Goal: Feedback & Contribution: Submit feedback/report problem

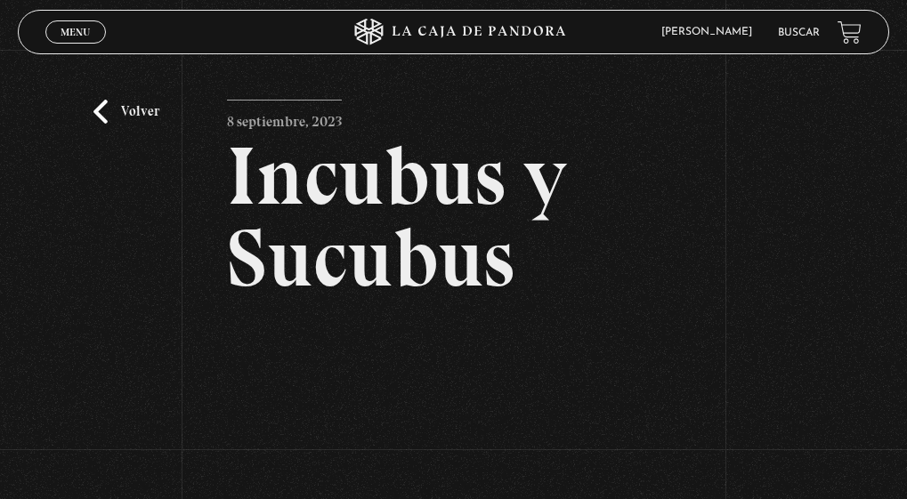
click at [108, 105] on link "Volver" at bounding box center [126, 112] width 66 height 24
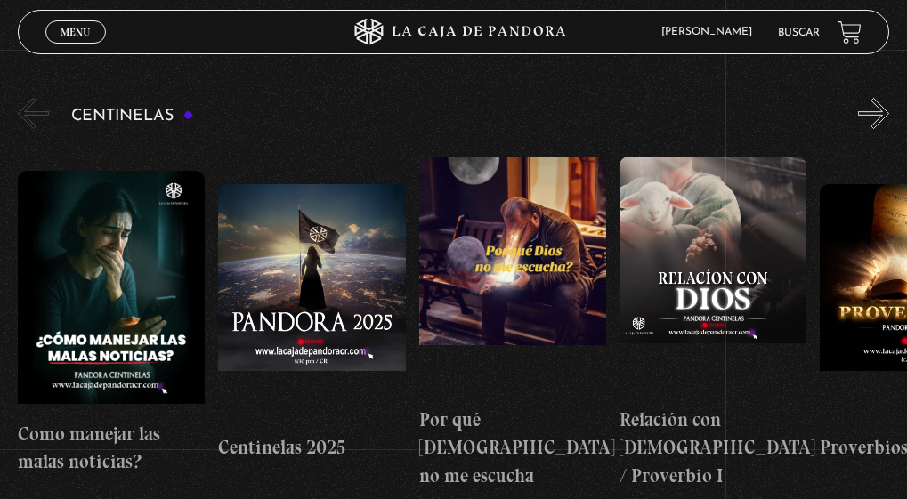
scroll to position [59, 0]
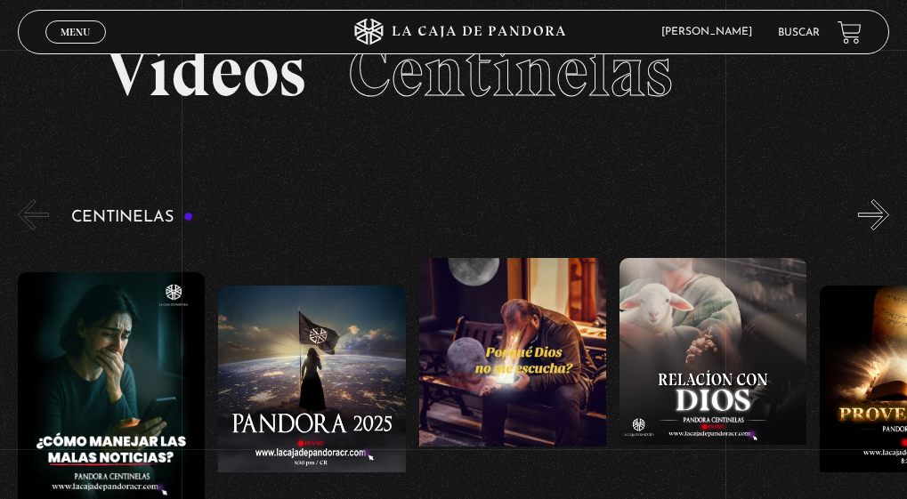
click at [889, 211] on button "»" at bounding box center [873, 214] width 31 height 31
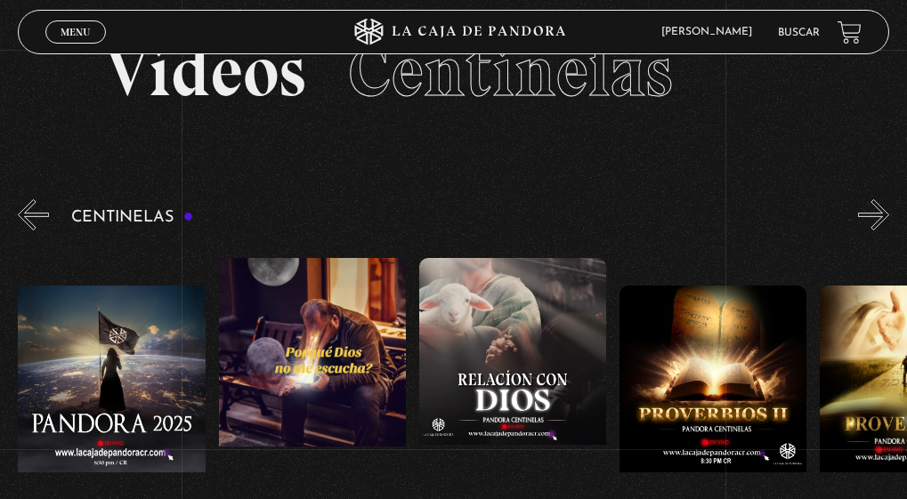
click at [889, 211] on button "»" at bounding box center [873, 214] width 31 height 31
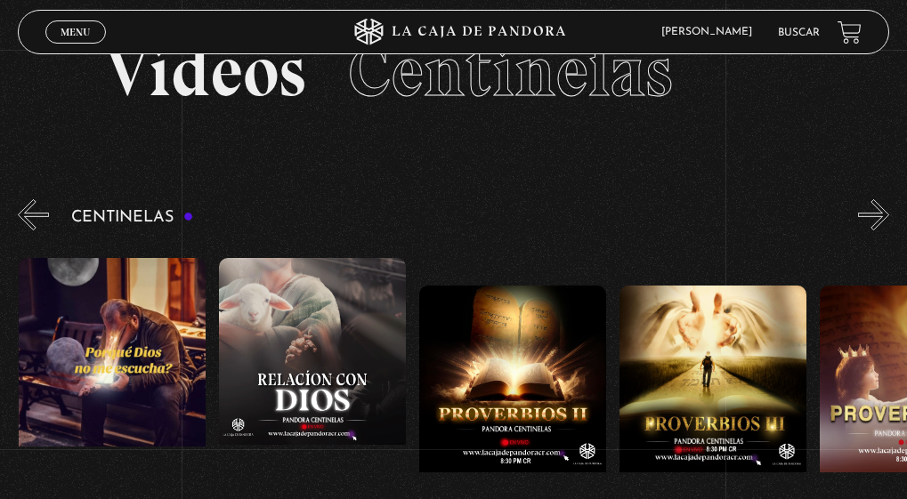
click at [889, 211] on button "»" at bounding box center [873, 214] width 31 height 31
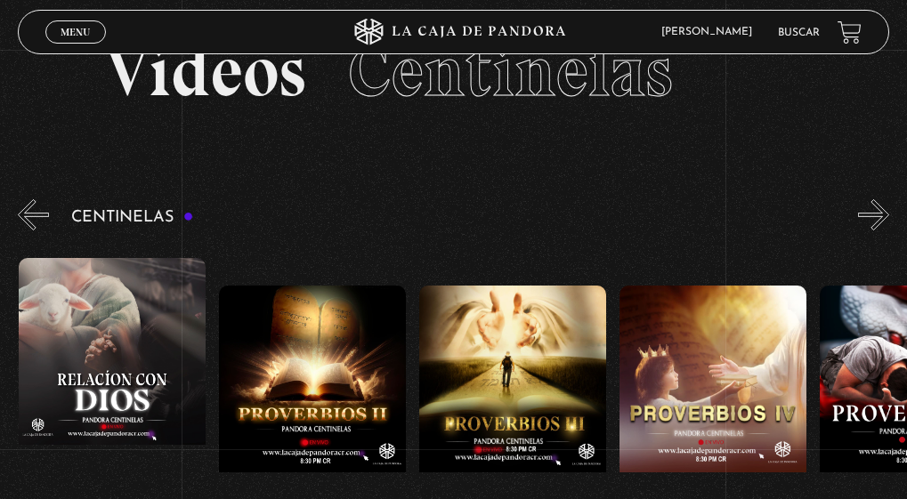
click at [889, 211] on button "»" at bounding box center [873, 214] width 31 height 31
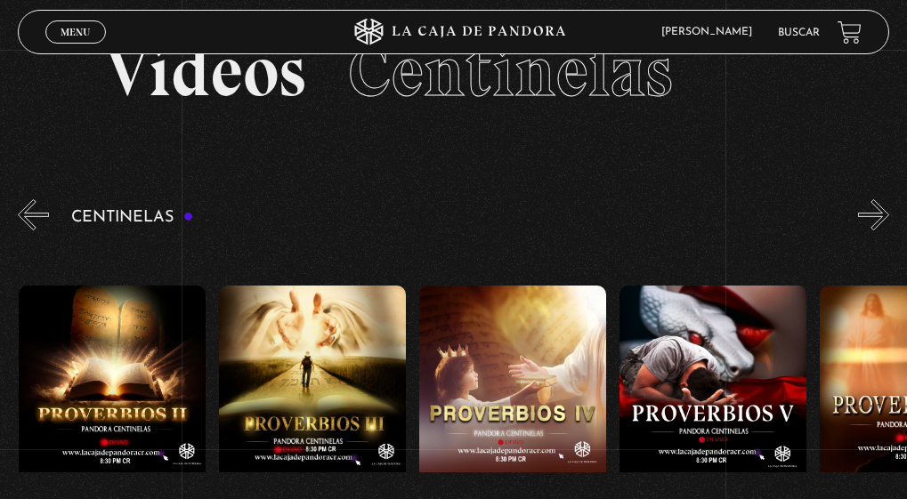
click at [889, 211] on button "»" at bounding box center [873, 214] width 31 height 31
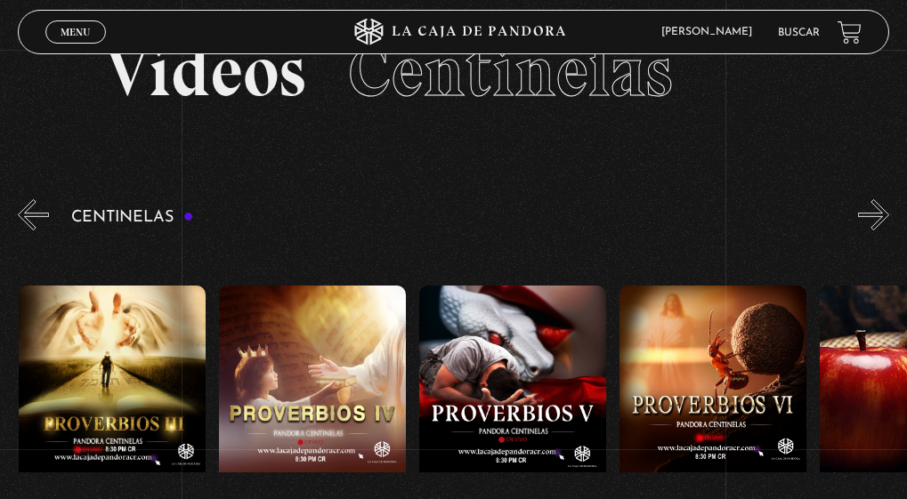
click at [889, 211] on button "»" at bounding box center [873, 214] width 31 height 31
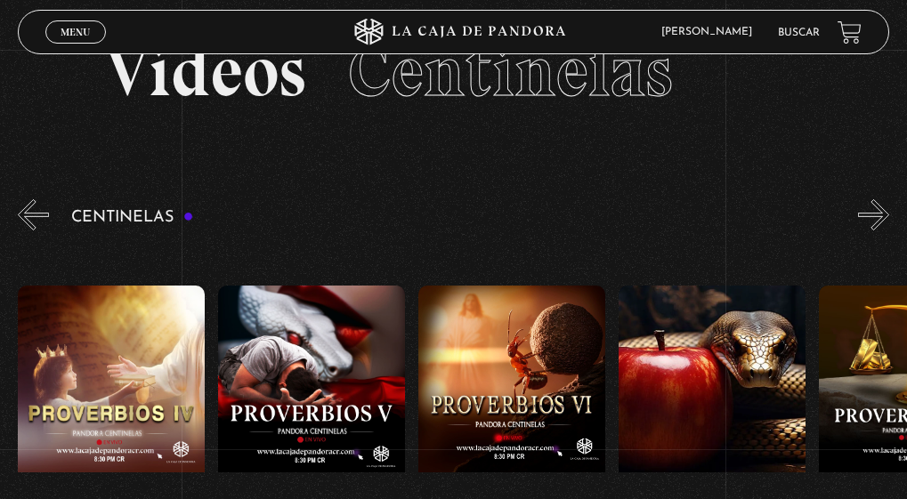
click at [889, 211] on button "»" at bounding box center [873, 214] width 31 height 31
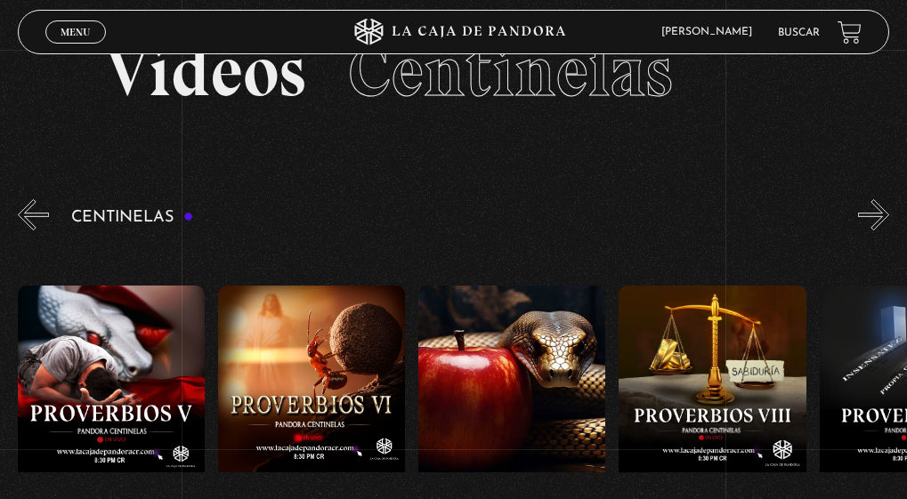
click at [889, 211] on button "»" at bounding box center [873, 214] width 31 height 31
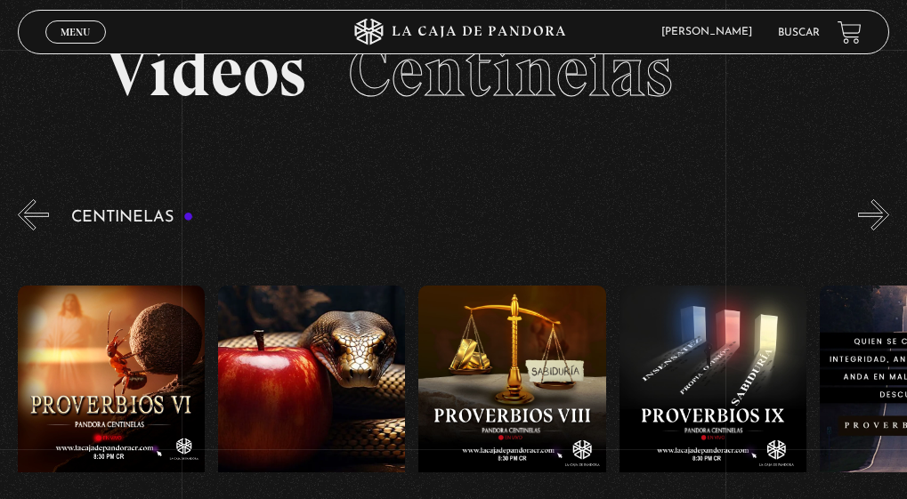
click at [889, 211] on button "»" at bounding box center [873, 214] width 31 height 31
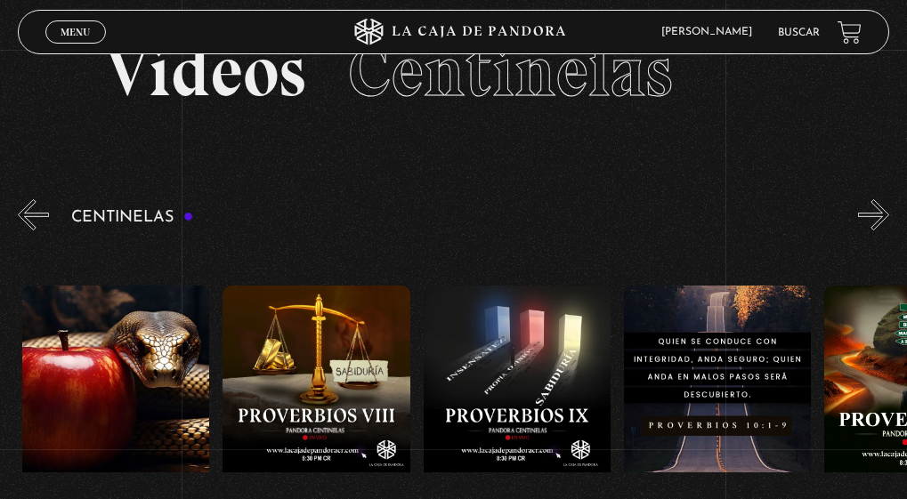
scroll to position [0, 1804]
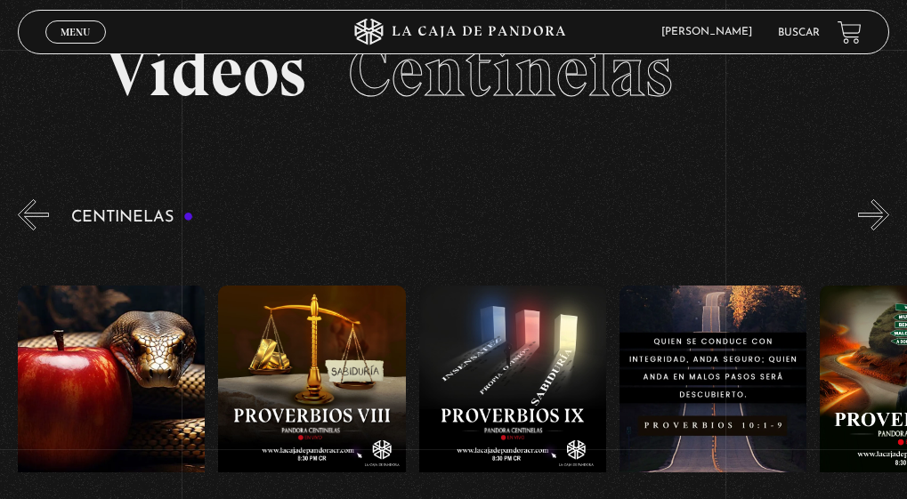
click at [889, 211] on button "»" at bounding box center [873, 214] width 31 height 31
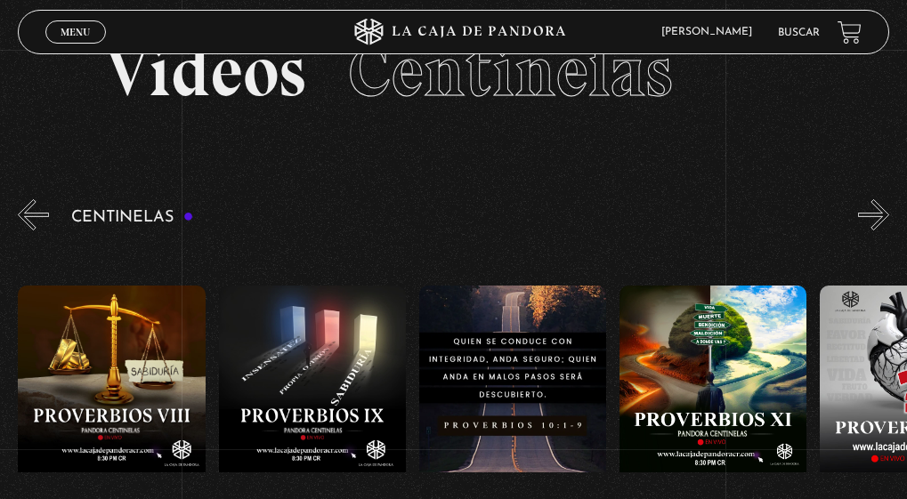
click at [889, 211] on button "»" at bounding box center [873, 214] width 31 height 31
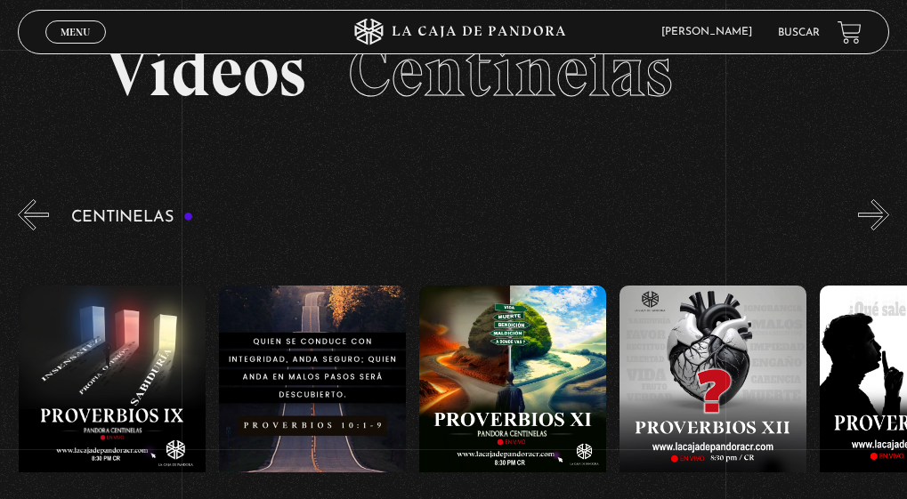
click at [889, 211] on button "»" at bounding box center [873, 214] width 31 height 31
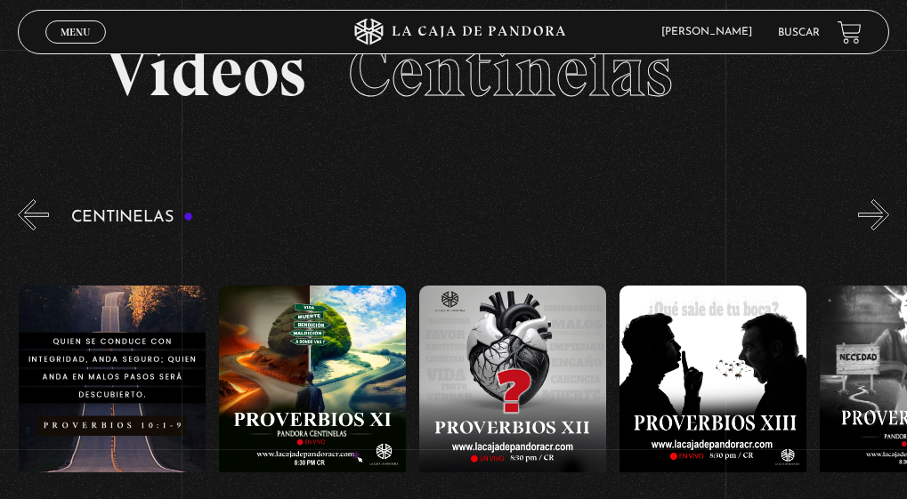
click at [889, 211] on button "»" at bounding box center [873, 214] width 31 height 31
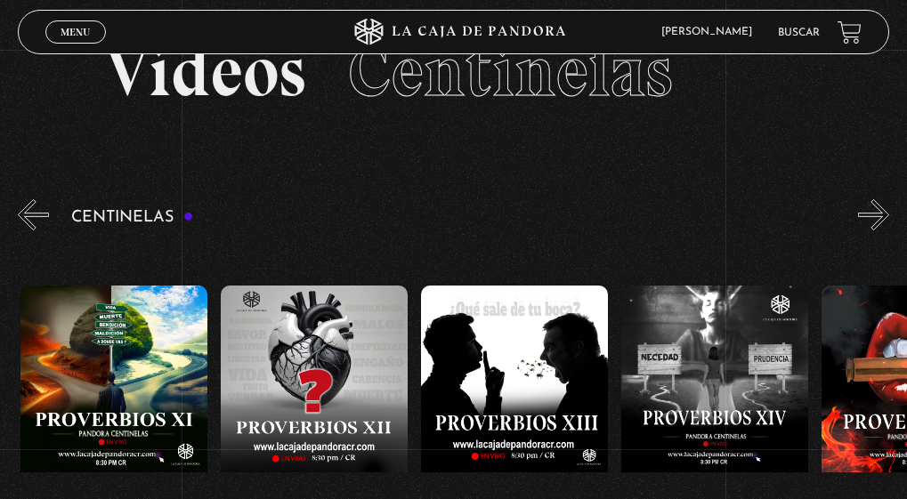
scroll to position [0, 2605]
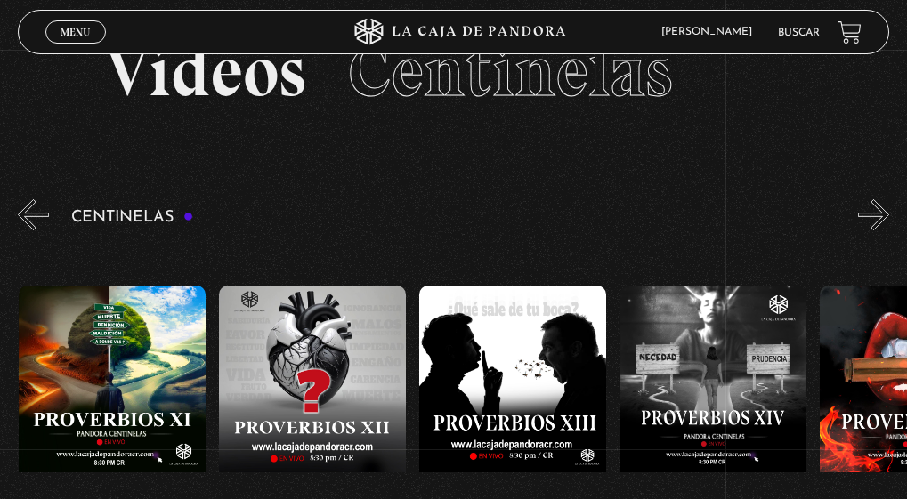
click at [889, 209] on button "»" at bounding box center [873, 214] width 31 height 31
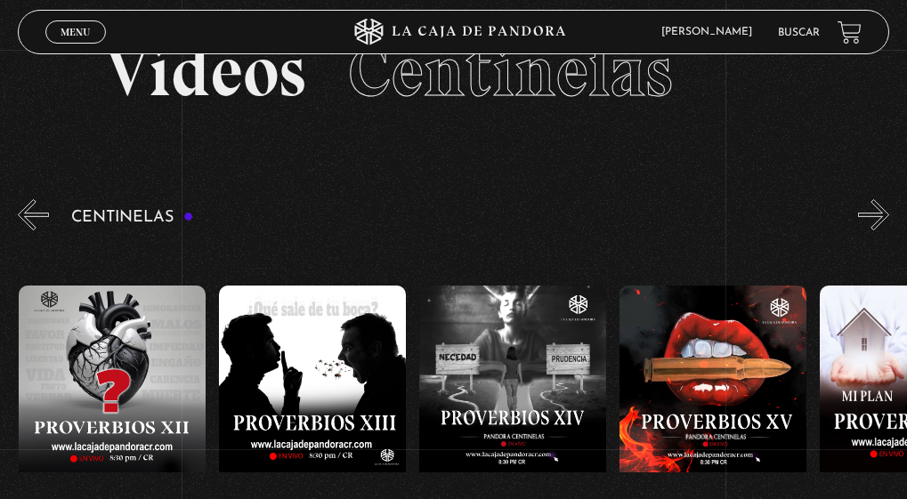
scroll to position [0, 2806]
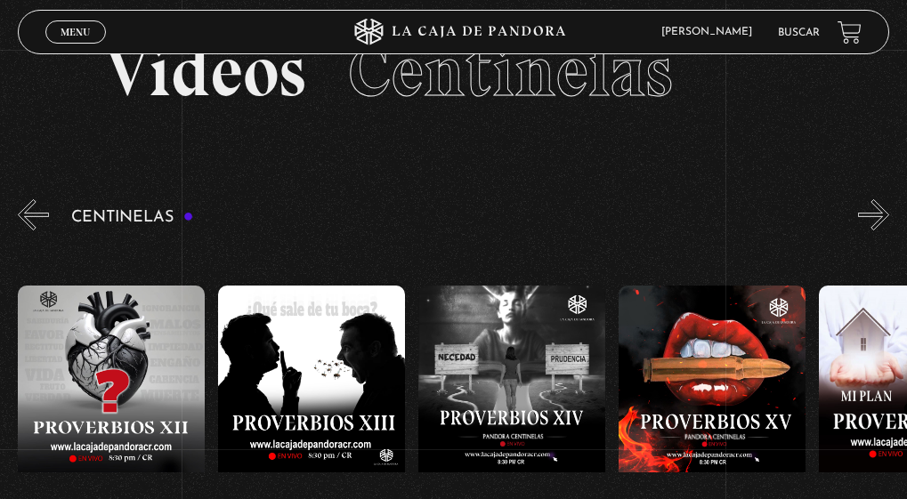
click at [879, 206] on button "»" at bounding box center [873, 214] width 31 height 31
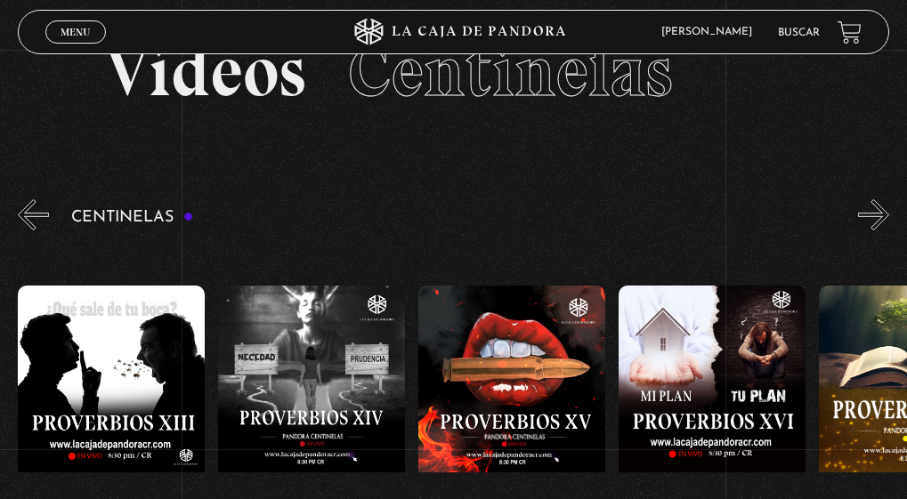
click at [879, 206] on button "»" at bounding box center [873, 214] width 31 height 31
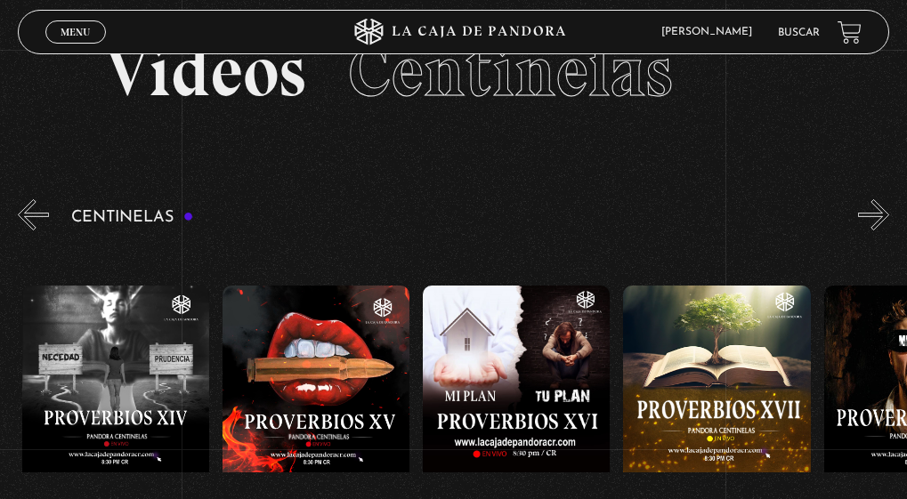
click at [879, 206] on button "»" at bounding box center [873, 214] width 31 height 31
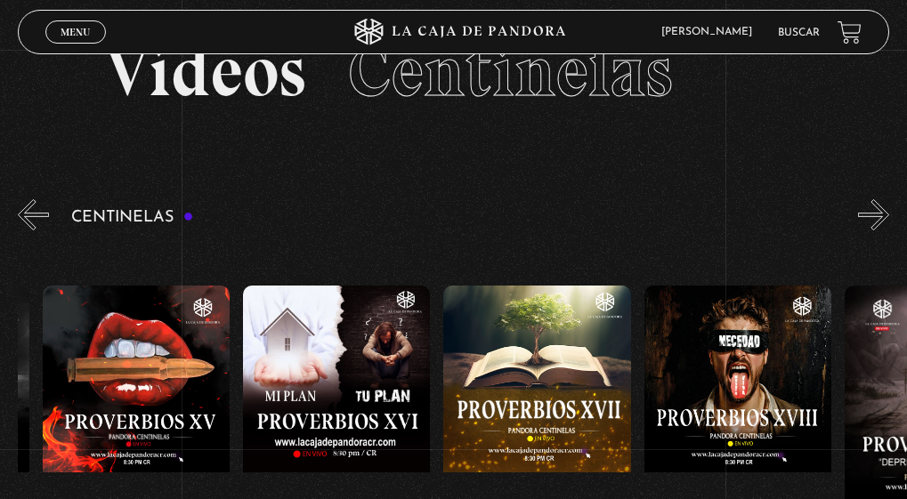
click at [879, 206] on button "»" at bounding box center [873, 214] width 31 height 31
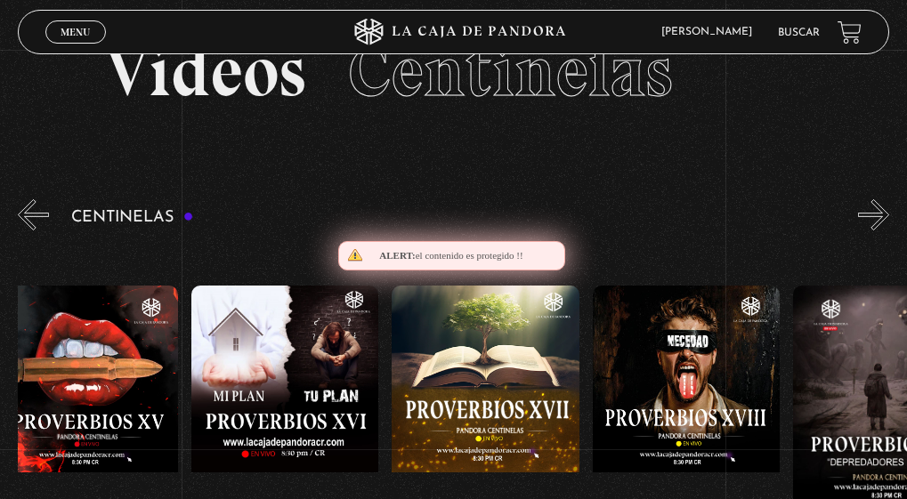
click at [879, 206] on button "»" at bounding box center [873, 214] width 31 height 31
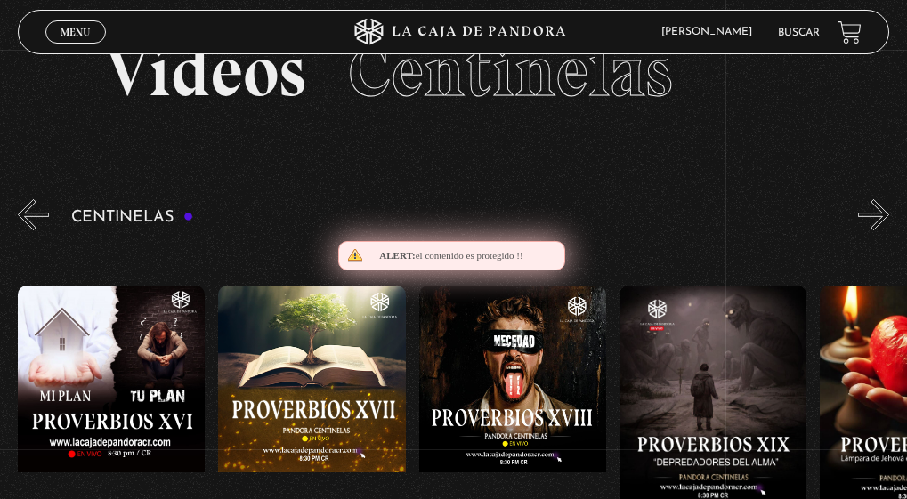
click at [889, 208] on button "»" at bounding box center [873, 214] width 31 height 31
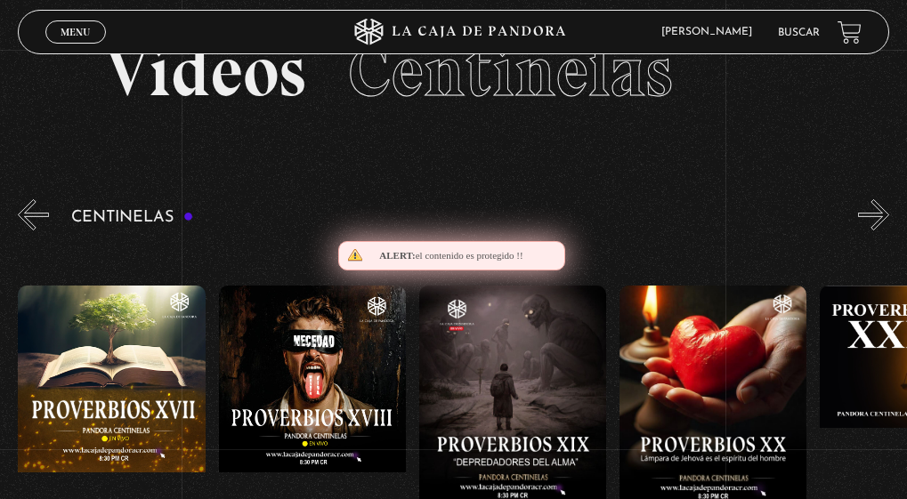
click at [889, 208] on button "»" at bounding box center [873, 214] width 31 height 31
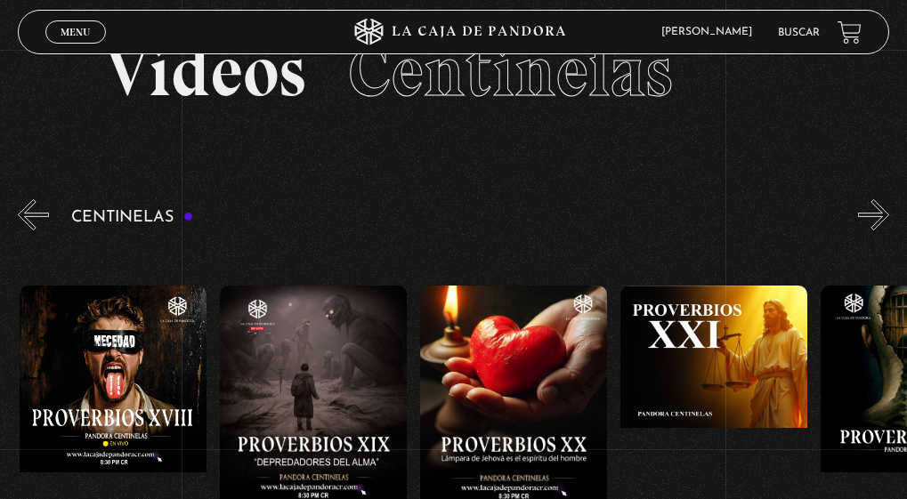
click at [889, 208] on button "»" at bounding box center [873, 214] width 31 height 31
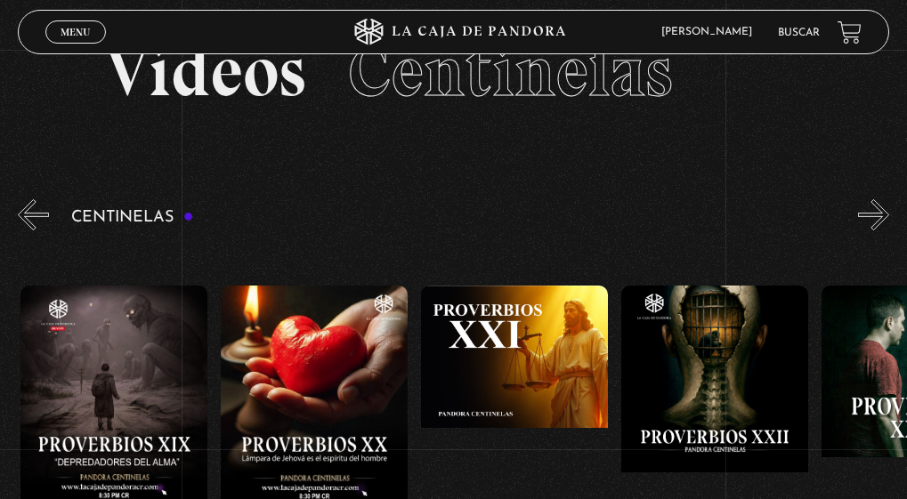
click at [889, 208] on button "»" at bounding box center [873, 214] width 31 height 31
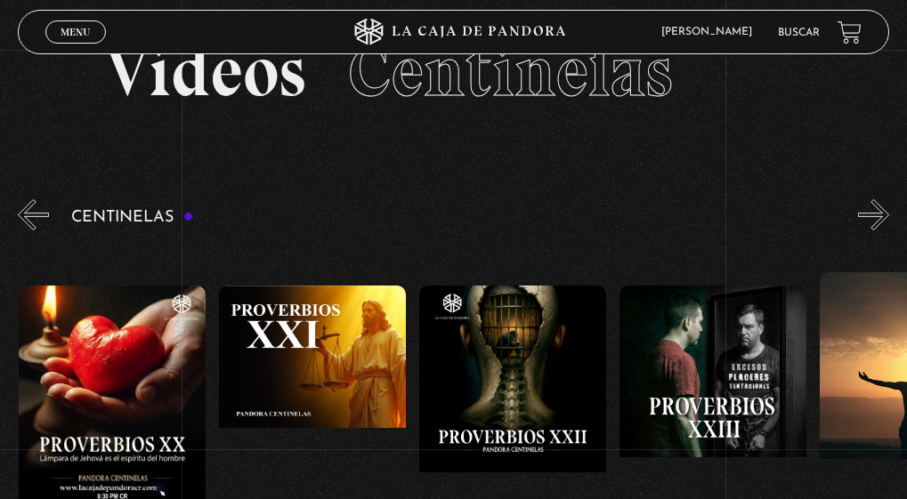
click at [889, 208] on button "»" at bounding box center [873, 214] width 31 height 31
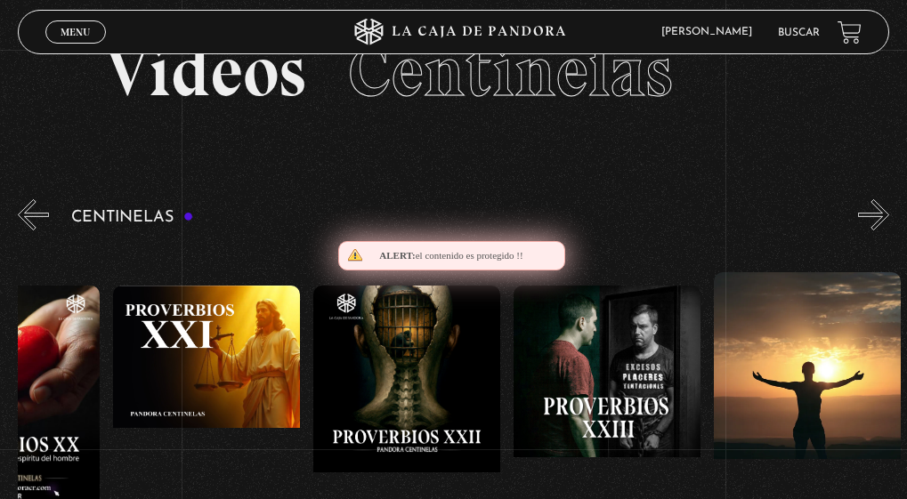
click at [889, 208] on button "»" at bounding box center [873, 214] width 31 height 31
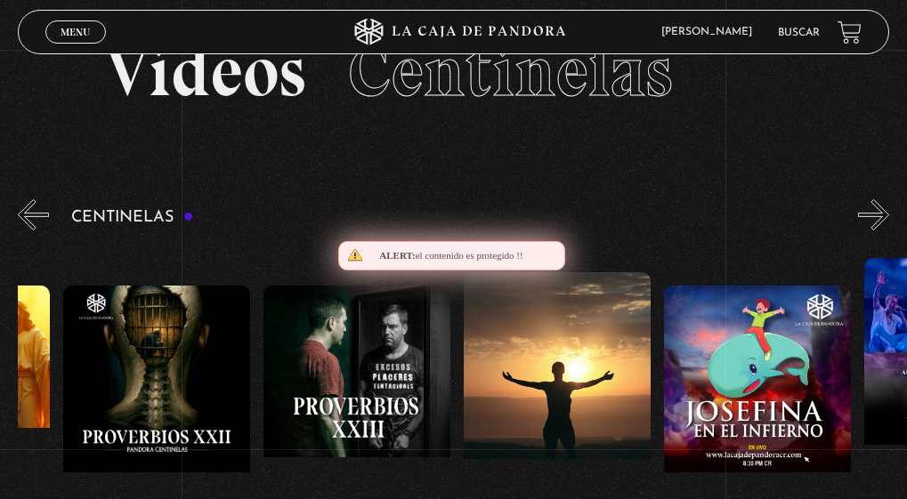
click at [889, 208] on button "»" at bounding box center [873, 214] width 31 height 31
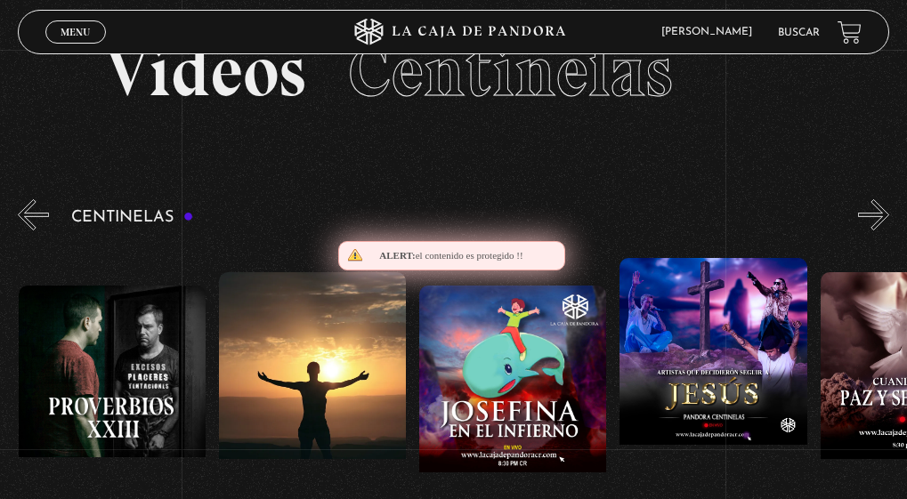
scroll to position [0, 5010]
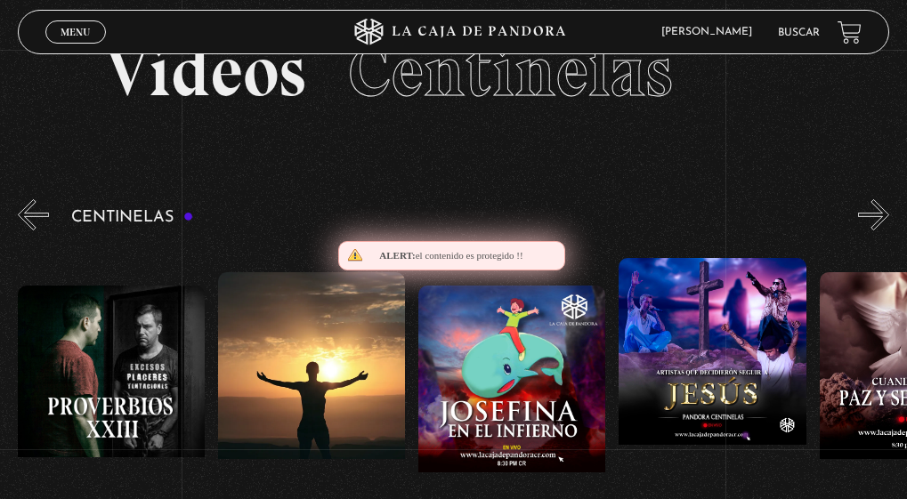
click at [889, 208] on button "»" at bounding box center [873, 214] width 31 height 31
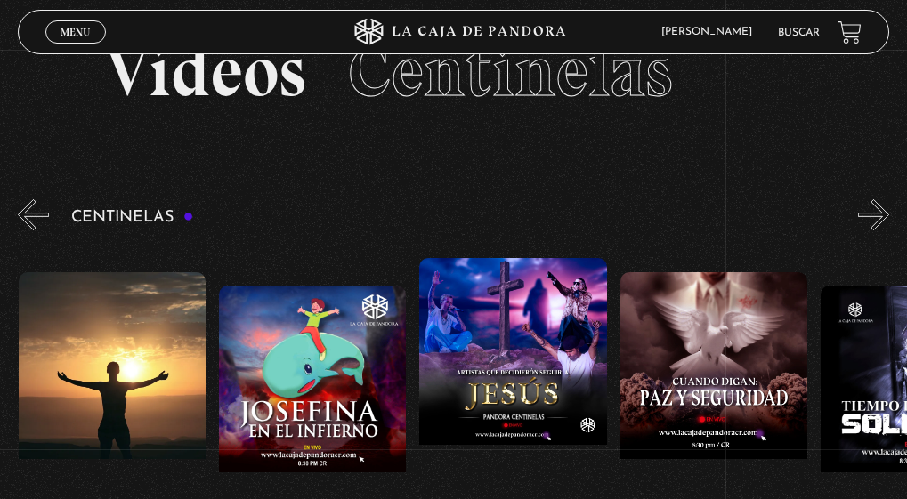
scroll to position [0, 5211]
click at [889, 208] on button "»" at bounding box center [873, 214] width 31 height 31
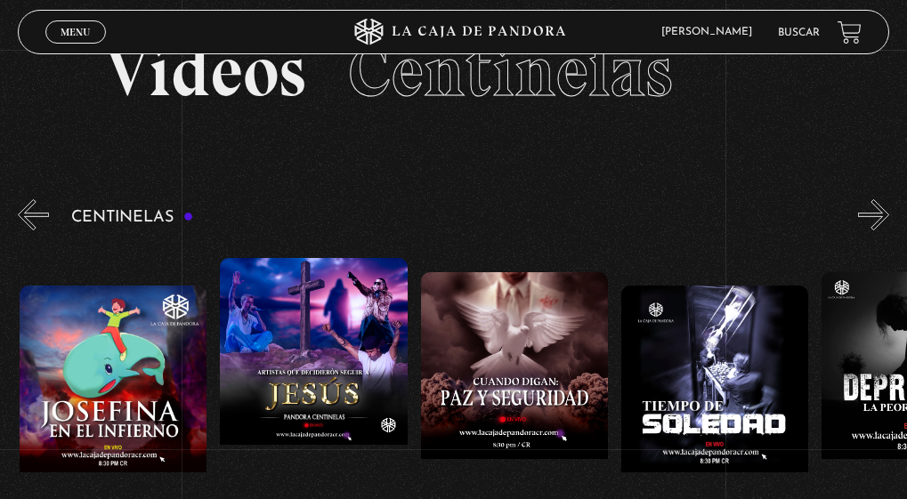
scroll to position [0, 5411]
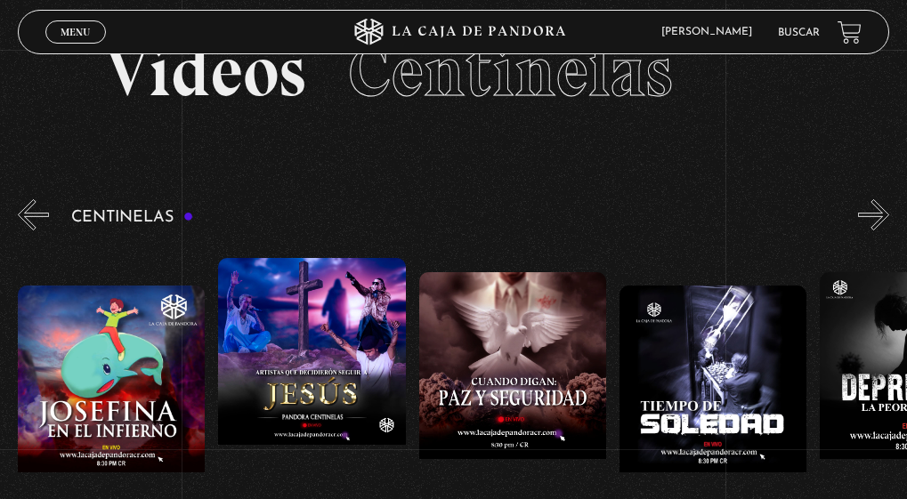
click at [889, 208] on button "»" at bounding box center [873, 214] width 31 height 31
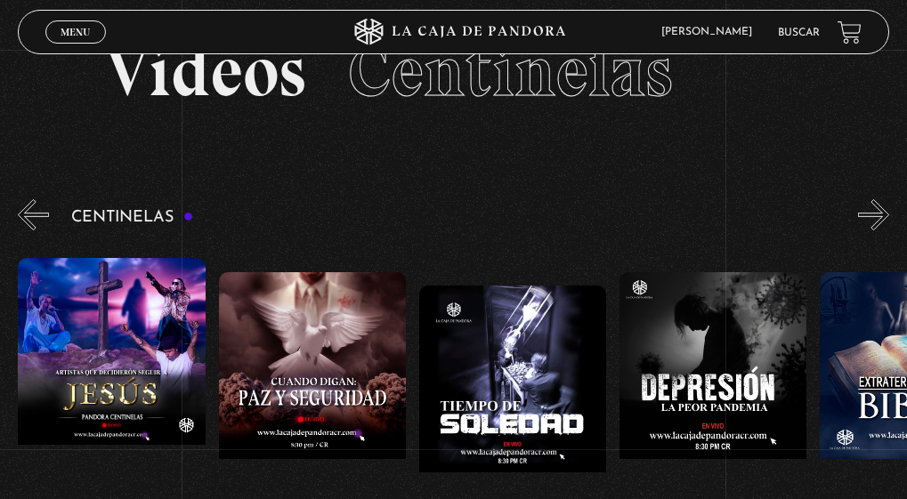
click at [889, 208] on button "»" at bounding box center [873, 214] width 31 height 31
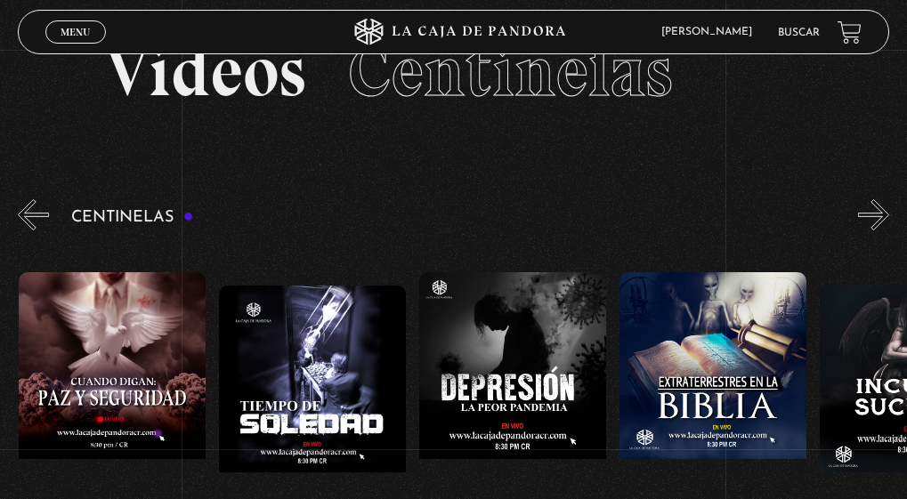
click at [889, 208] on button "»" at bounding box center [873, 214] width 31 height 31
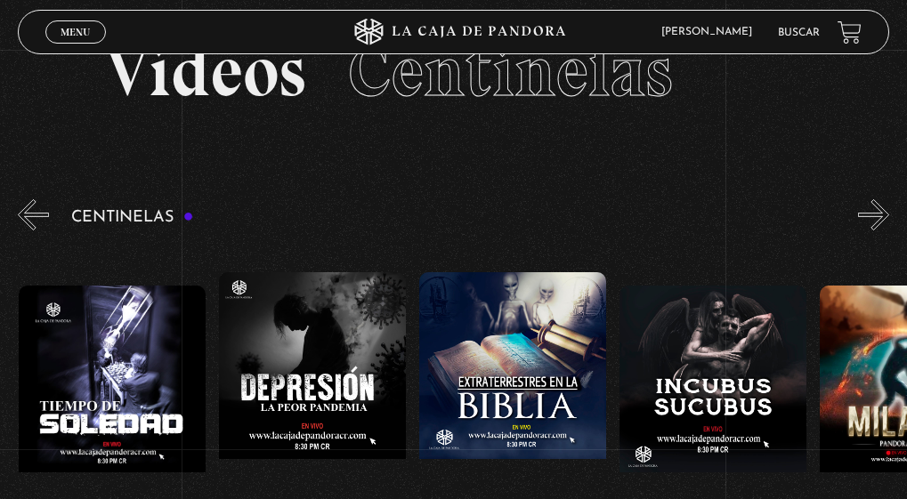
click at [889, 208] on button "»" at bounding box center [873, 214] width 31 height 31
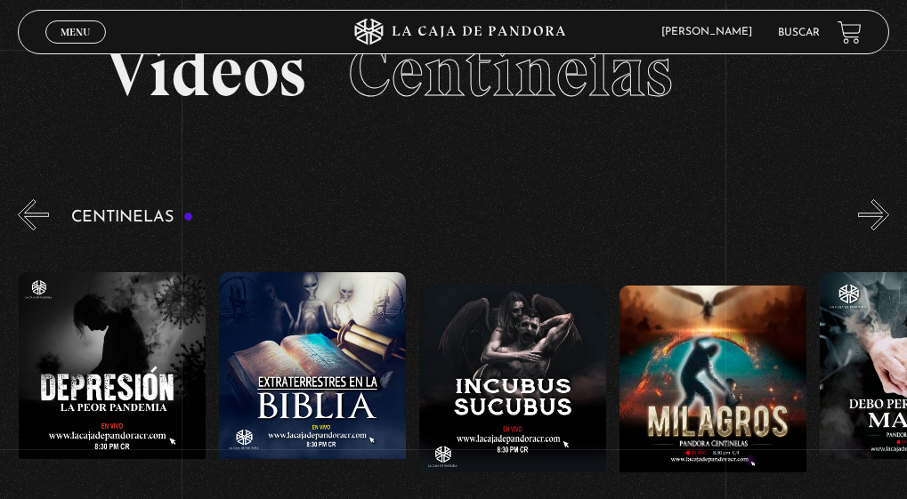
click at [889, 208] on button "»" at bounding box center [873, 214] width 31 height 31
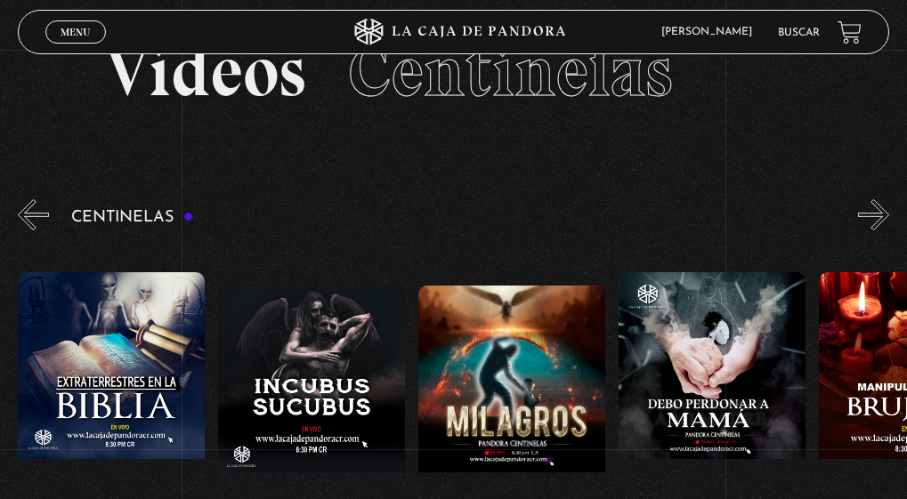
click at [889, 208] on button "»" at bounding box center [873, 214] width 31 height 31
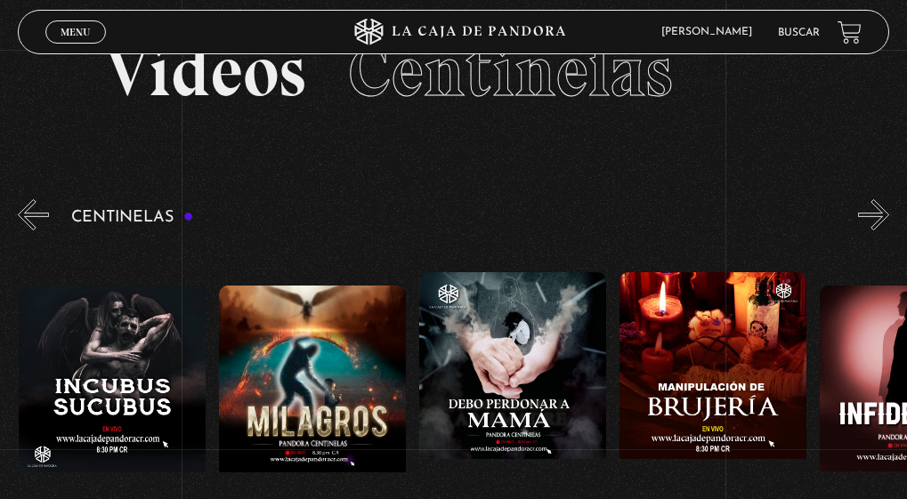
scroll to position [0, 6614]
click at [889, 208] on button "»" at bounding box center [873, 214] width 31 height 31
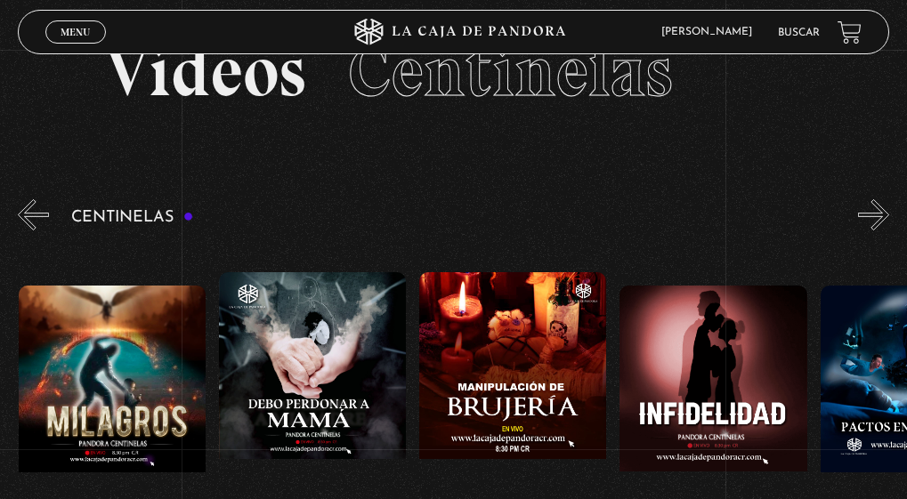
scroll to position [0, 6814]
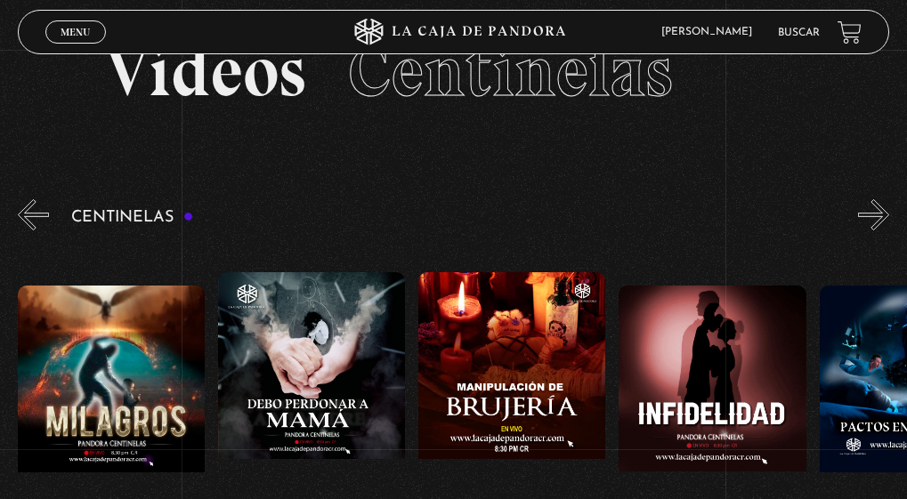
click at [889, 208] on button "»" at bounding box center [873, 214] width 31 height 31
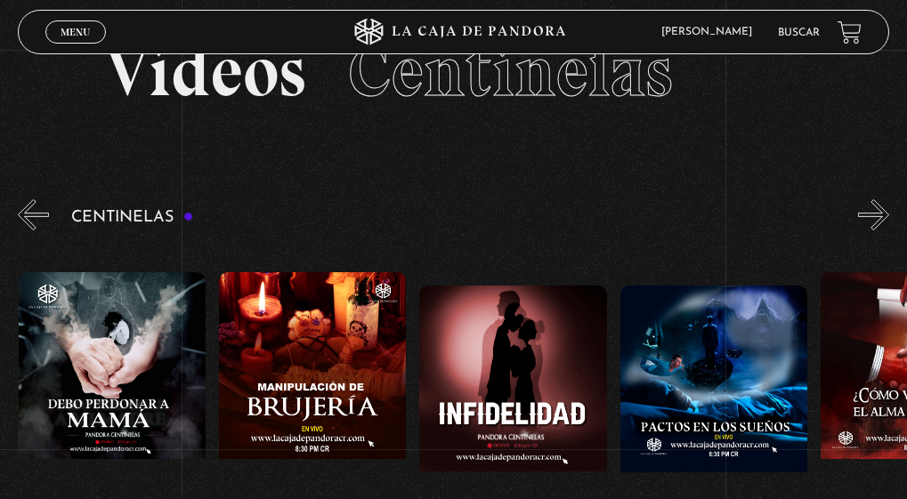
scroll to position [0, 7014]
click at [889, 208] on button "»" at bounding box center [873, 214] width 31 height 31
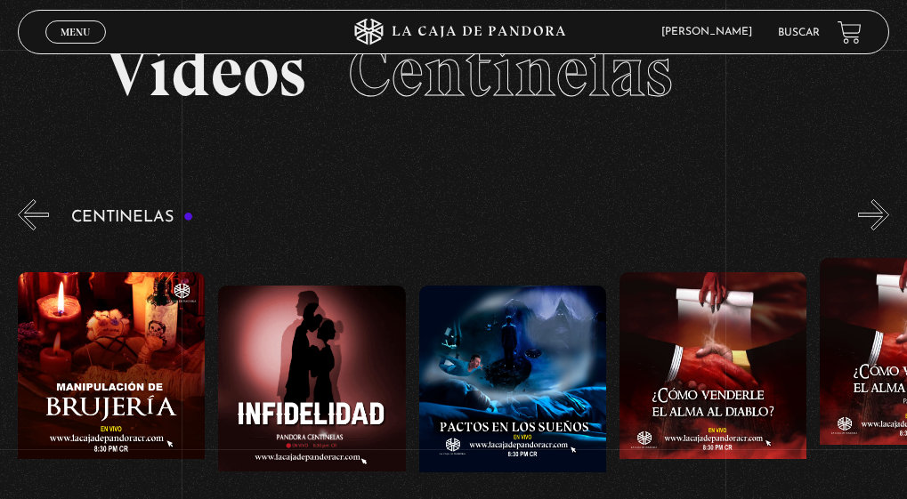
click at [889, 208] on button "»" at bounding box center [873, 214] width 31 height 31
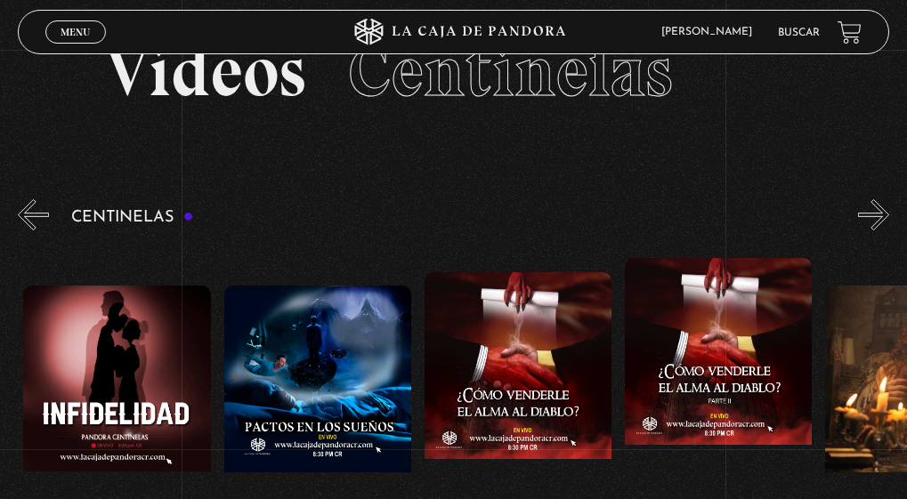
scroll to position [0, 7415]
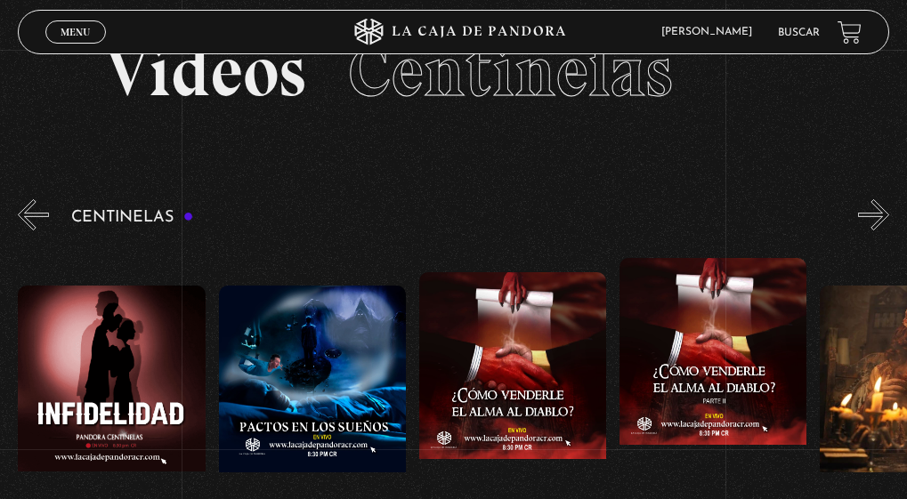
click at [889, 208] on button "»" at bounding box center [873, 214] width 31 height 31
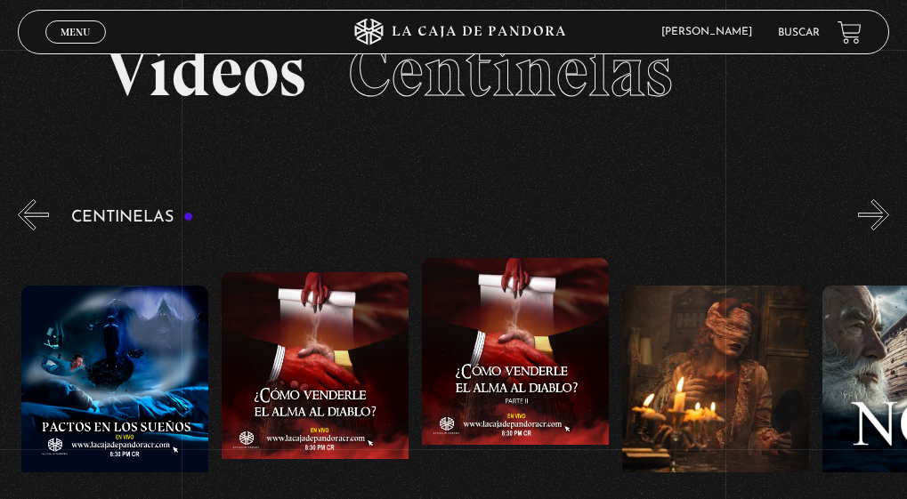
scroll to position [0, 7615]
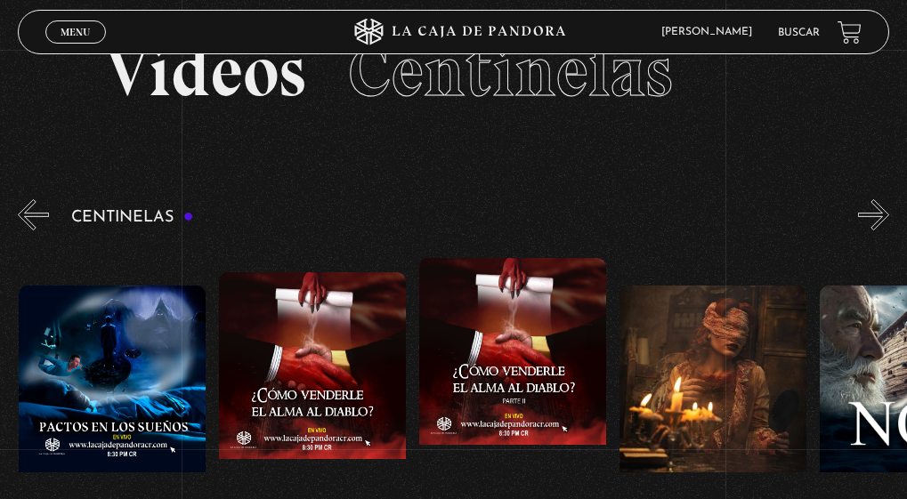
click at [889, 208] on button "»" at bounding box center [873, 214] width 31 height 31
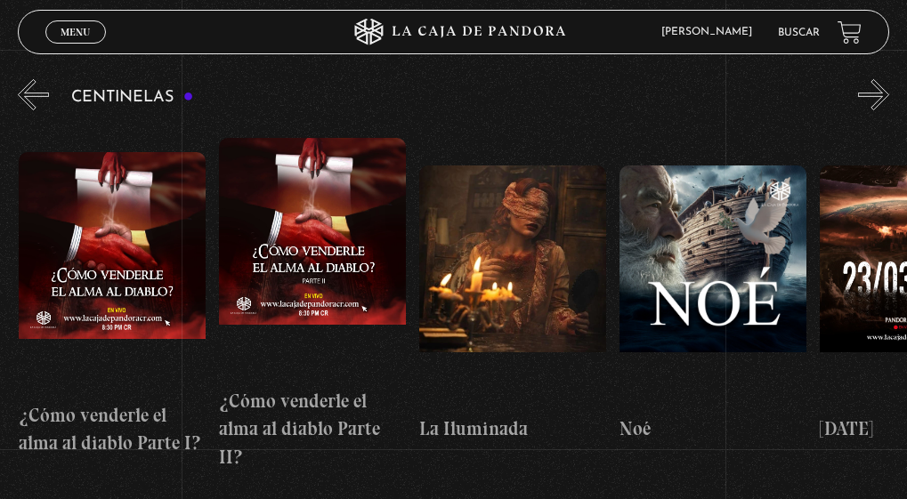
scroll to position [148, 0]
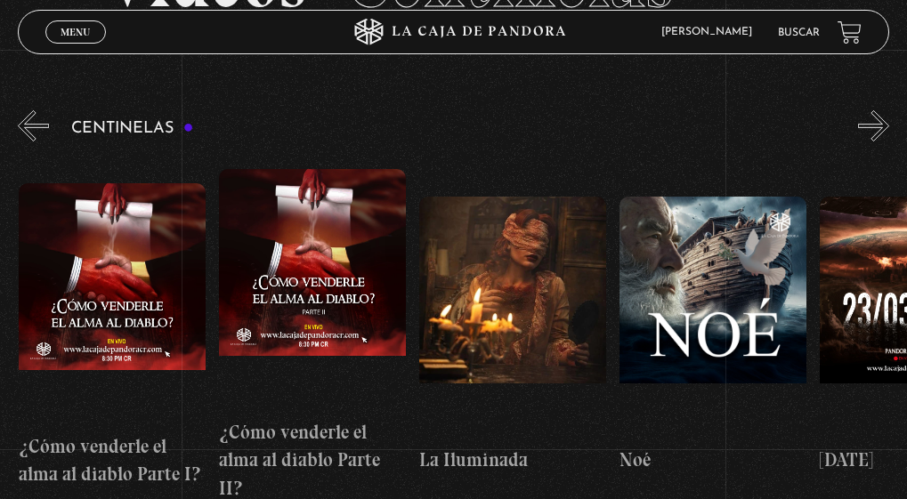
click at [889, 123] on button "»" at bounding box center [873, 125] width 31 height 31
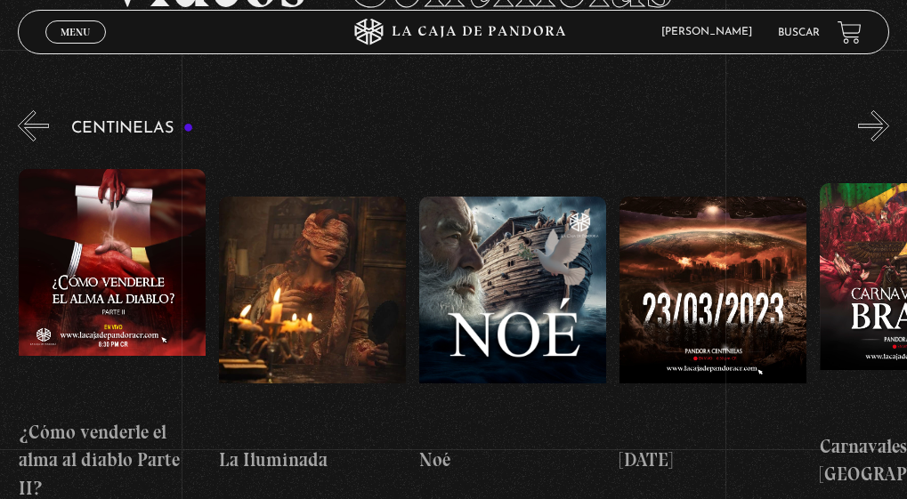
click at [889, 123] on button "»" at bounding box center [873, 125] width 31 height 31
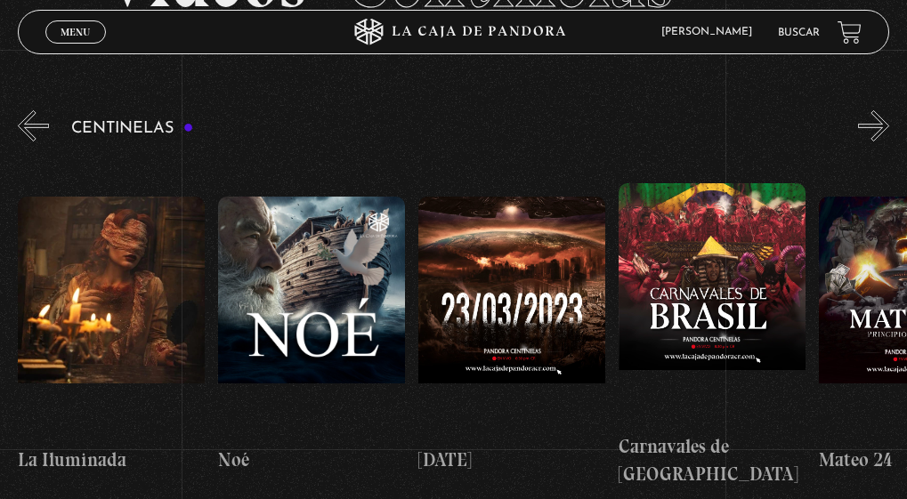
click at [889, 123] on button "»" at bounding box center [873, 125] width 31 height 31
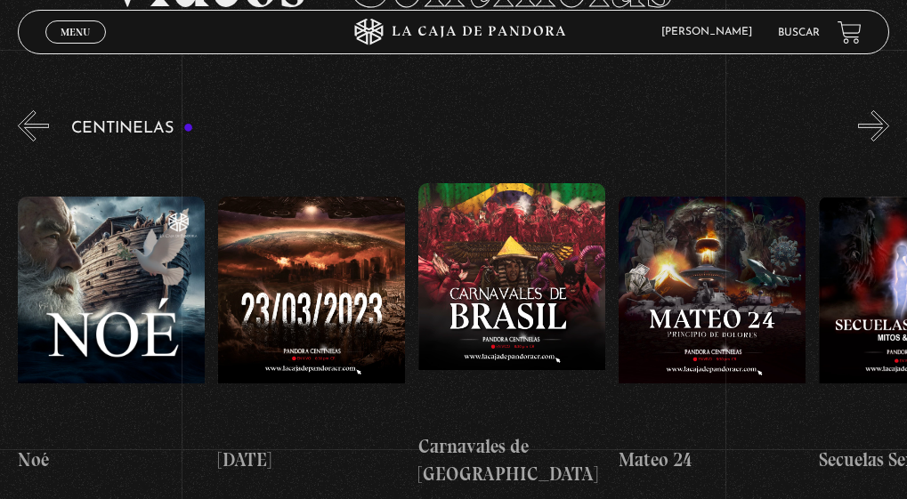
click at [889, 123] on button "»" at bounding box center [873, 125] width 31 height 31
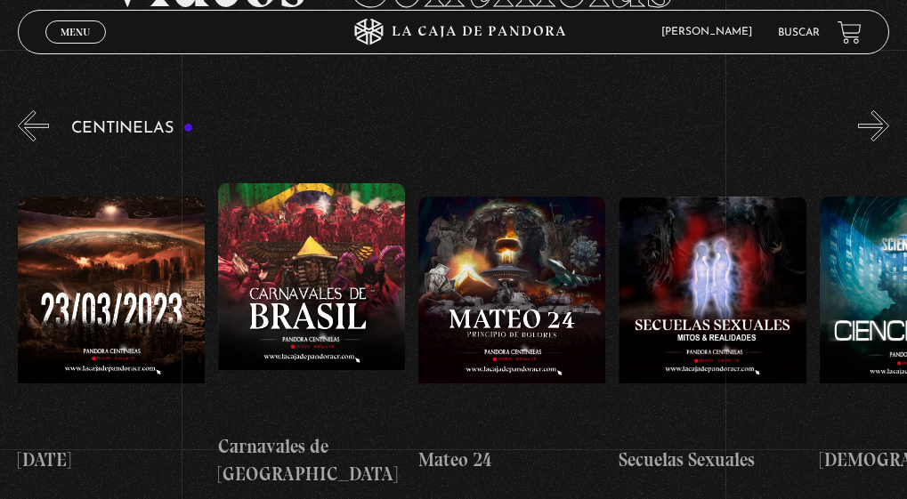
click at [889, 123] on button "»" at bounding box center [873, 125] width 31 height 31
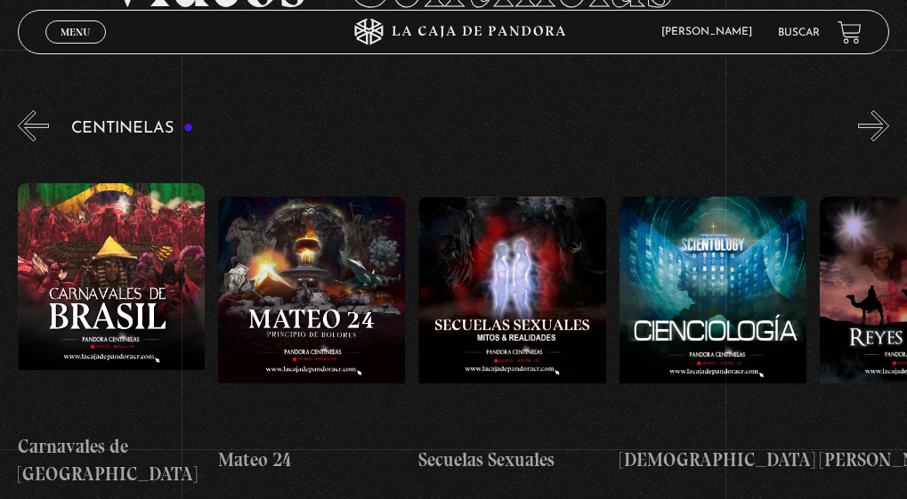
click at [889, 123] on button "»" at bounding box center [873, 125] width 31 height 31
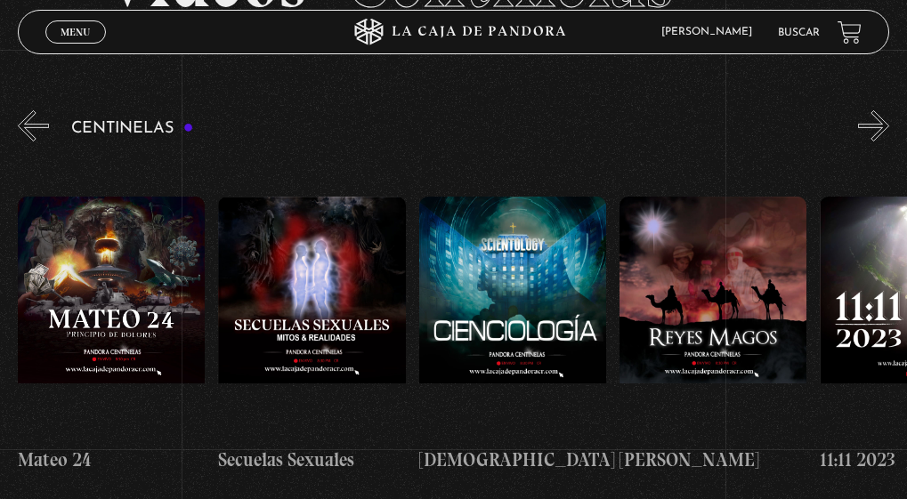
click at [889, 123] on button "»" at bounding box center [873, 125] width 31 height 31
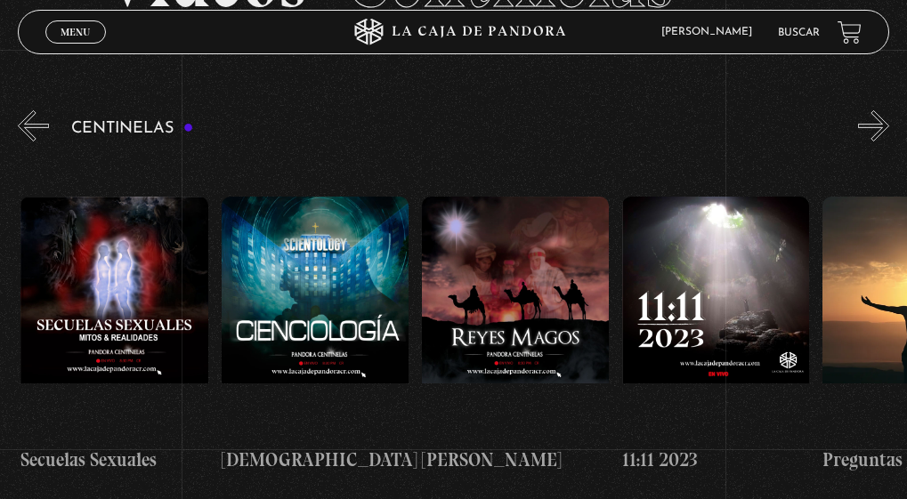
scroll to position [0, 9219]
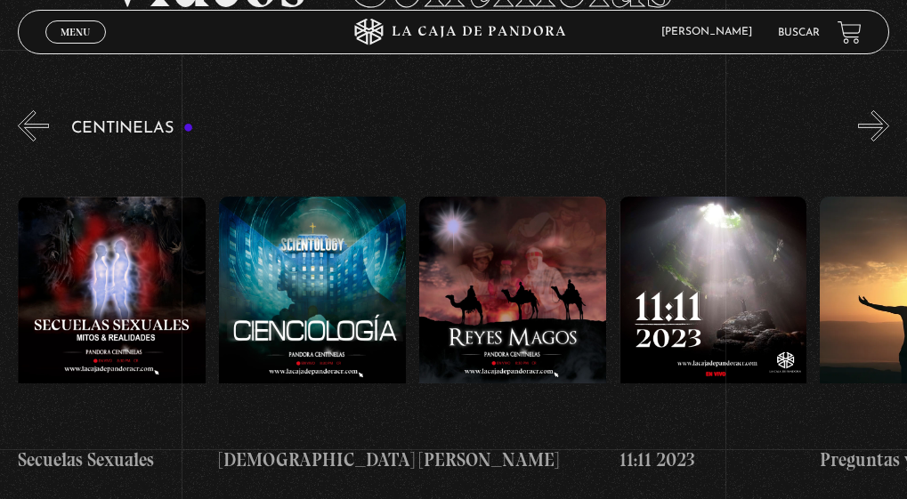
click at [889, 123] on button "»" at bounding box center [873, 125] width 31 height 31
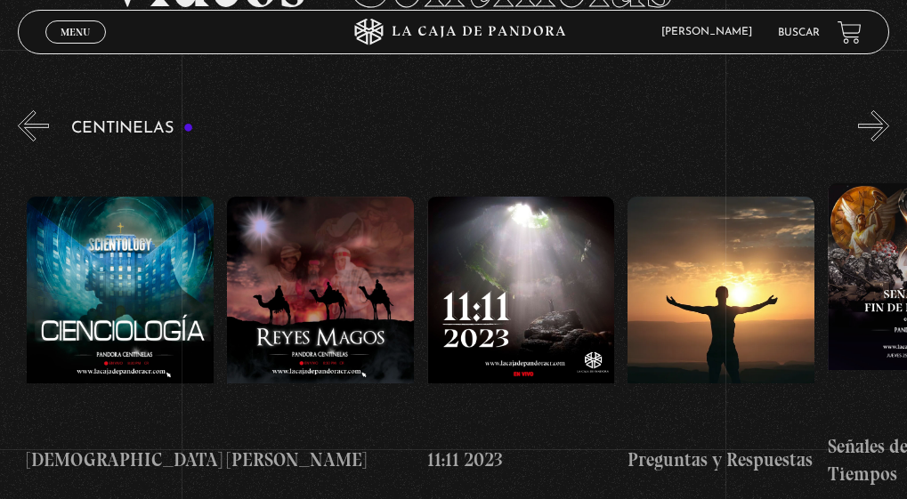
scroll to position [0, 9419]
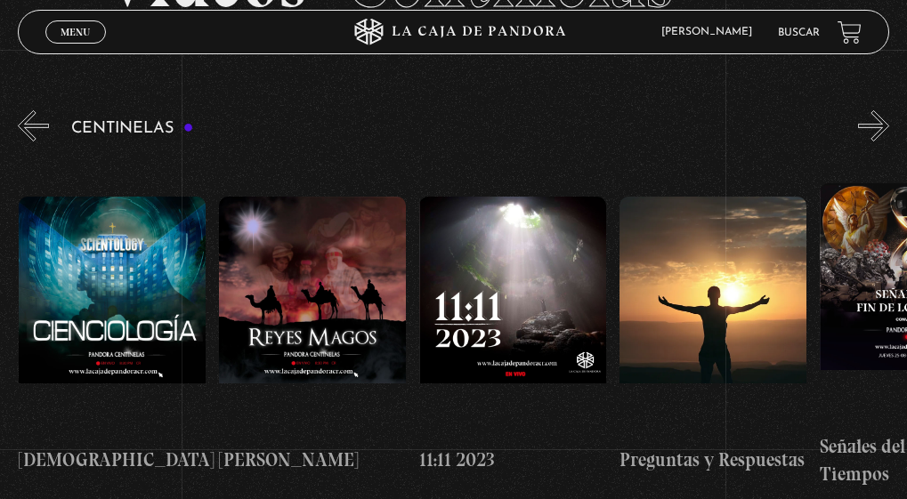
click at [889, 123] on button "»" at bounding box center [873, 125] width 31 height 31
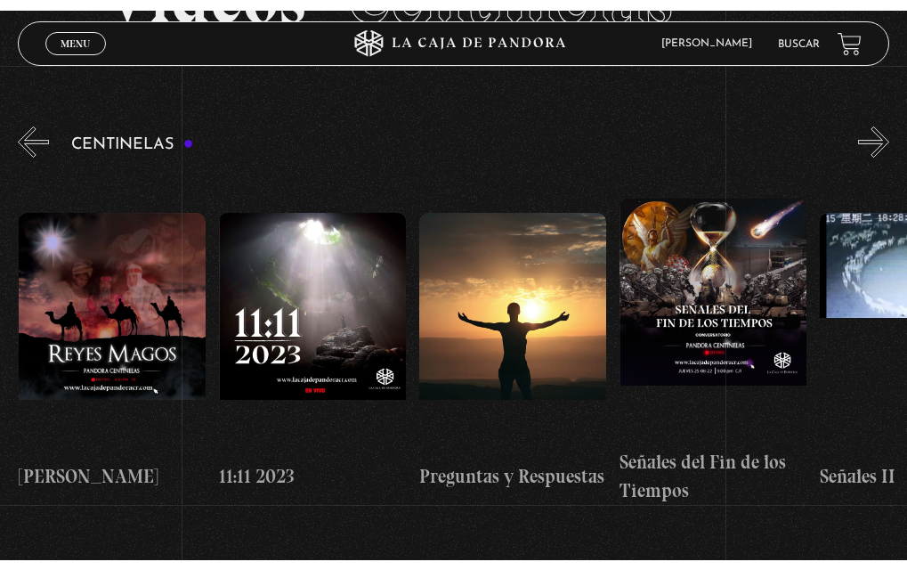
scroll to position [0, 9619]
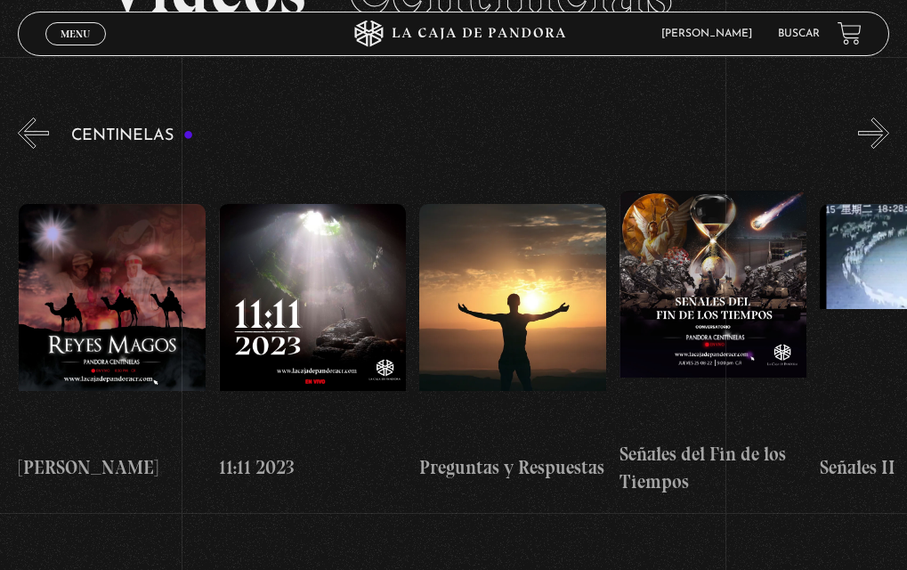
click at [889, 126] on button "»" at bounding box center [873, 133] width 31 height 31
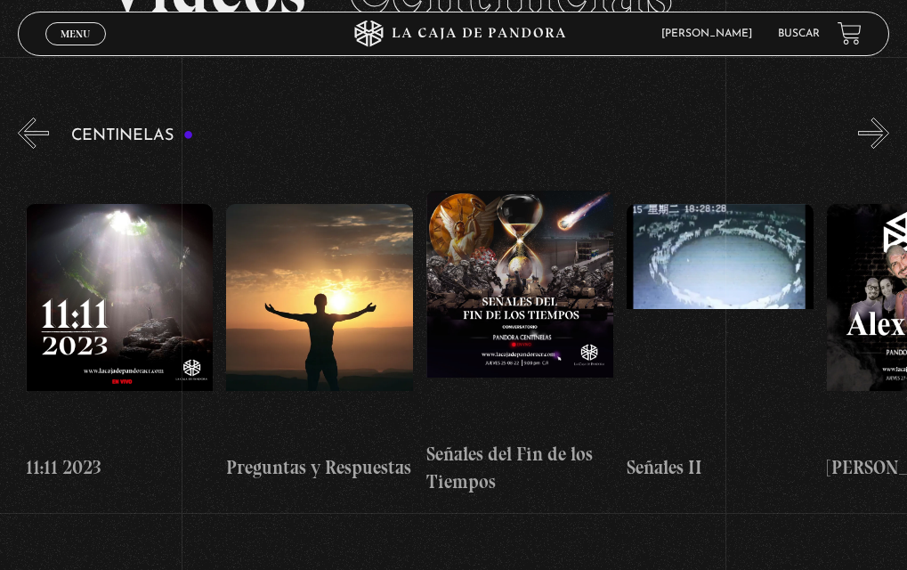
scroll to position [0, 9820]
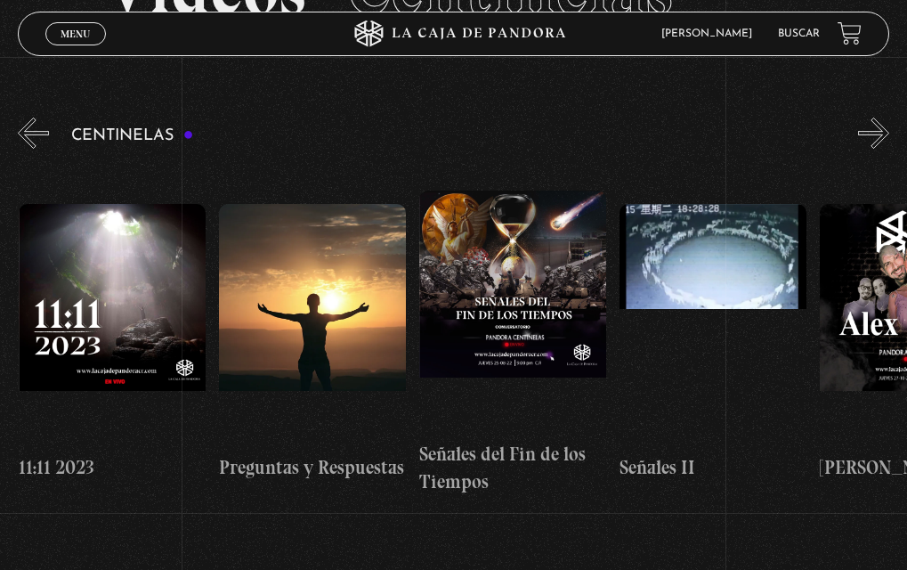
click at [889, 126] on button "»" at bounding box center [873, 133] width 31 height 31
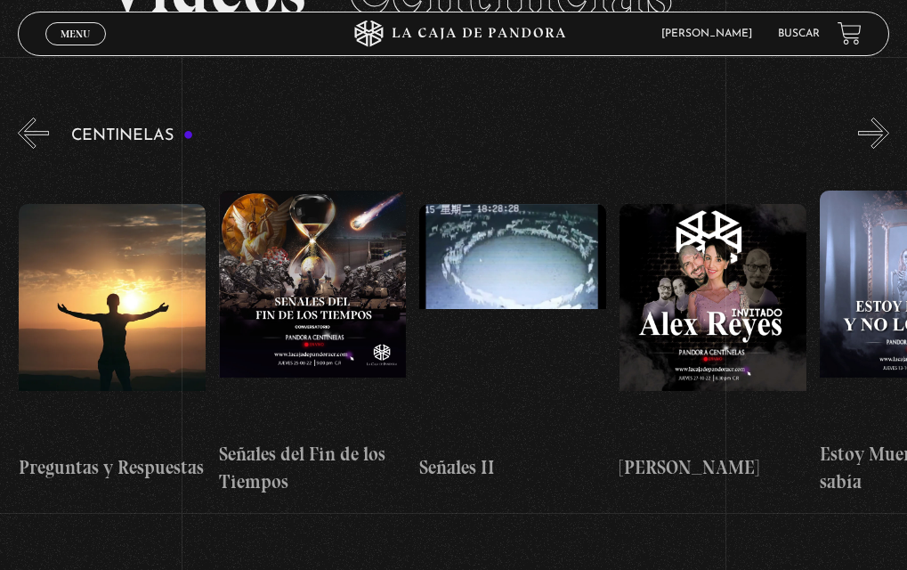
scroll to position [0, 10021]
click at [889, 126] on button "»" at bounding box center [873, 133] width 31 height 31
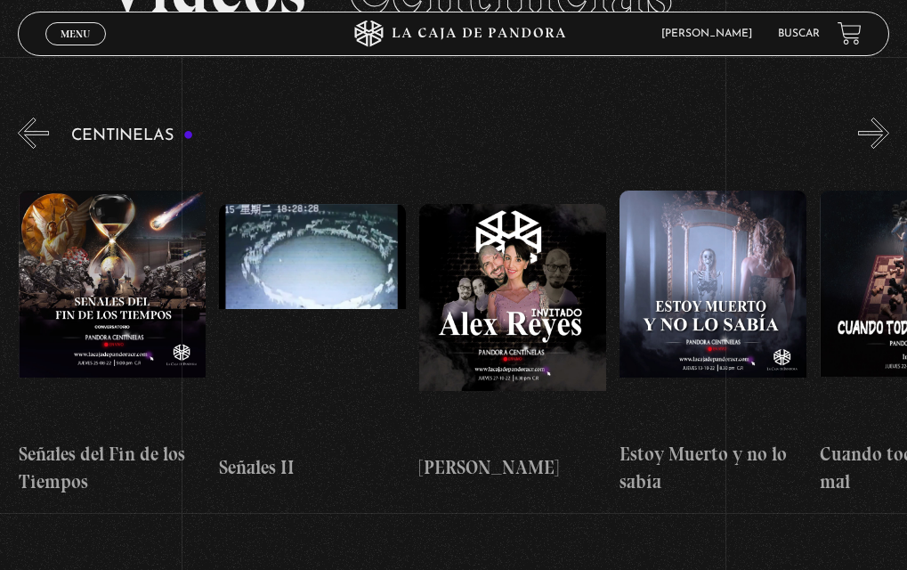
scroll to position [0, 10221]
click at [889, 126] on button "»" at bounding box center [873, 133] width 31 height 31
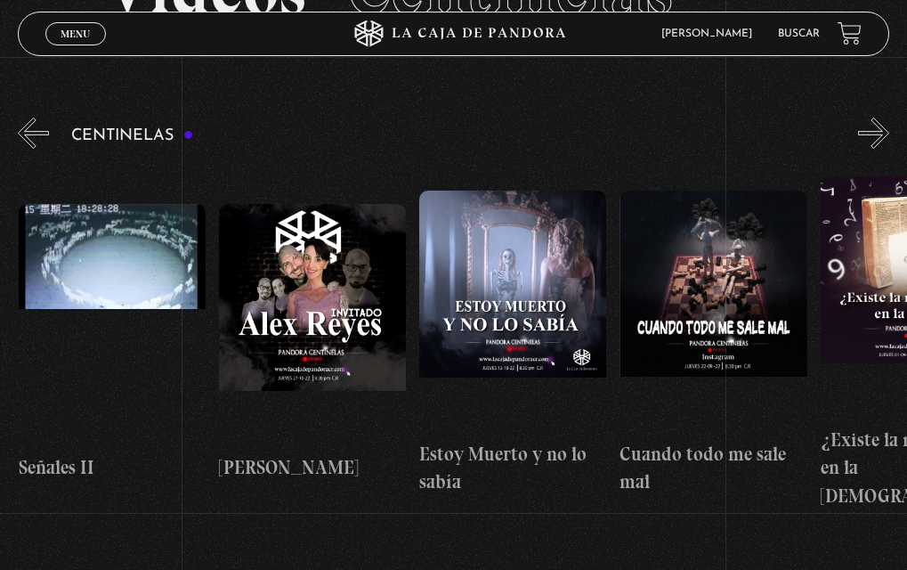
scroll to position [0, 10422]
click at [889, 126] on button "»" at bounding box center [873, 133] width 31 height 31
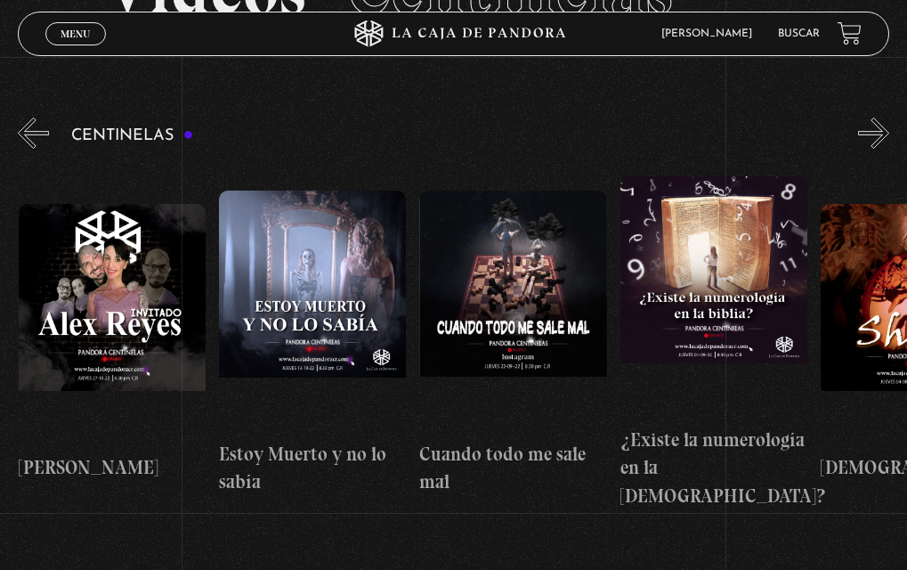
scroll to position [0, 10622]
click at [889, 126] on button "»" at bounding box center [873, 133] width 31 height 31
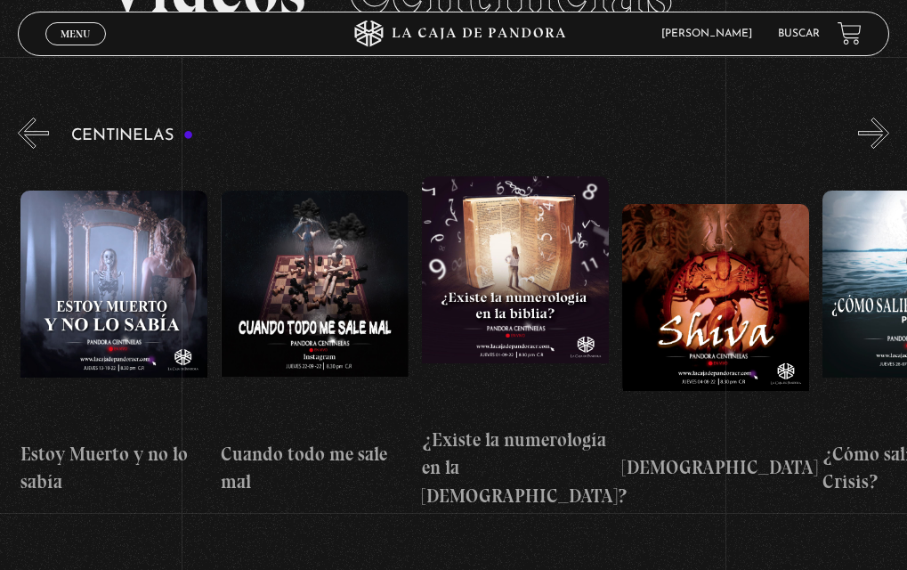
scroll to position [0, 10822]
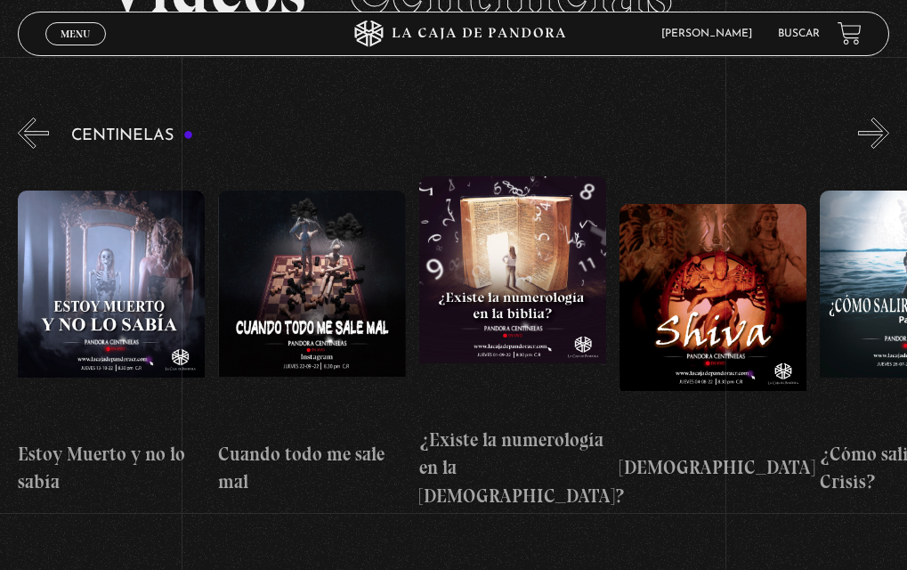
click at [889, 126] on button "»" at bounding box center [873, 133] width 31 height 31
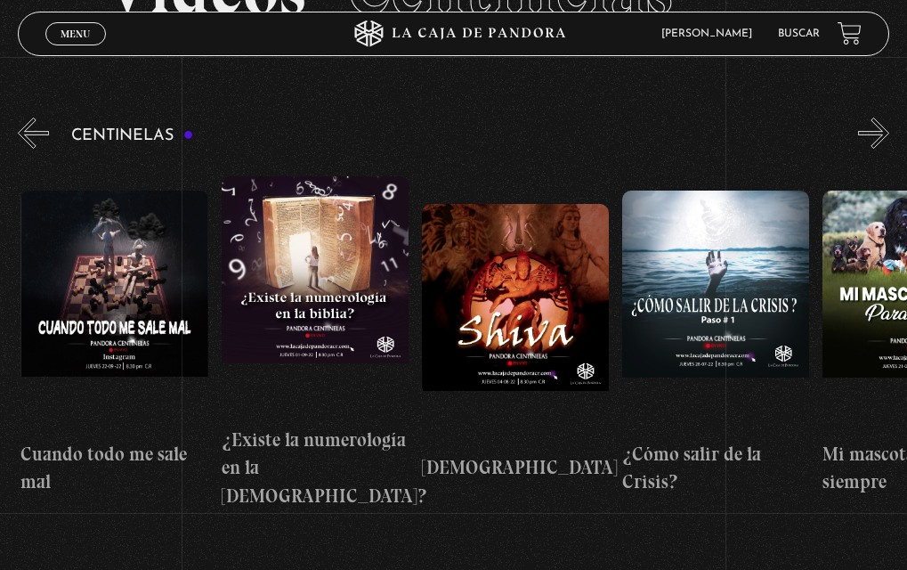
scroll to position [0, 11023]
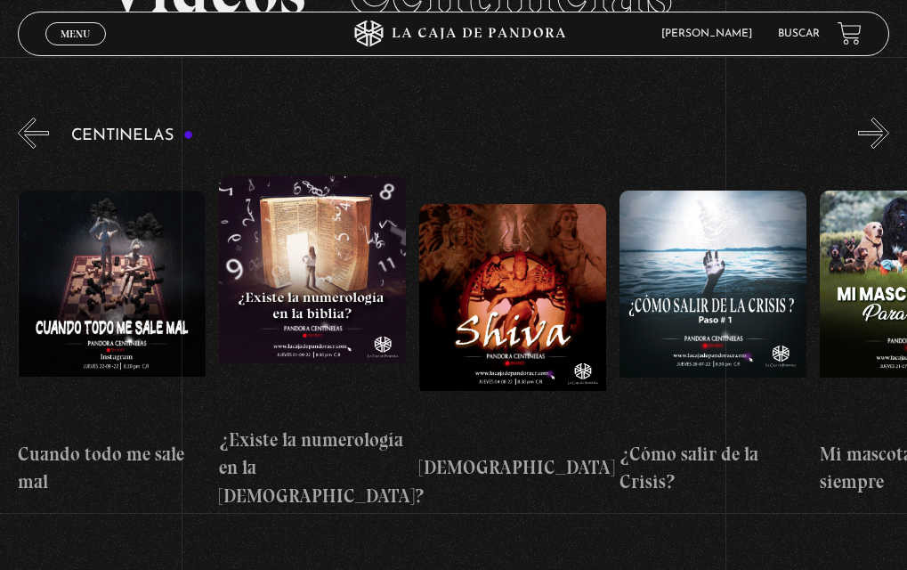
click at [889, 126] on button "»" at bounding box center [873, 133] width 31 height 31
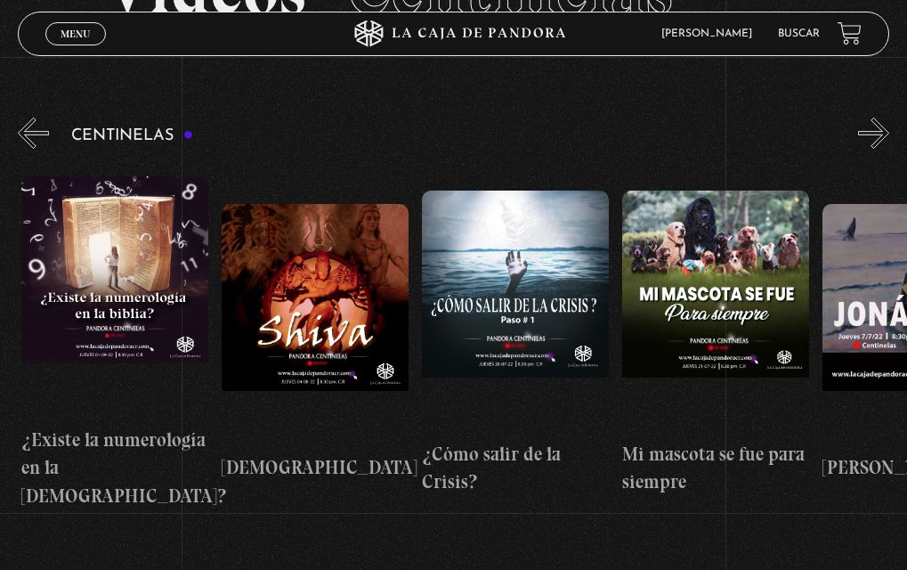
scroll to position [0, 11223]
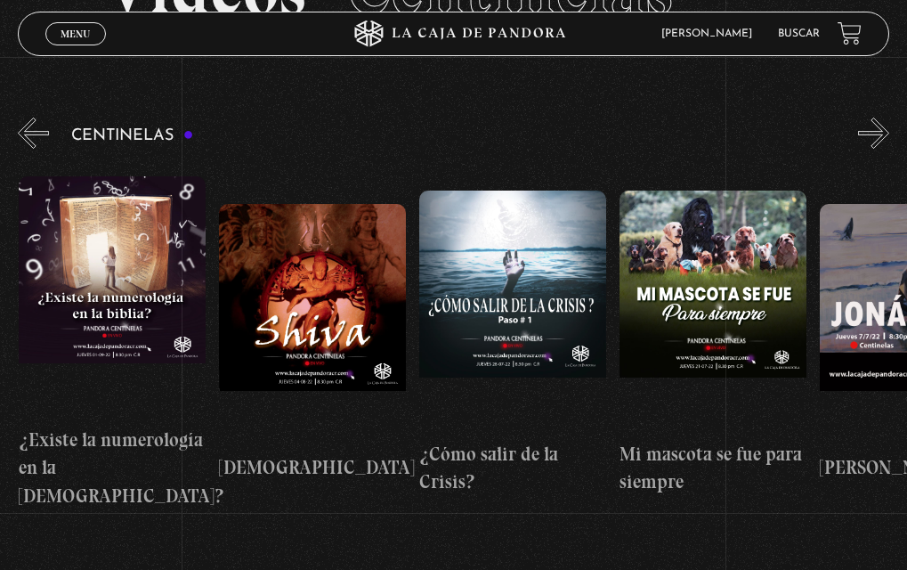
click at [889, 126] on button "»" at bounding box center [873, 133] width 31 height 31
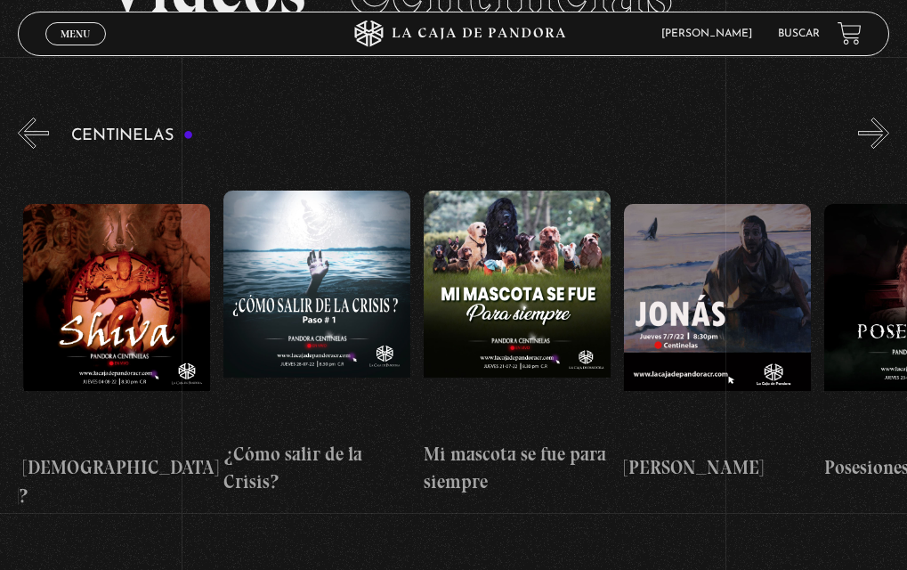
scroll to position [0, 11423]
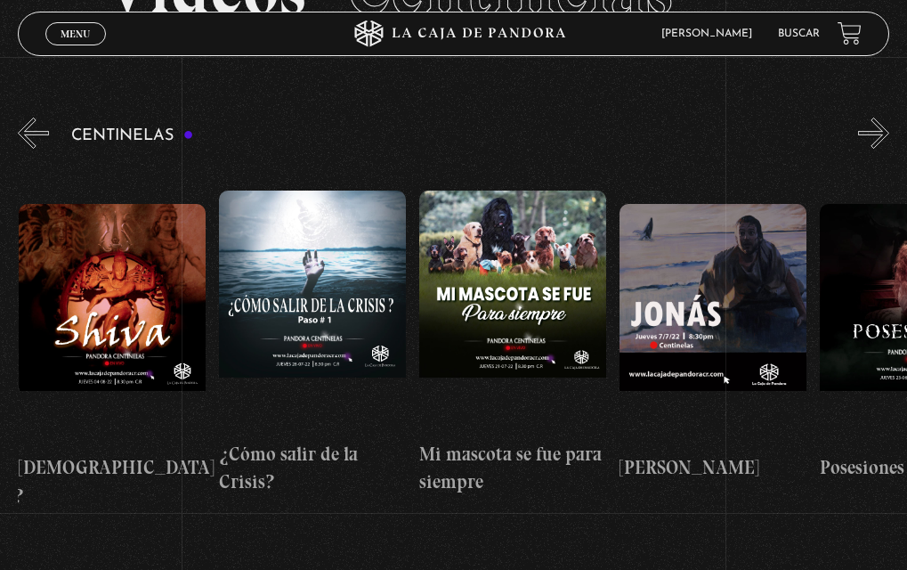
click at [889, 126] on button "»" at bounding box center [873, 133] width 31 height 31
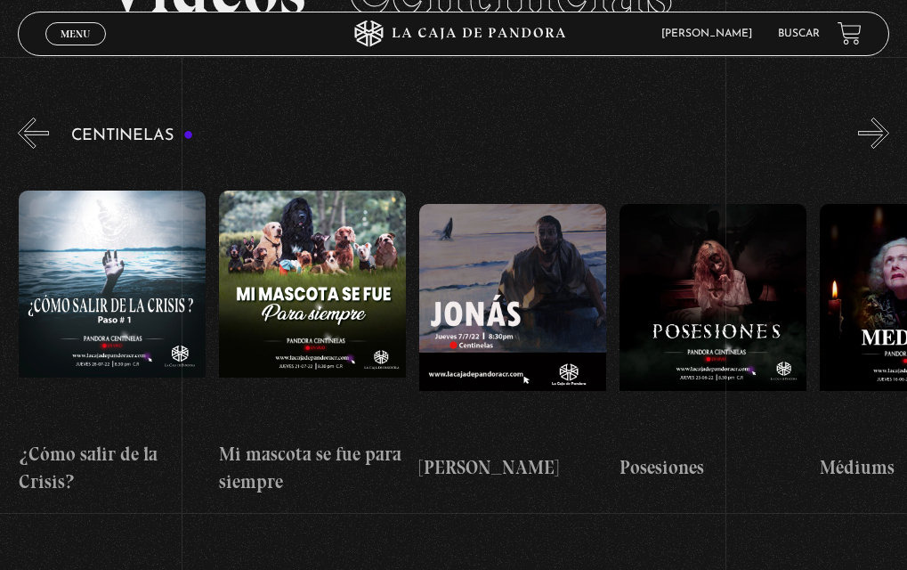
click at [889, 126] on button "»" at bounding box center [873, 133] width 31 height 31
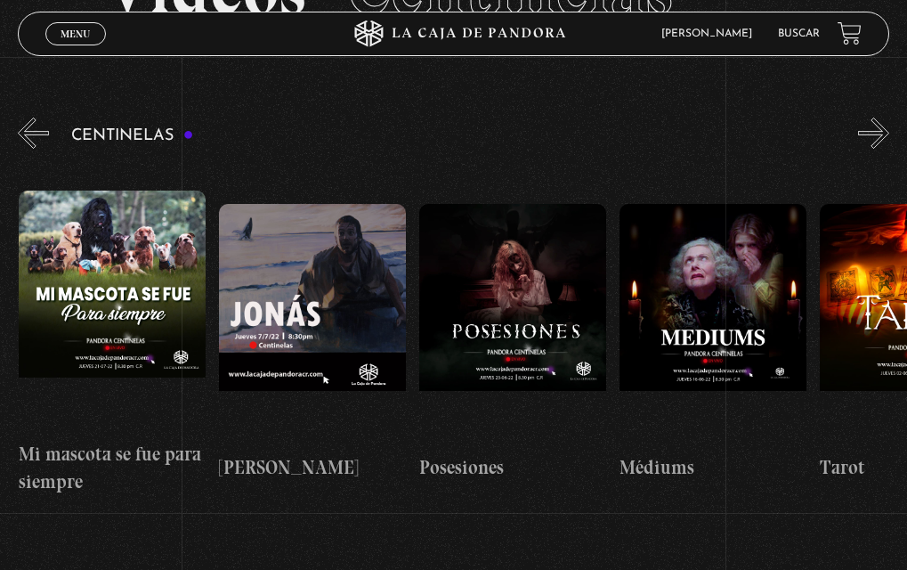
scroll to position [0, 11825]
click at [889, 126] on button "»" at bounding box center [873, 133] width 31 height 31
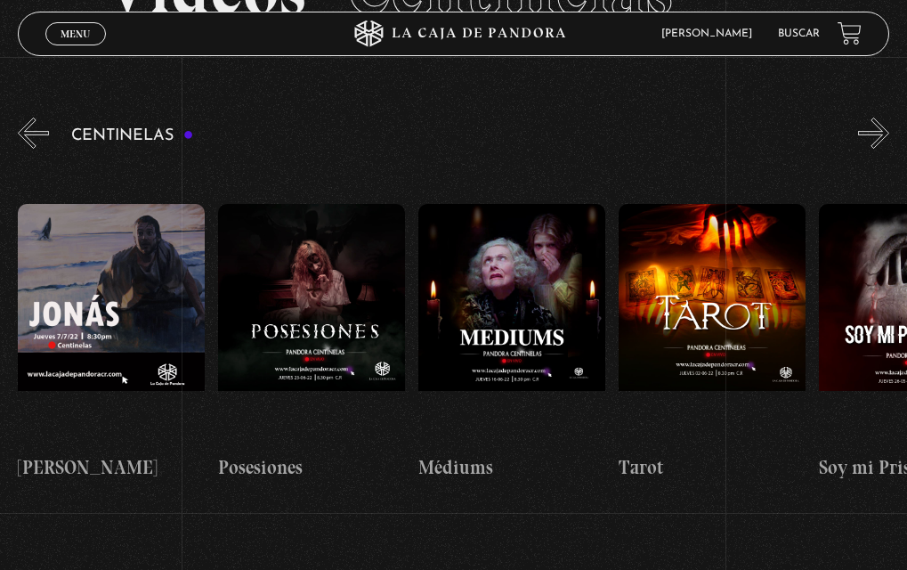
click at [889, 126] on button "»" at bounding box center [873, 133] width 31 height 31
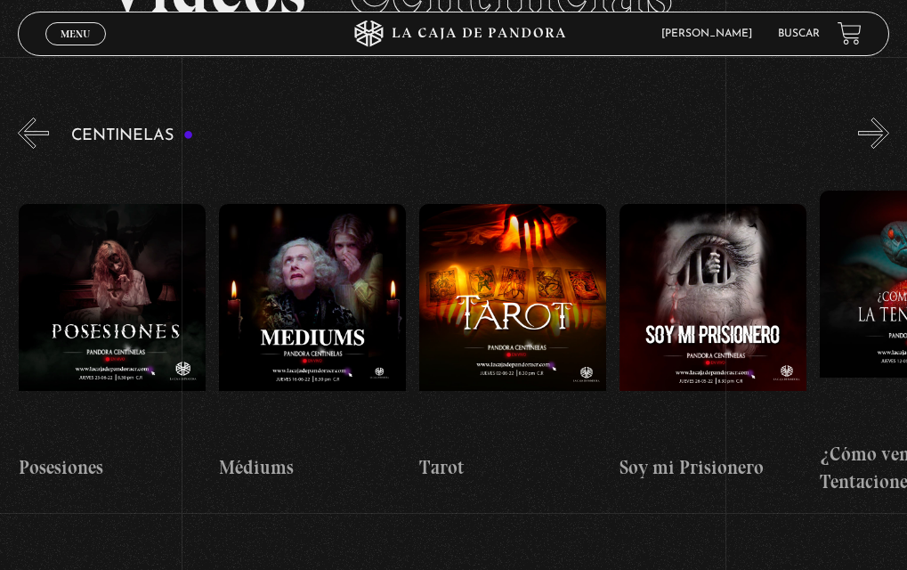
scroll to position [0, 12225]
click at [889, 126] on button "»" at bounding box center [873, 133] width 31 height 31
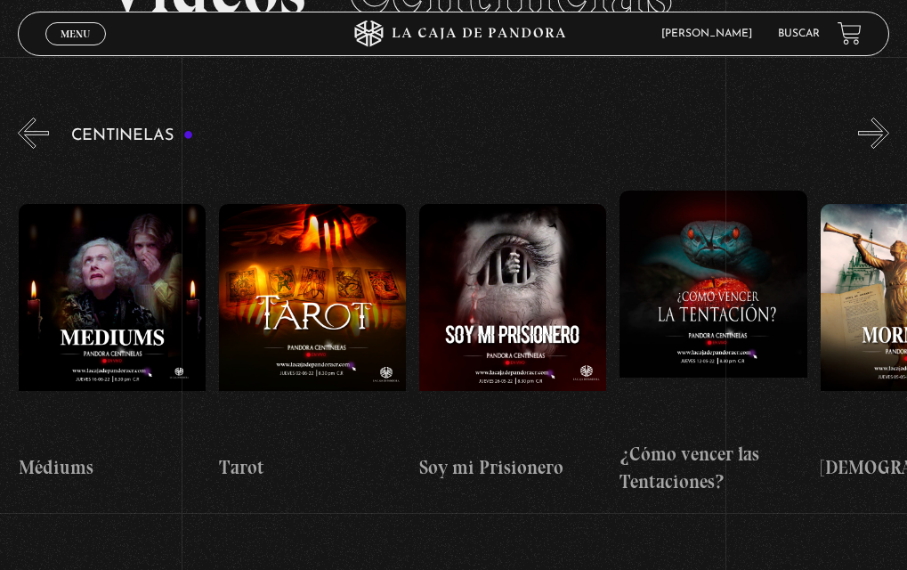
scroll to position [0, 12426]
click at [889, 126] on button "»" at bounding box center [873, 133] width 31 height 31
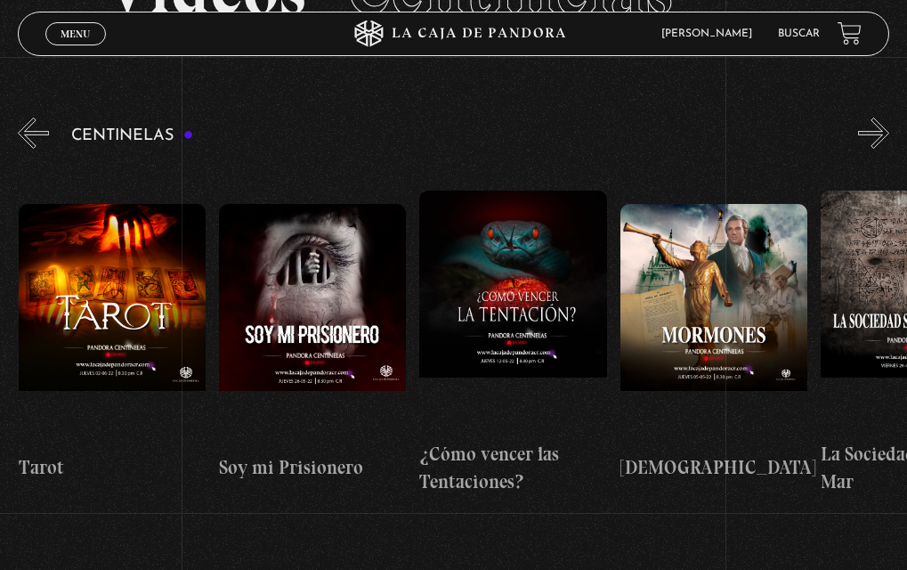
scroll to position [0, 12626]
click at [889, 126] on button "»" at bounding box center [873, 133] width 31 height 31
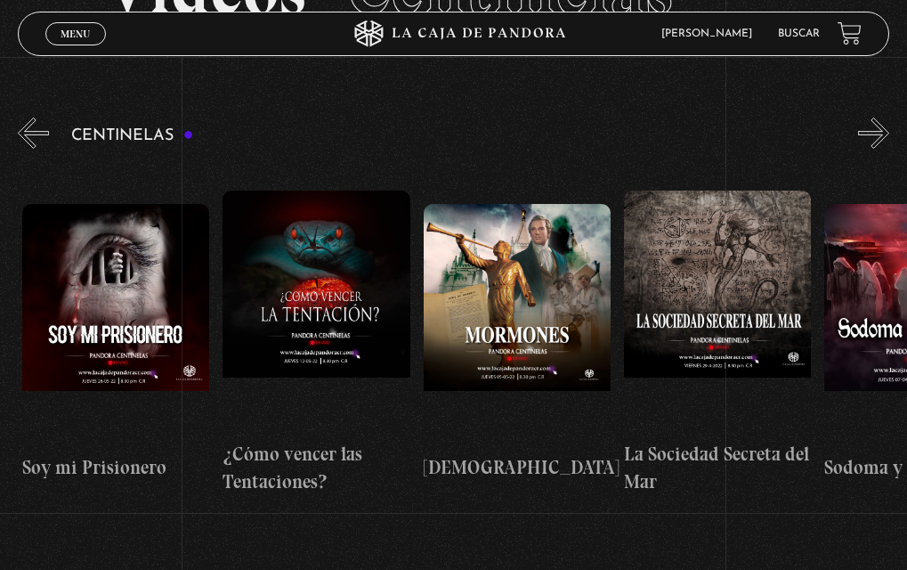
scroll to position [0, 12826]
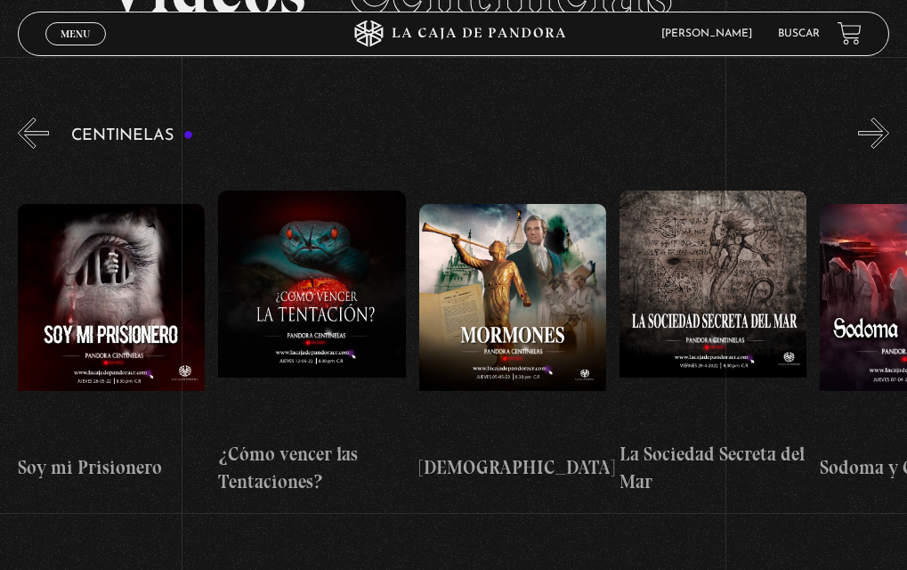
click at [889, 126] on button "»" at bounding box center [873, 133] width 31 height 31
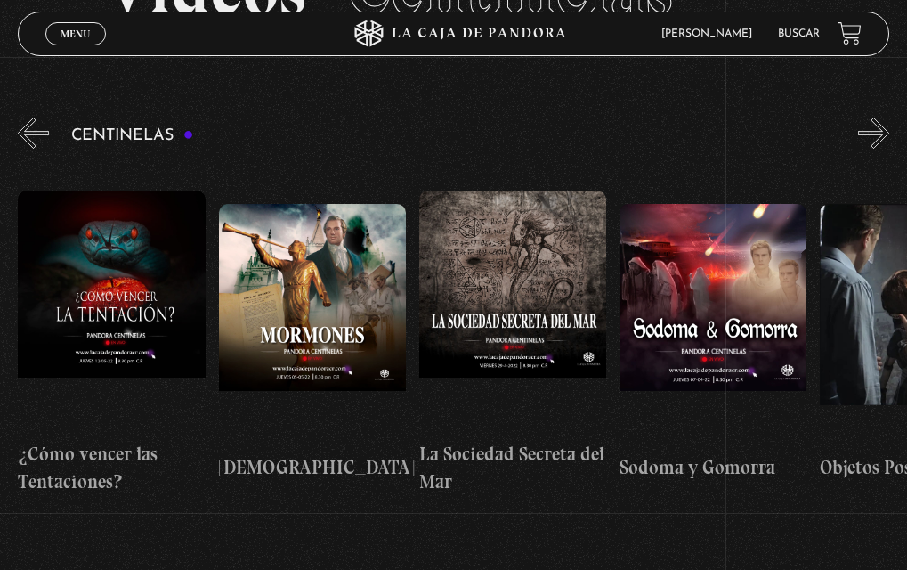
click at [889, 126] on button "»" at bounding box center [873, 133] width 31 height 31
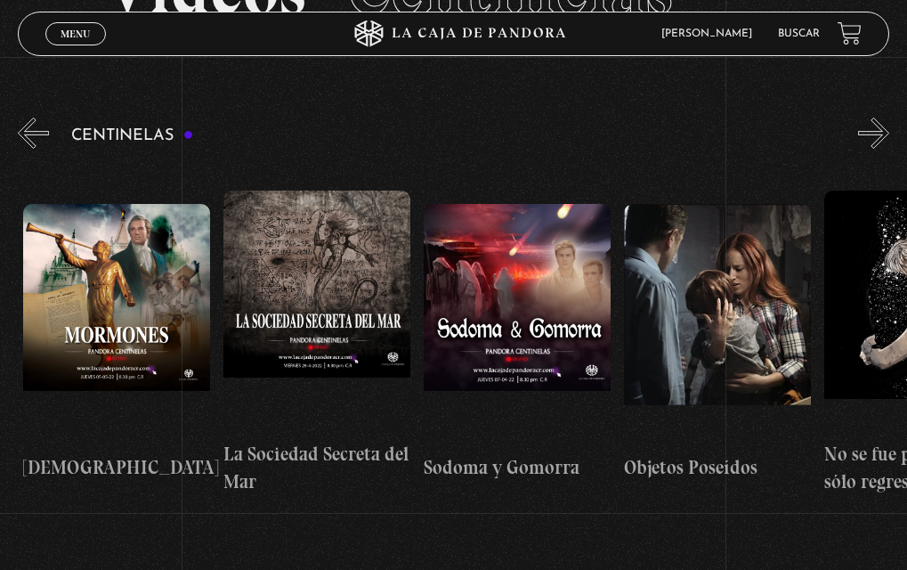
scroll to position [0, 13227]
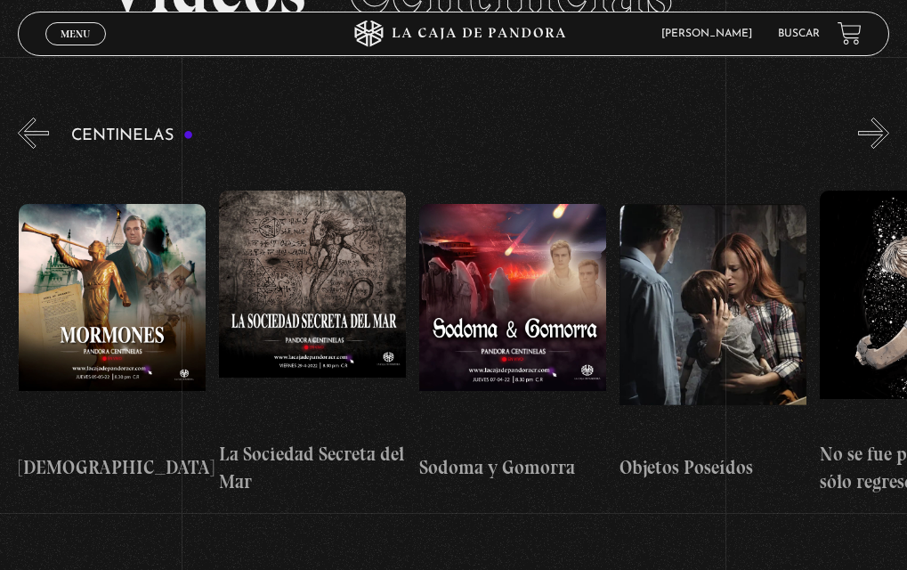
click at [889, 126] on button "»" at bounding box center [873, 133] width 31 height 31
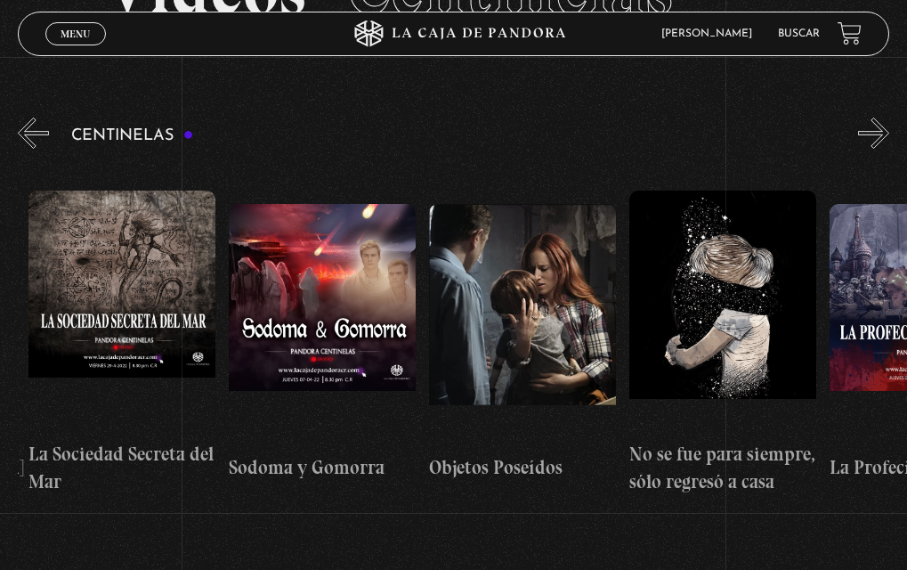
scroll to position [0, 13427]
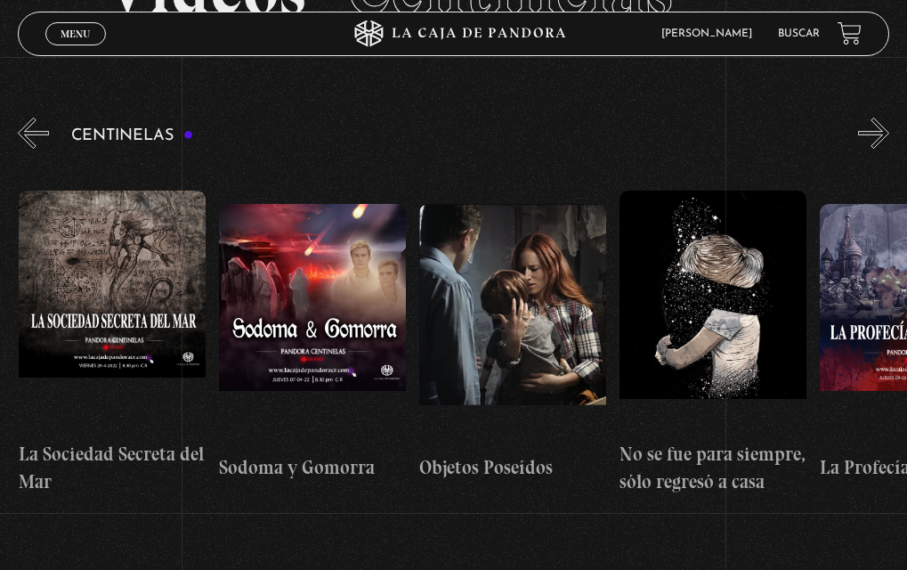
click at [889, 126] on button "»" at bounding box center [873, 133] width 31 height 31
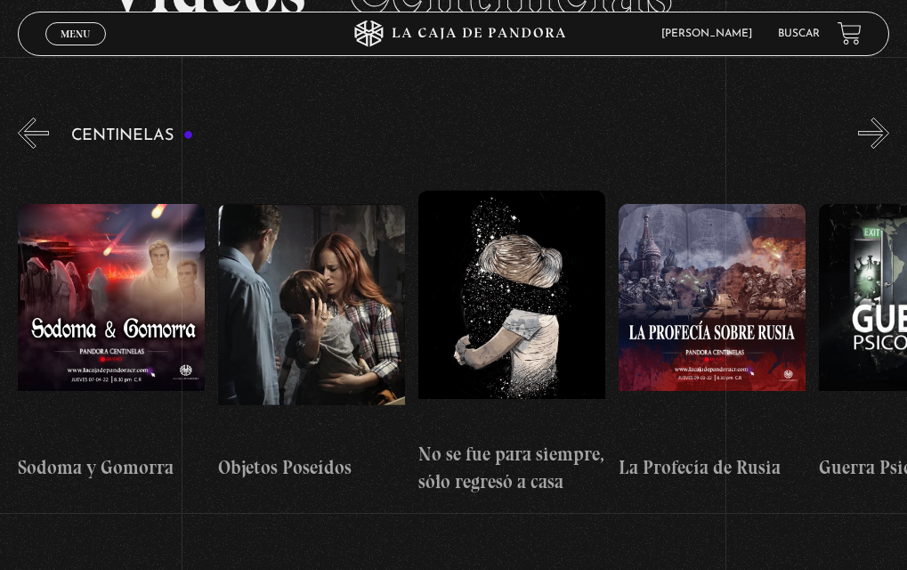
click at [889, 126] on button "»" at bounding box center [873, 133] width 31 height 31
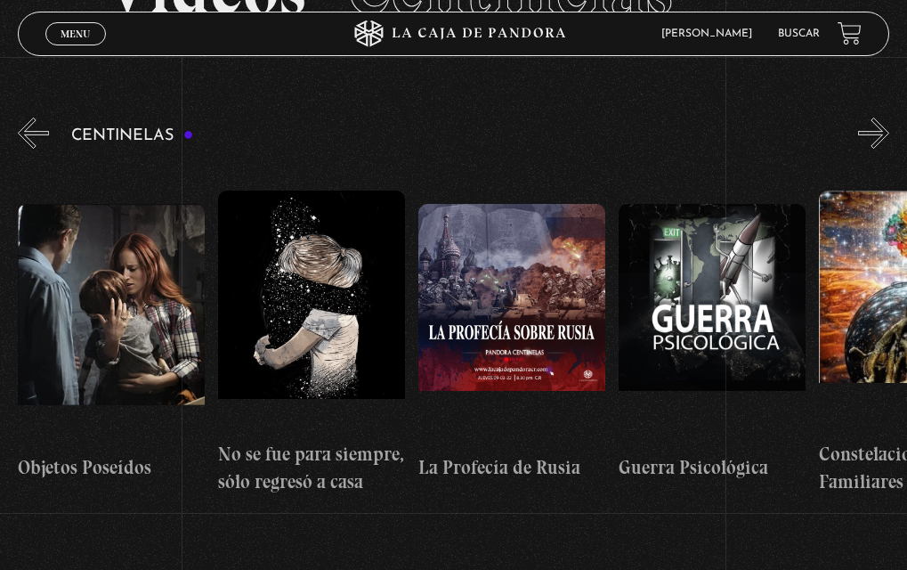
click at [889, 126] on button "»" at bounding box center [873, 133] width 31 height 31
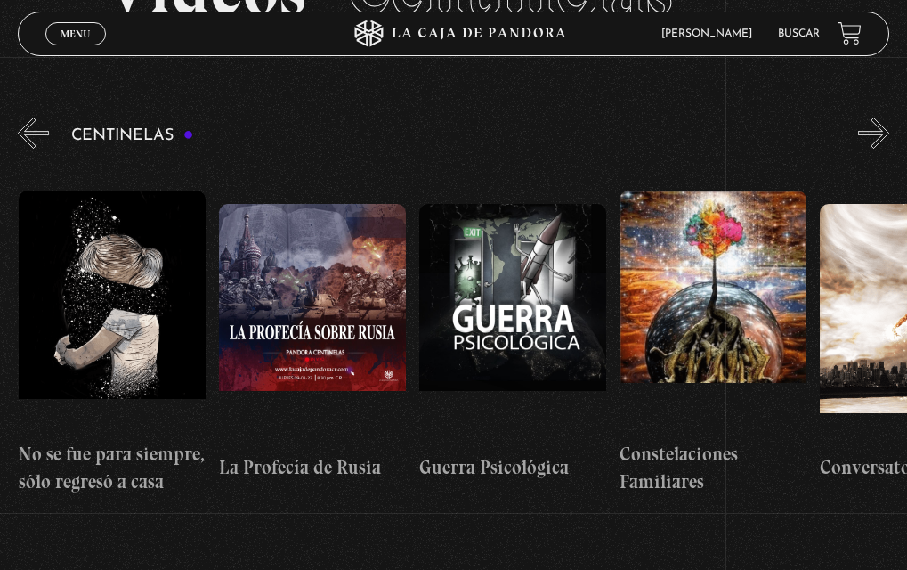
scroll to position [0, 14029]
click at [889, 126] on button "»" at bounding box center [873, 133] width 31 height 31
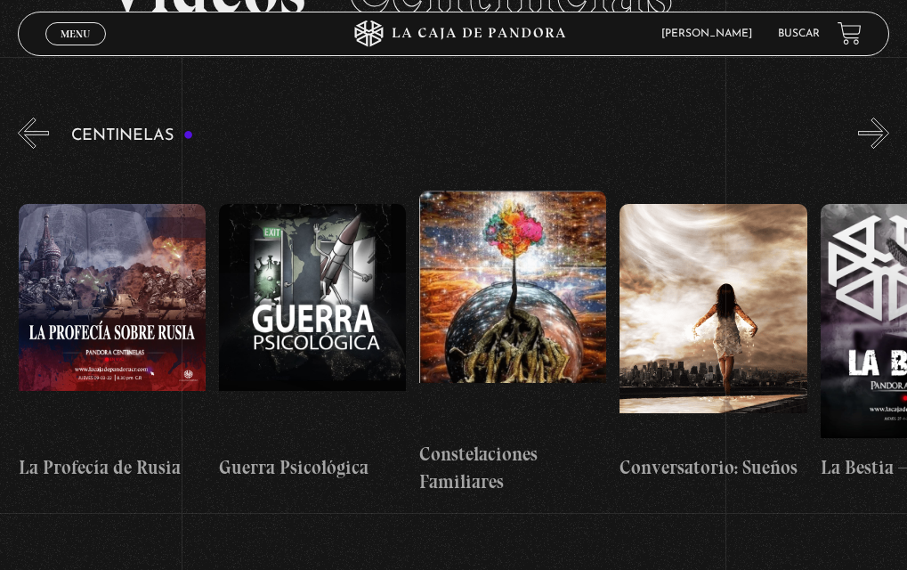
scroll to position [0, 14229]
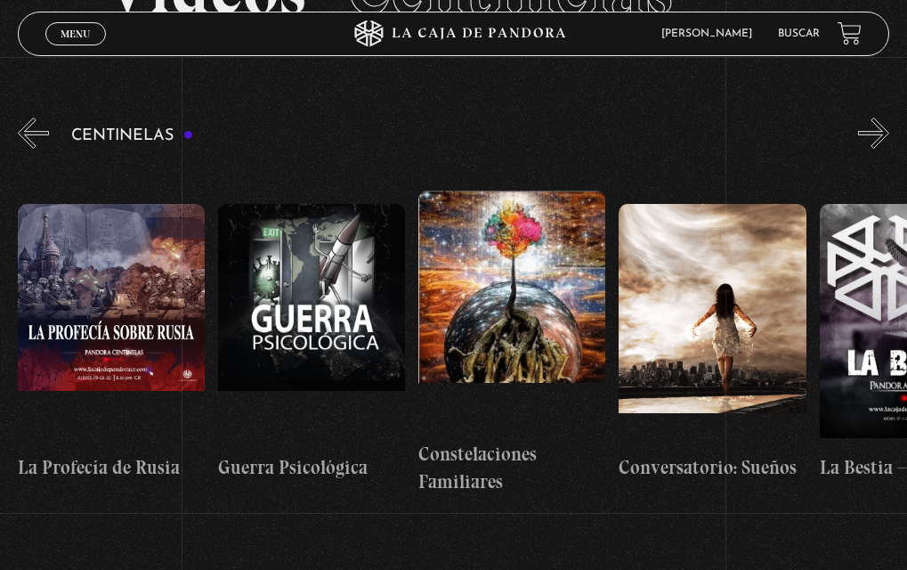
click at [889, 126] on button "»" at bounding box center [873, 133] width 31 height 31
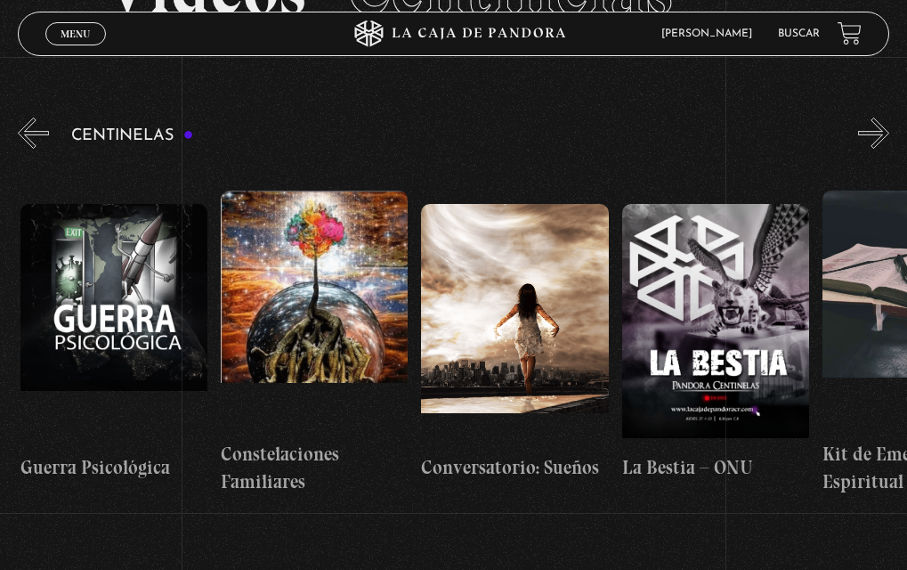
scroll to position [0, 14430]
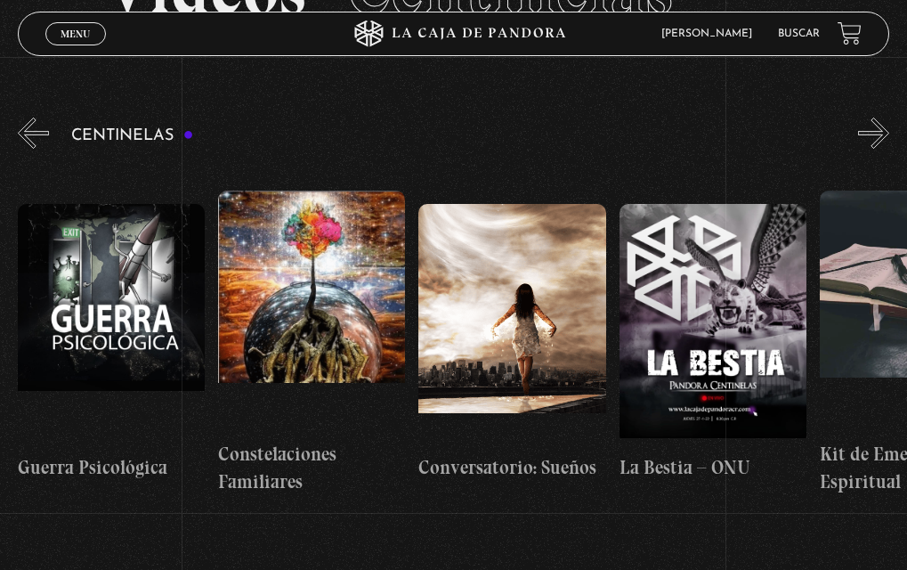
click at [889, 126] on button "»" at bounding box center [873, 133] width 31 height 31
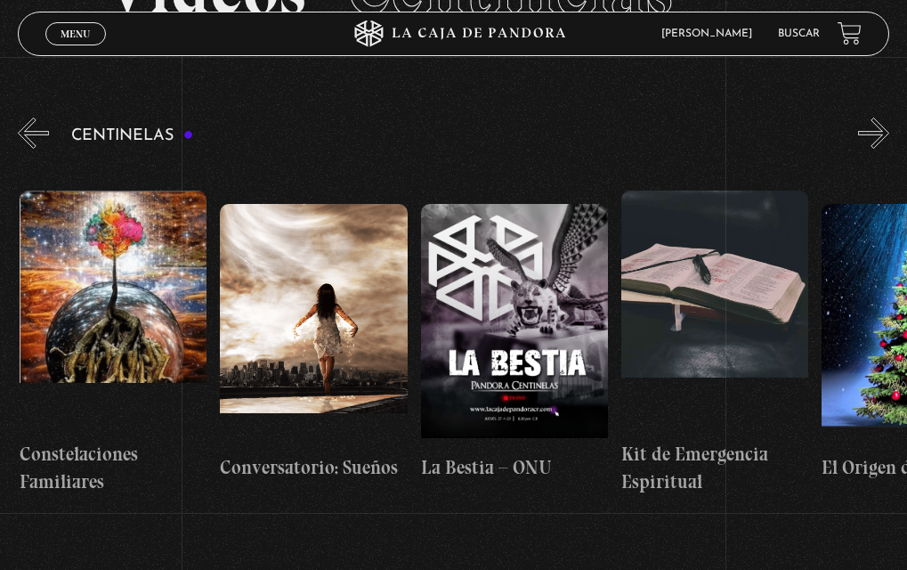
scroll to position [0, 14630]
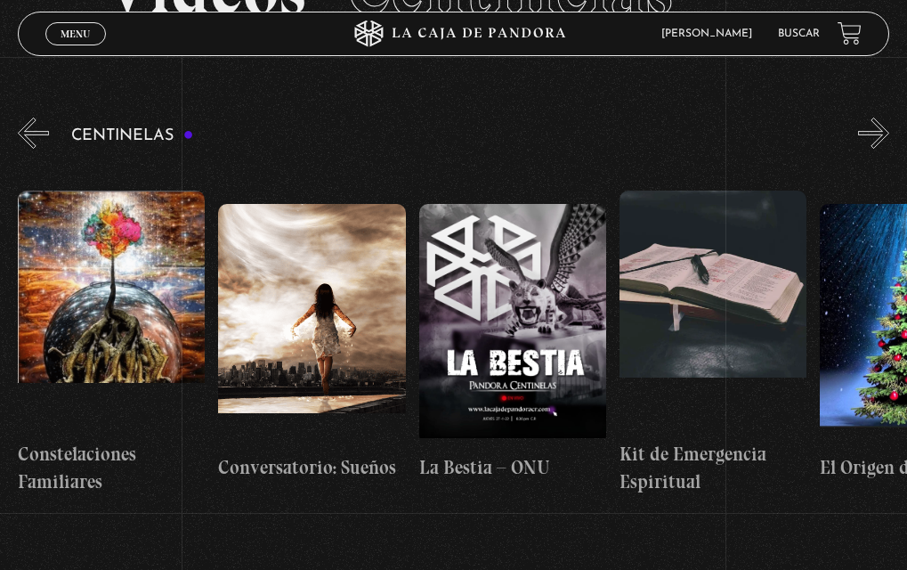
click at [889, 126] on button "»" at bounding box center [873, 133] width 31 height 31
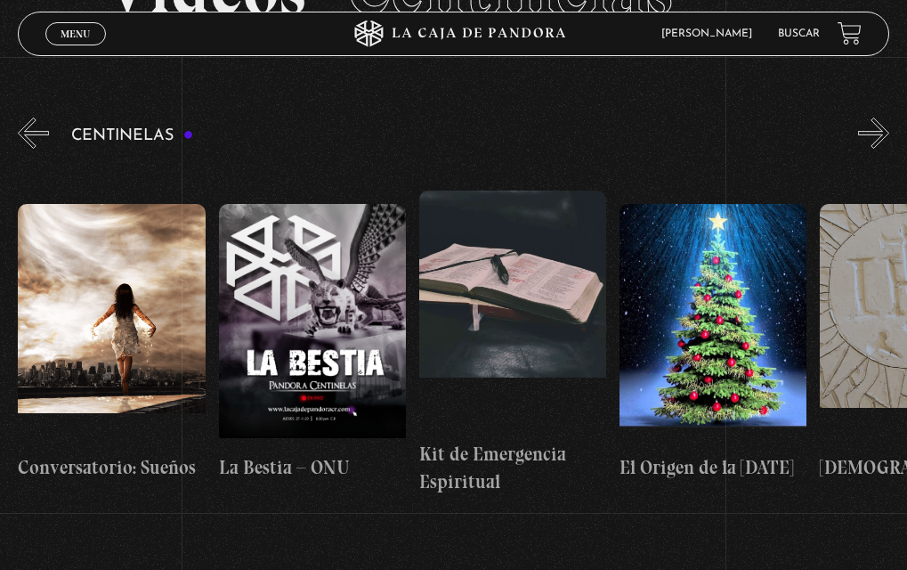
click at [889, 126] on button "»" at bounding box center [873, 133] width 31 height 31
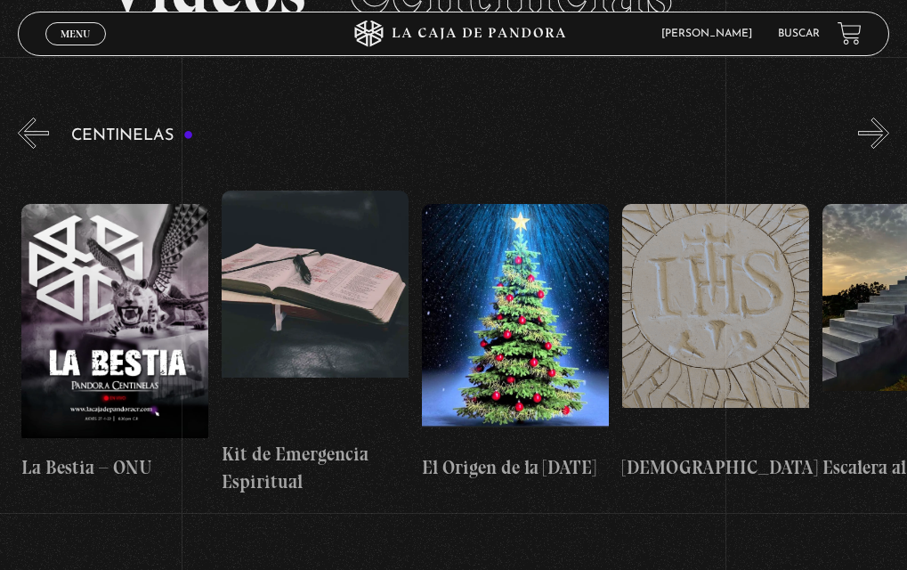
scroll to position [0, 15031]
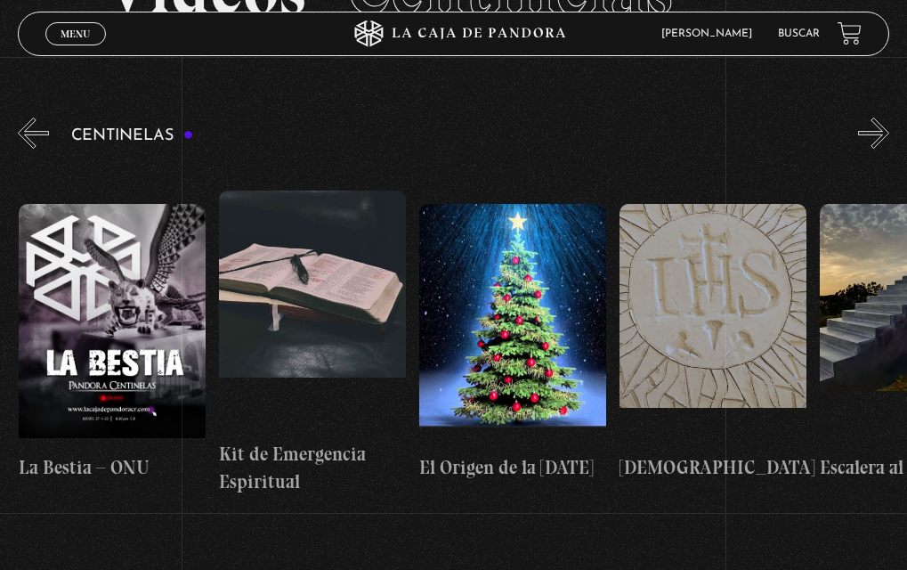
click at [889, 126] on button "»" at bounding box center [873, 133] width 31 height 31
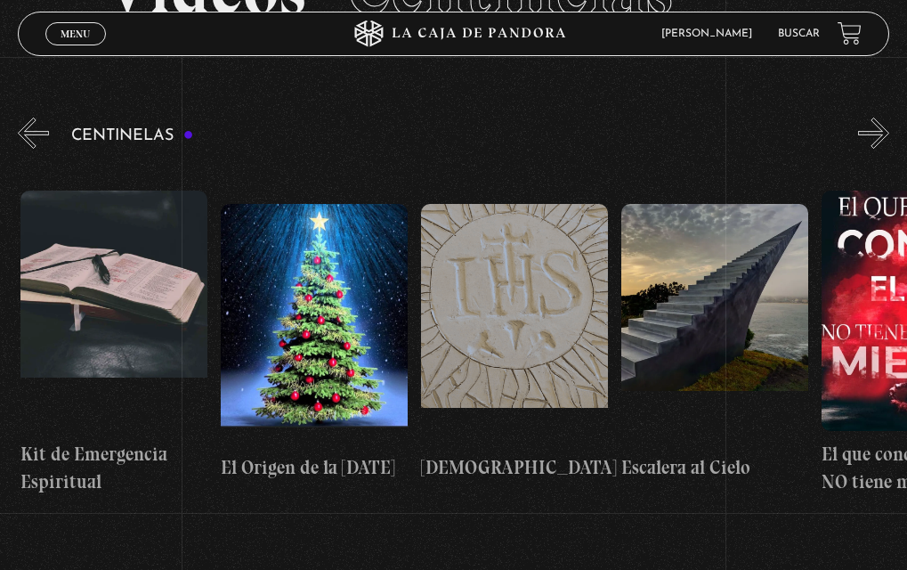
scroll to position [0, 15231]
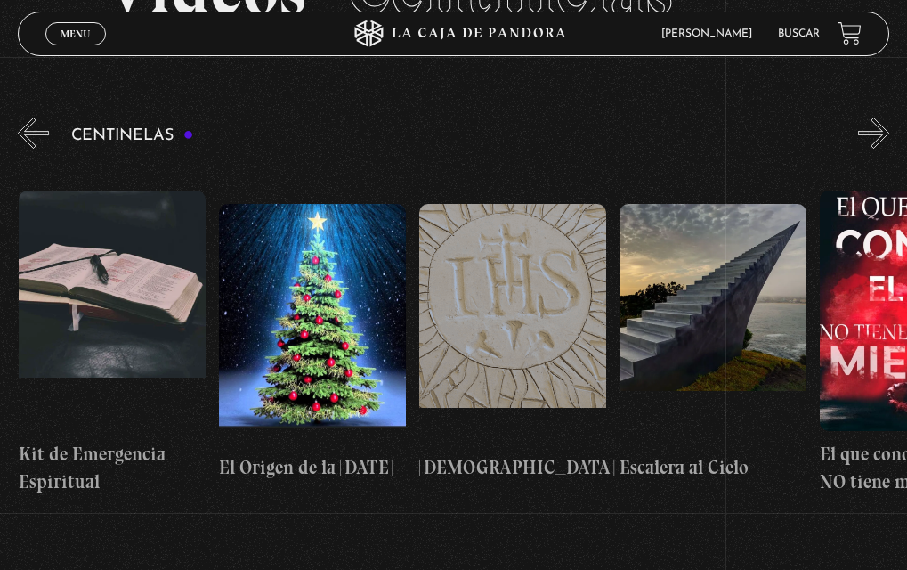
click at [889, 126] on button "»" at bounding box center [873, 133] width 31 height 31
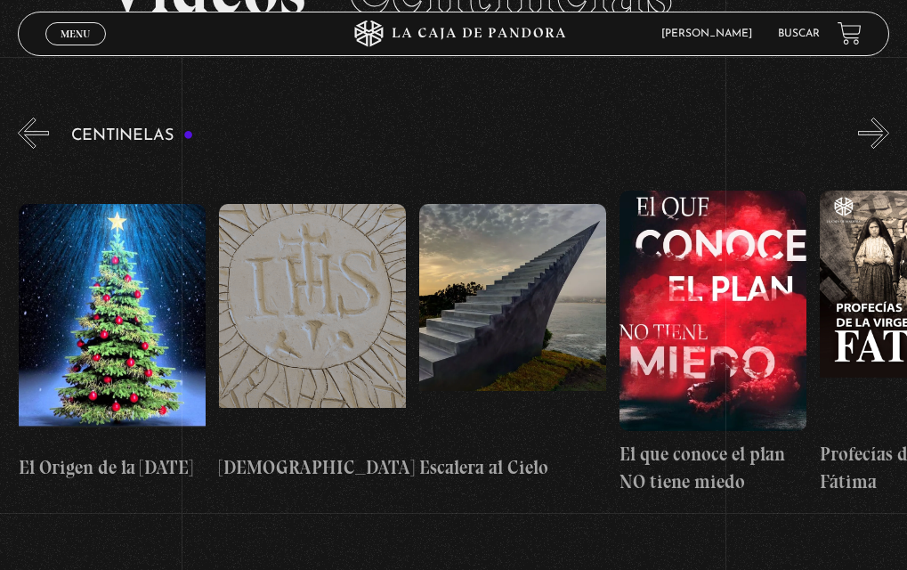
scroll to position [0, 15432]
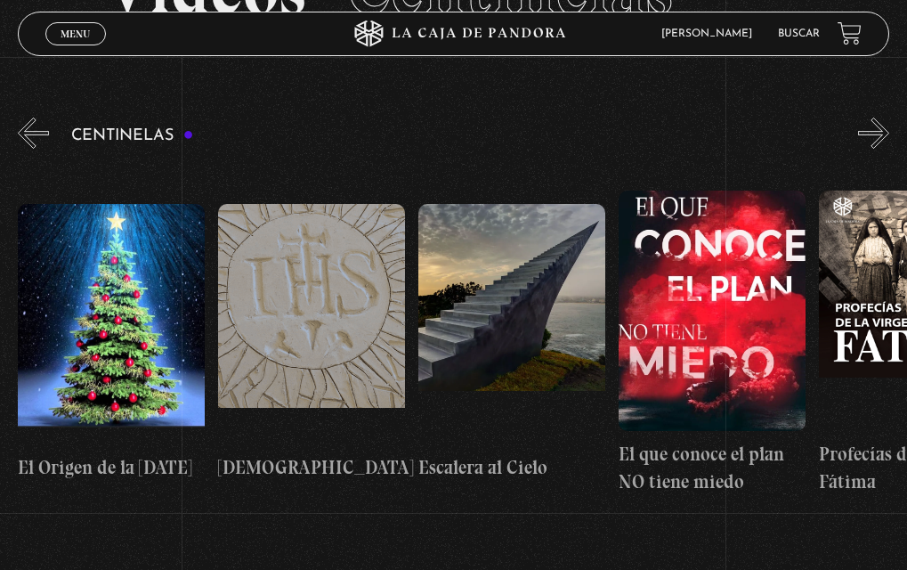
click at [889, 126] on button "»" at bounding box center [873, 133] width 31 height 31
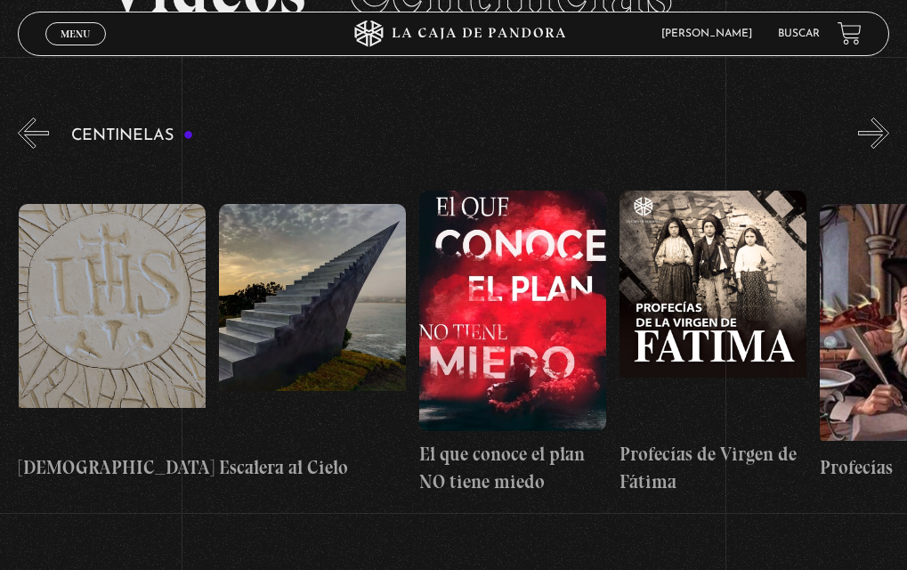
scroll to position [0, 15632]
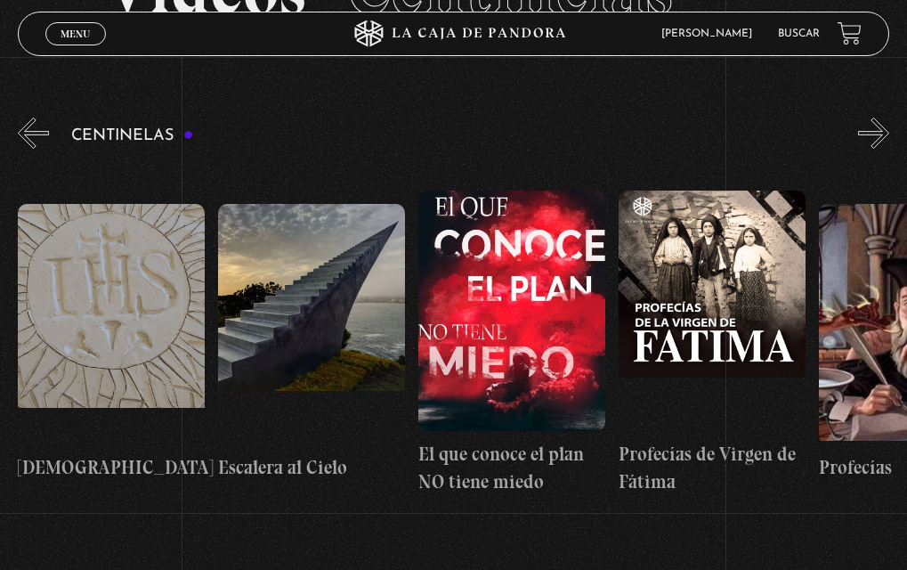
click at [889, 126] on button "»" at bounding box center [873, 133] width 31 height 31
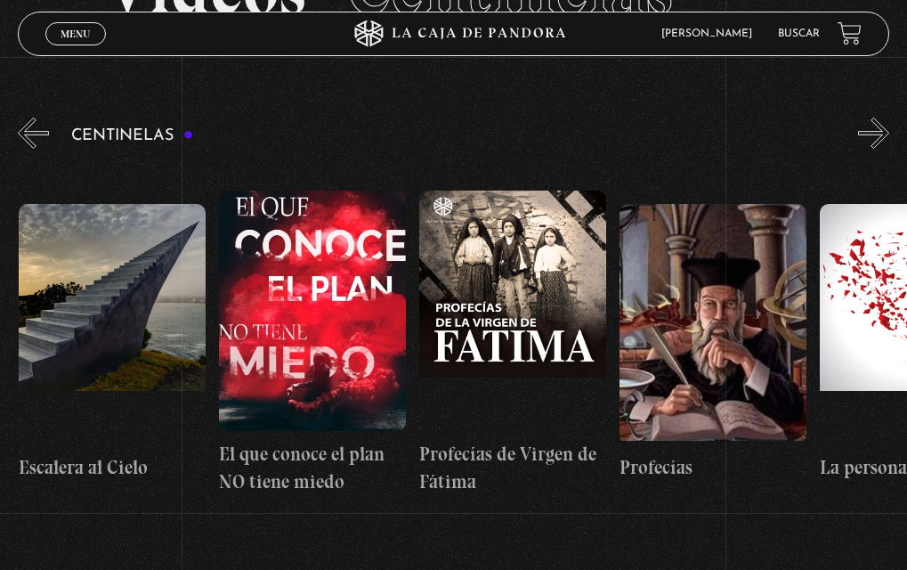
scroll to position [0, 15833]
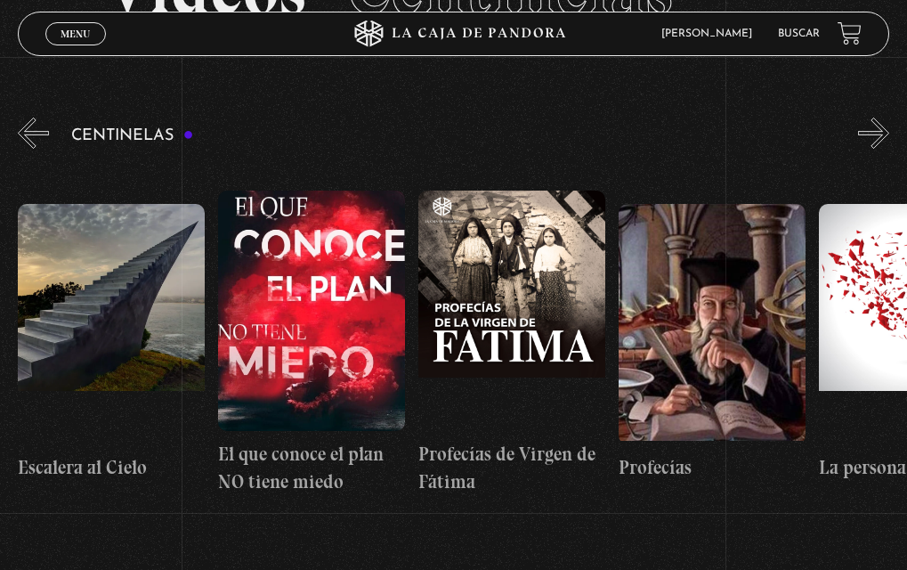
click at [889, 126] on button "»" at bounding box center [873, 133] width 31 height 31
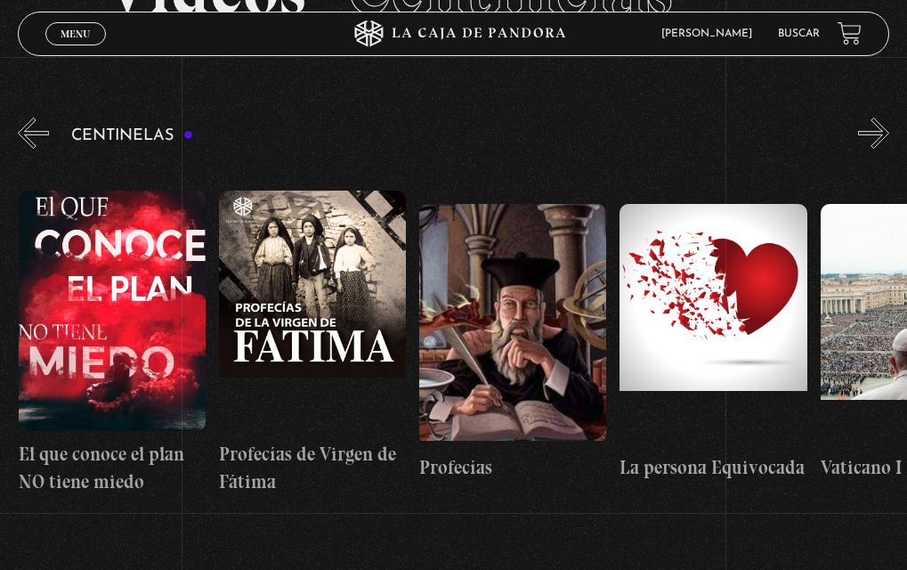
scroll to position [0, 16033]
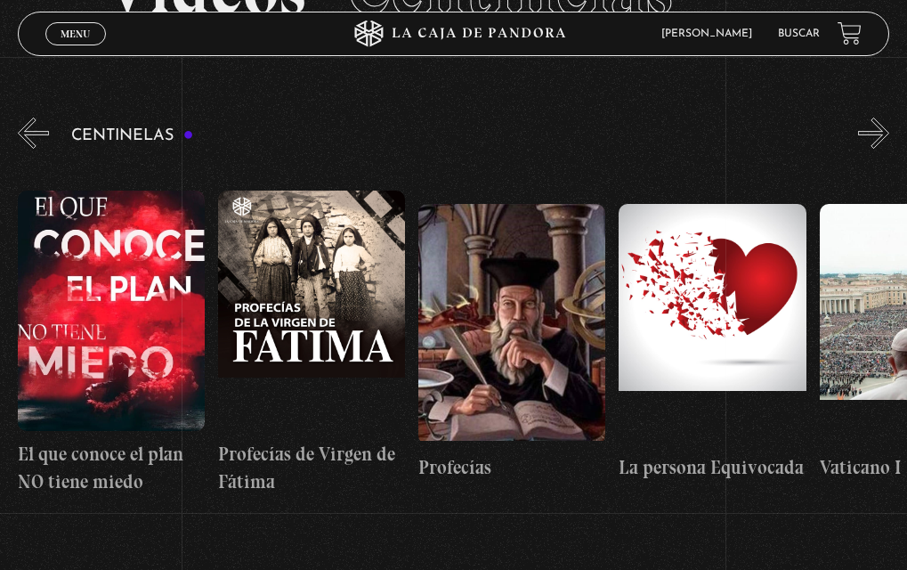
click at [889, 126] on button "»" at bounding box center [873, 133] width 31 height 31
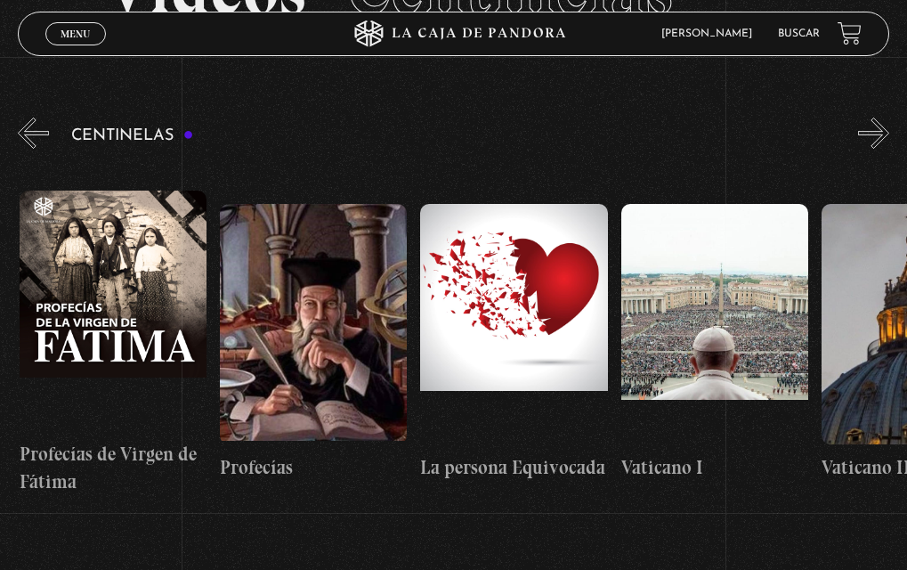
scroll to position [0, 16233]
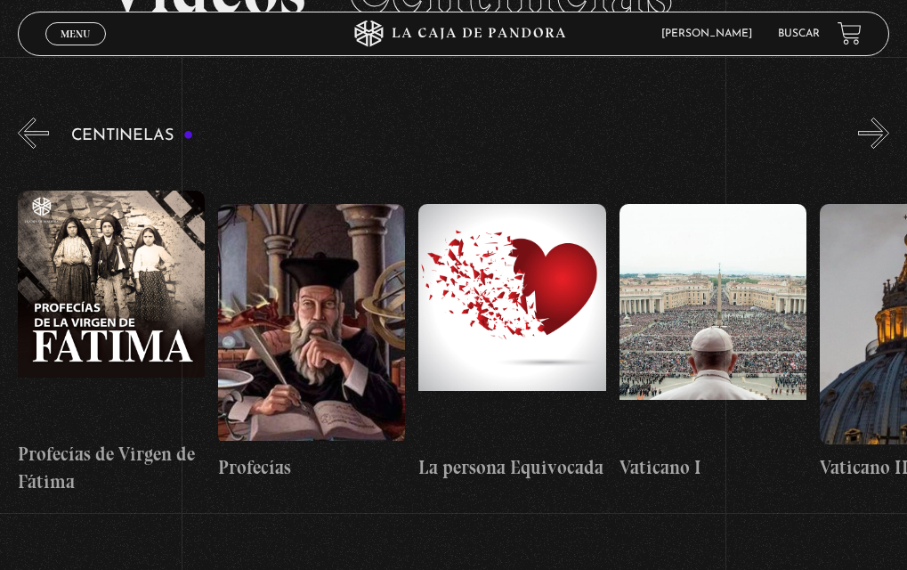
click at [889, 126] on button "»" at bounding box center [873, 133] width 31 height 31
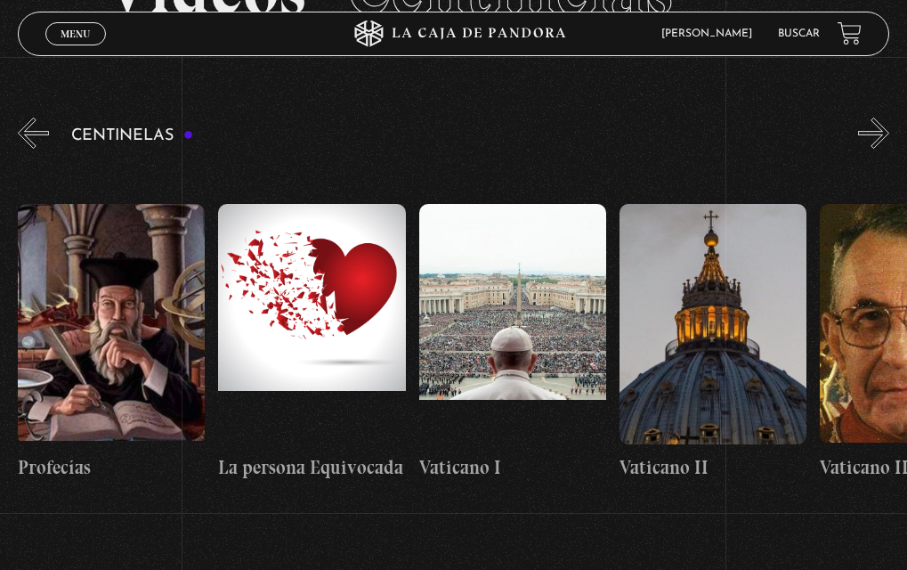
click at [889, 126] on button "»" at bounding box center [873, 133] width 31 height 31
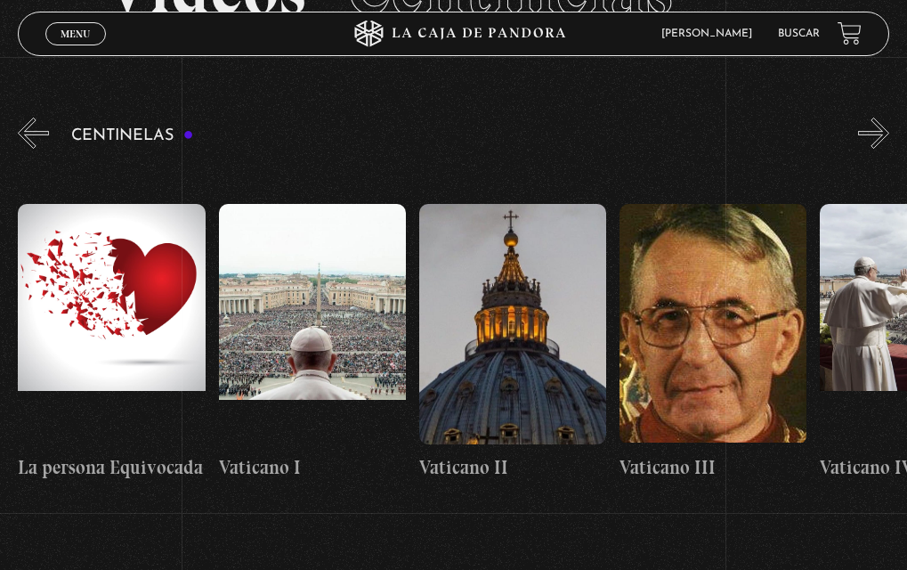
click at [889, 126] on button "»" at bounding box center [873, 133] width 31 height 31
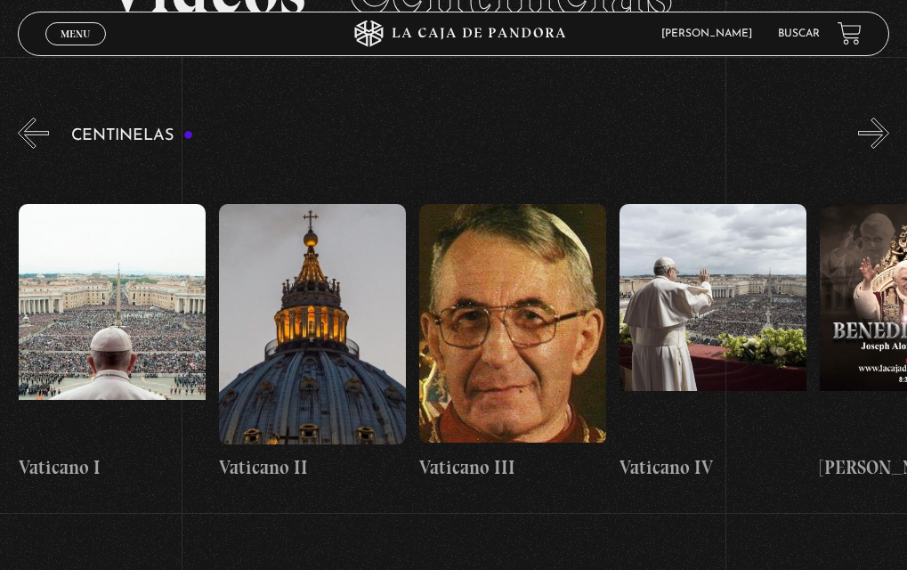
click at [889, 126] on button "»" at bounding box center [873, 133] width 31 height 31
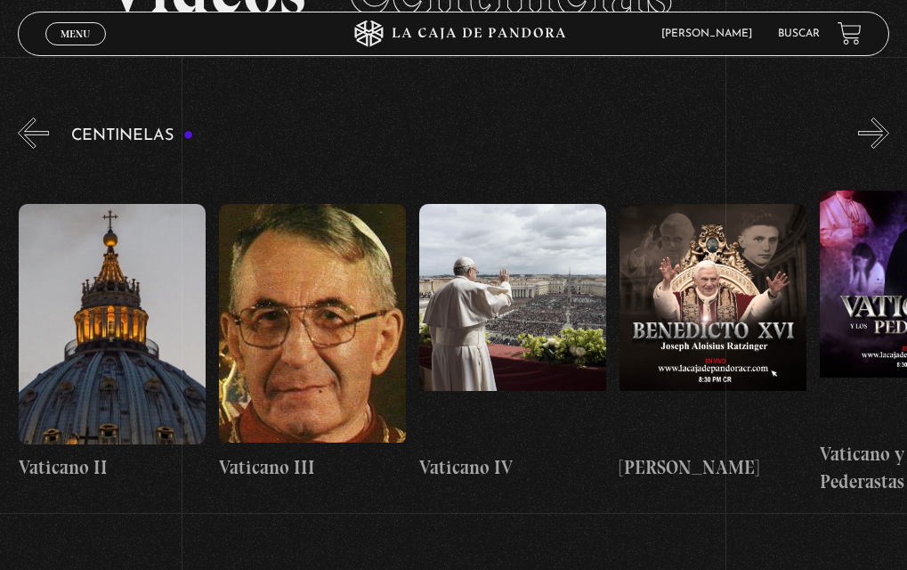
click at [889, 126] on button "»" at bounding box center [873, 133] width 31 height 31
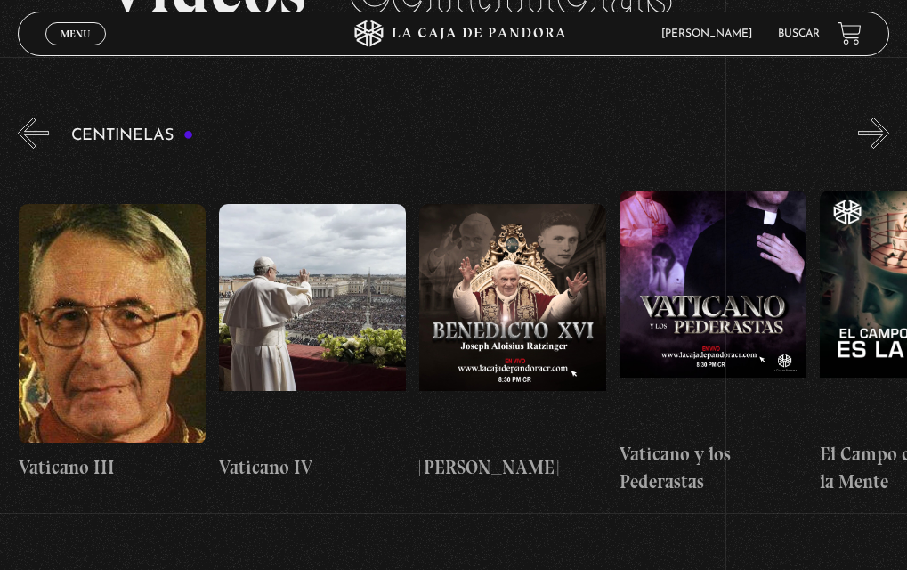
click at [889, 126] on button "»" at bounding box center [873, 133] width 31 height 31
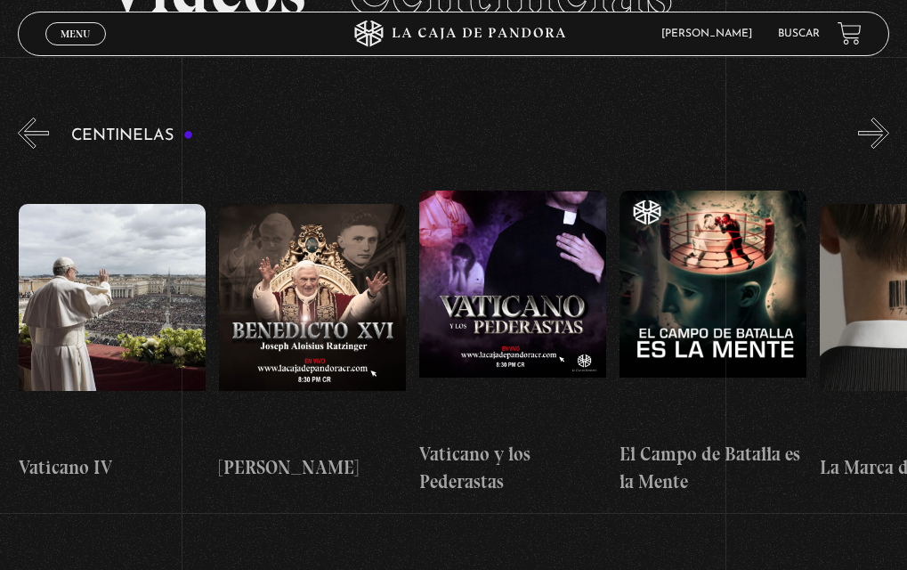
scroll to position [0, 17436]
click at [889, 126] on button "»" at bounding box center [873, 133] width 31 height 31
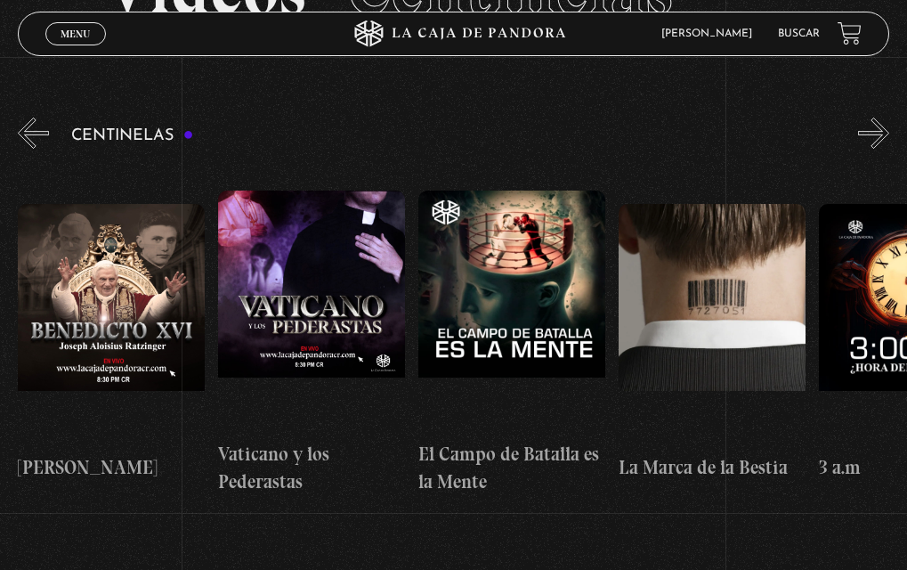
click at [889, 126] on button "»" at bounding box center [873, 133] width 31 height 31
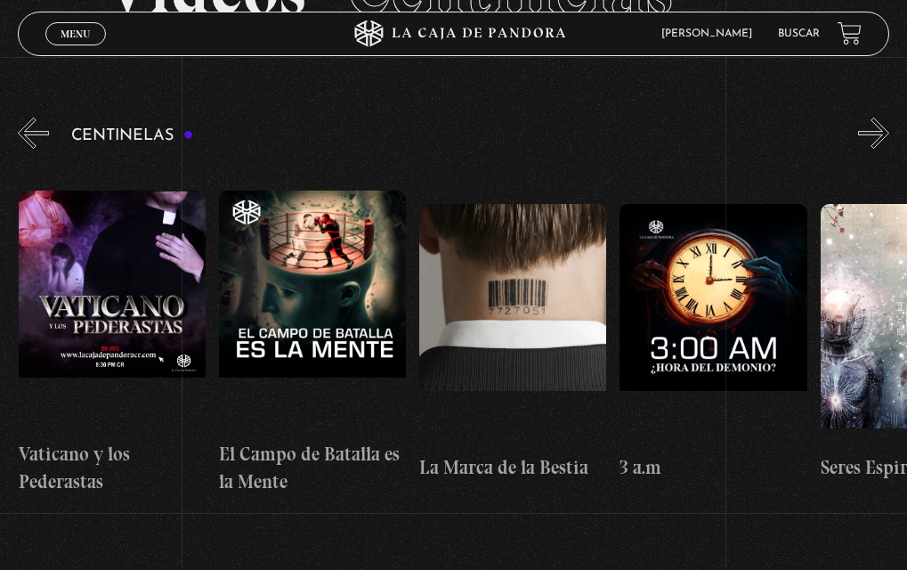
scroll to position [0, 17837]
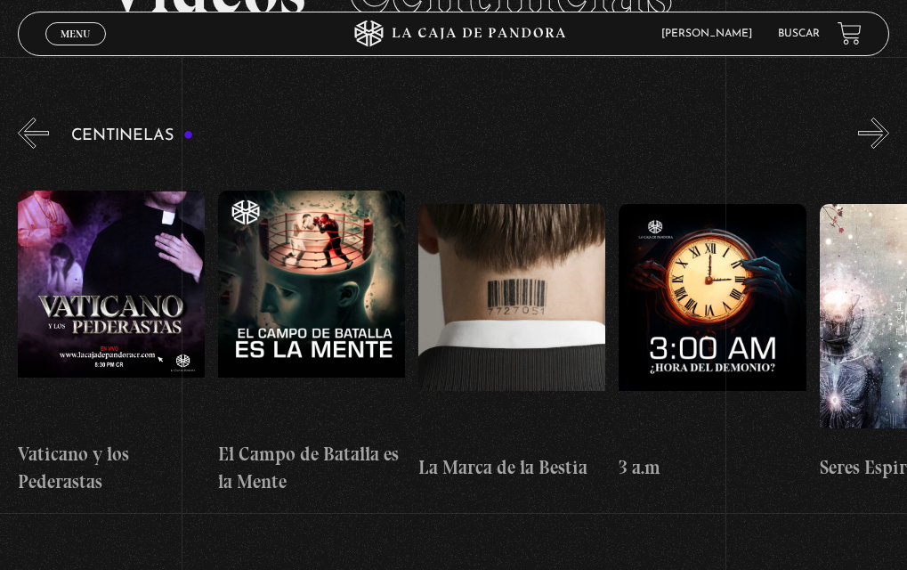
click at [889, 125] on button "»" at bounding box center [873, 133] width 31 height 31
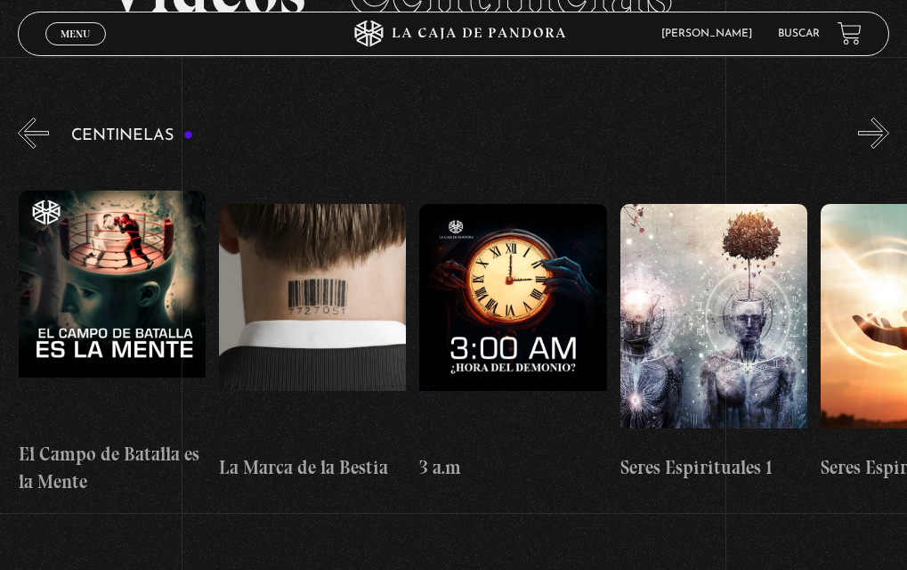
scroll to position [0, 18037]
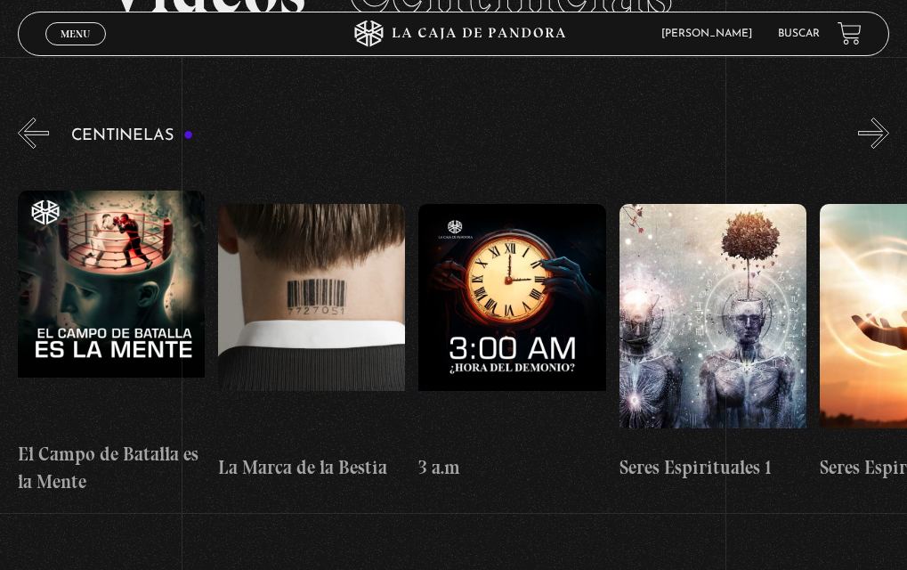
click at [889, 125] on button "»" at bounding box center [873, 133] width 31 height 31
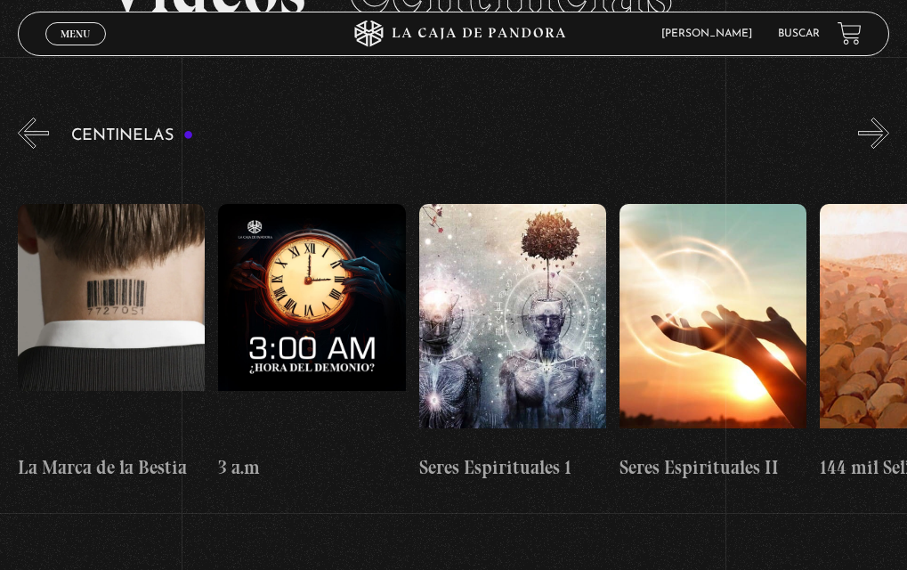
click at [889, 125] on button "»" at bounding box center [873, 133] width 31 height 31
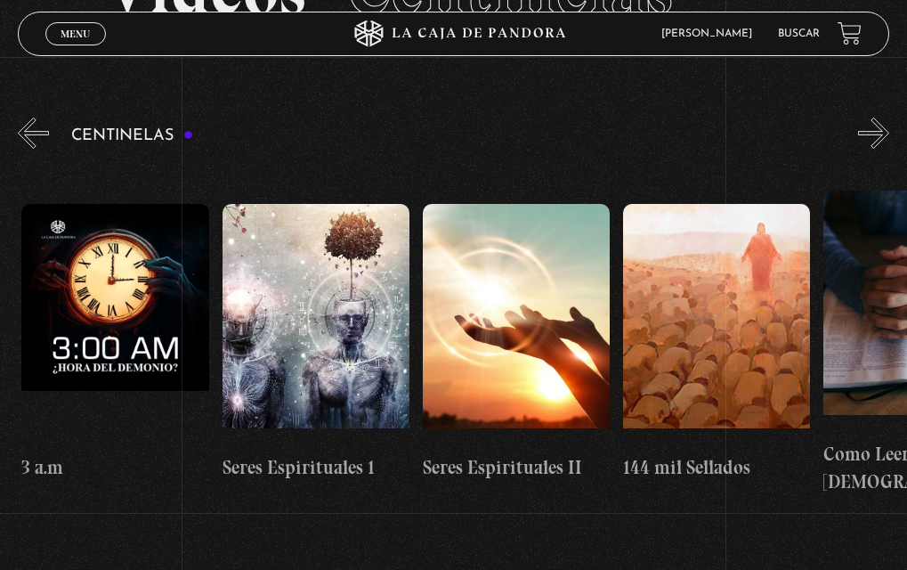
scroll to position [0, 18438]
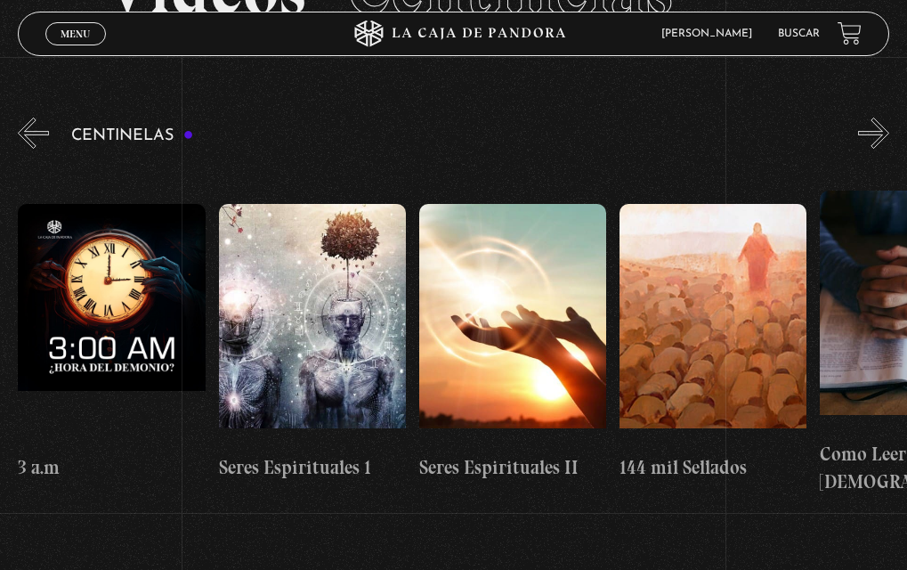
click at [889, 125] on button "»" at bounding box center [873, 133] width 31 height 31
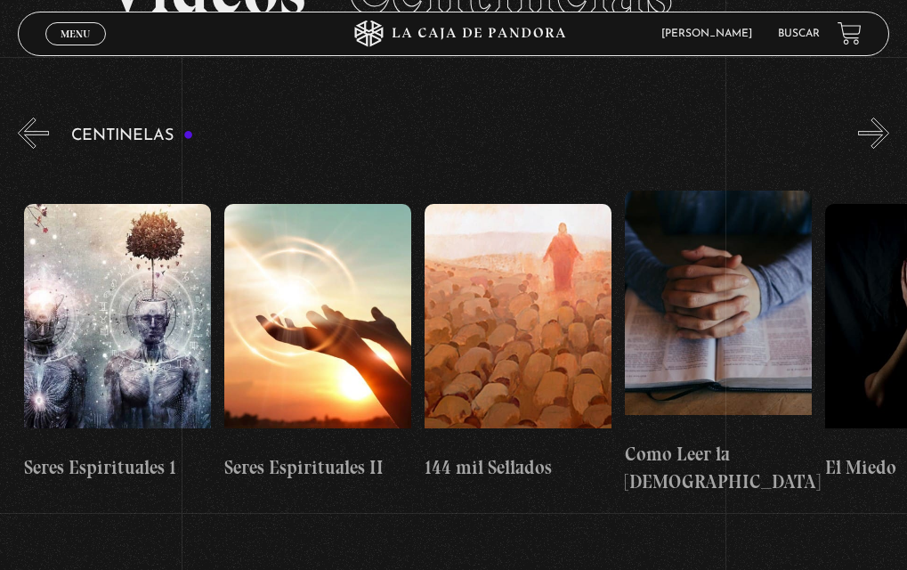
scroll to position [0, 18638]
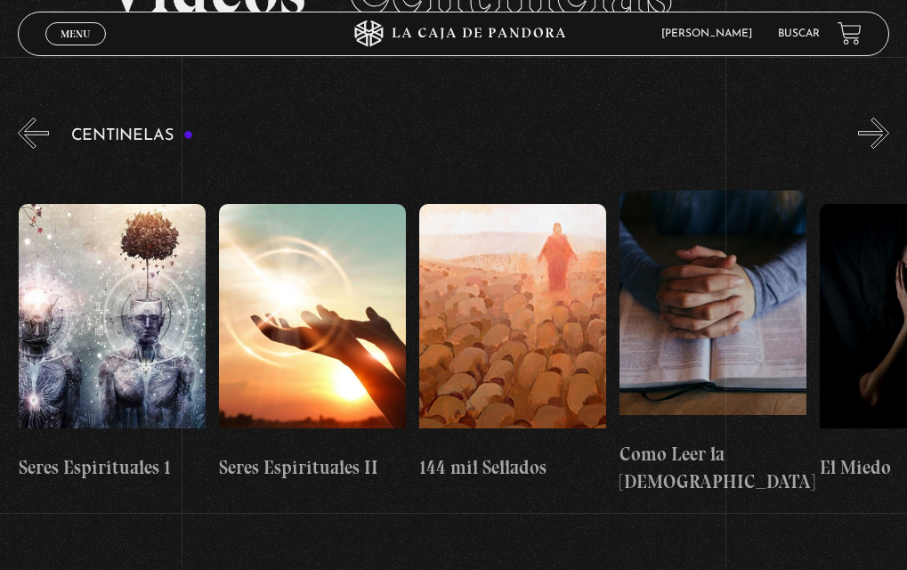
click at [889, 125] on button "»" at bounding box center [873, 133] width 31 height 31
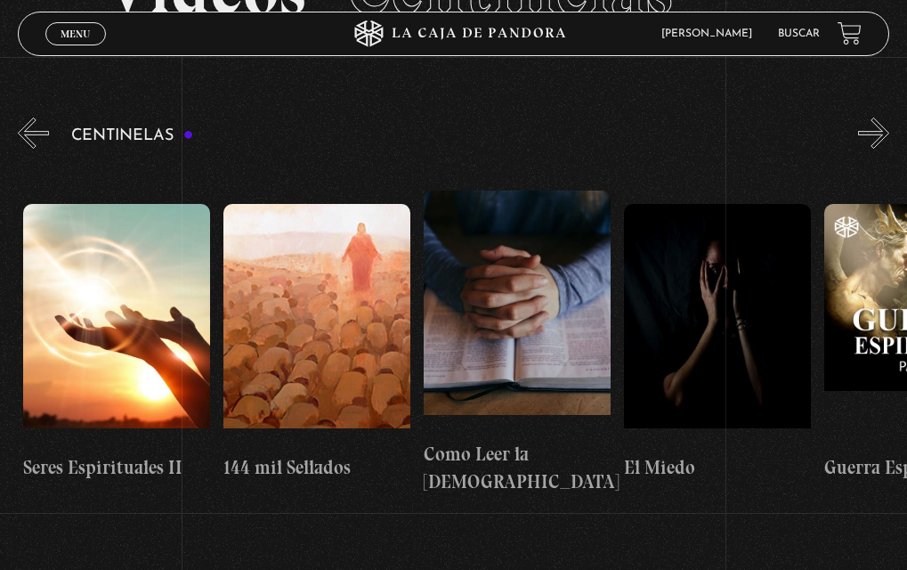
scroll to position [0, 18838]
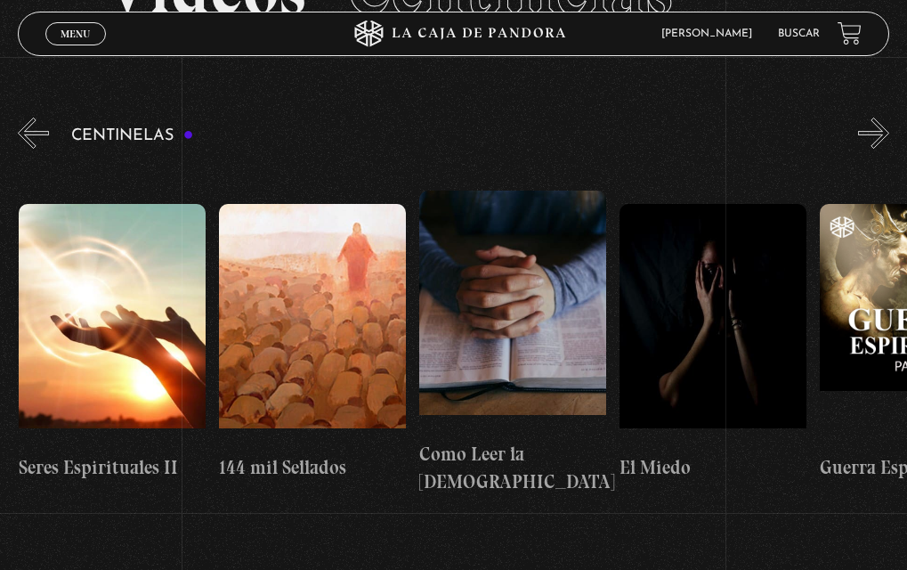
click at [889, 125] on button "»" at bounding box center [873, 133] width 31 height 31
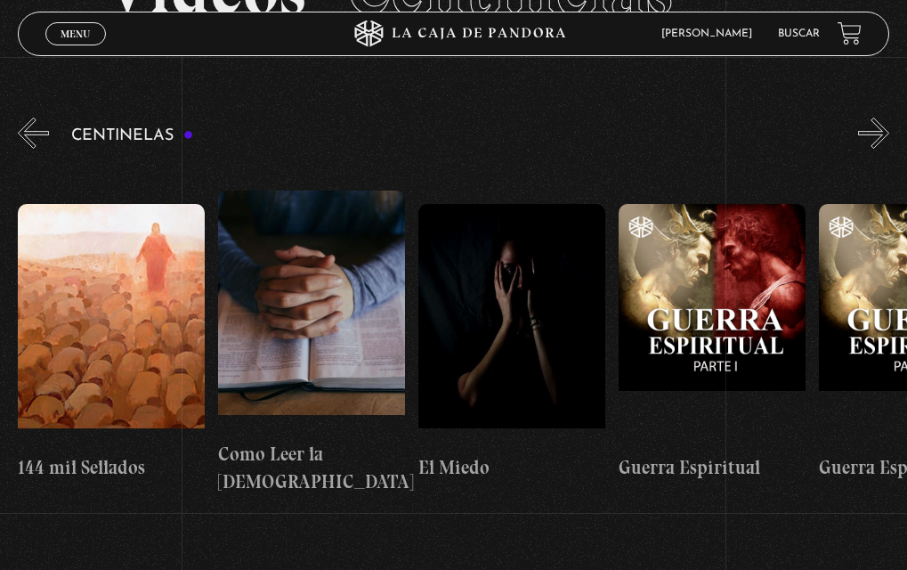
click at [889, 125] on button "»" at bounding box center [873, 133] width 31 height 31
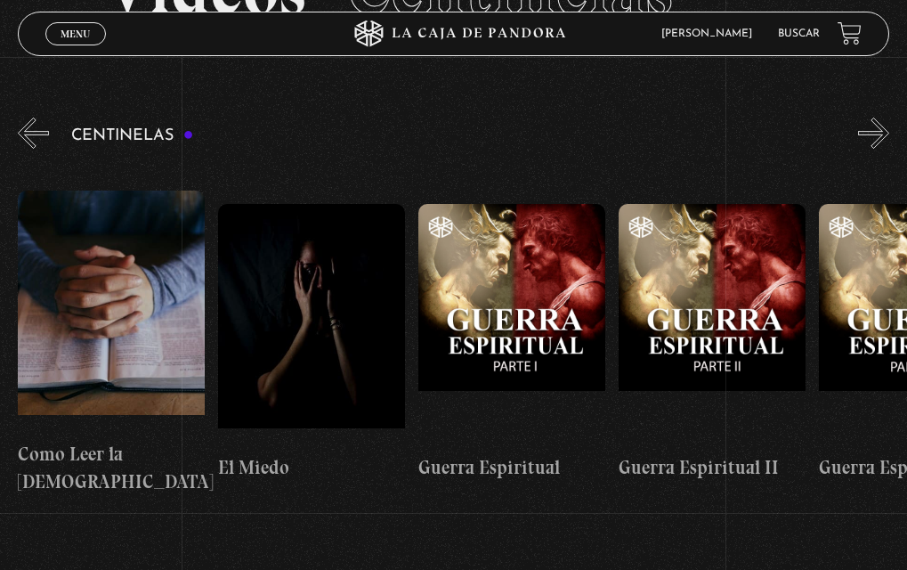
click at [889, 125] on button "»" at bounding box center [873, 133] width 31 height 31
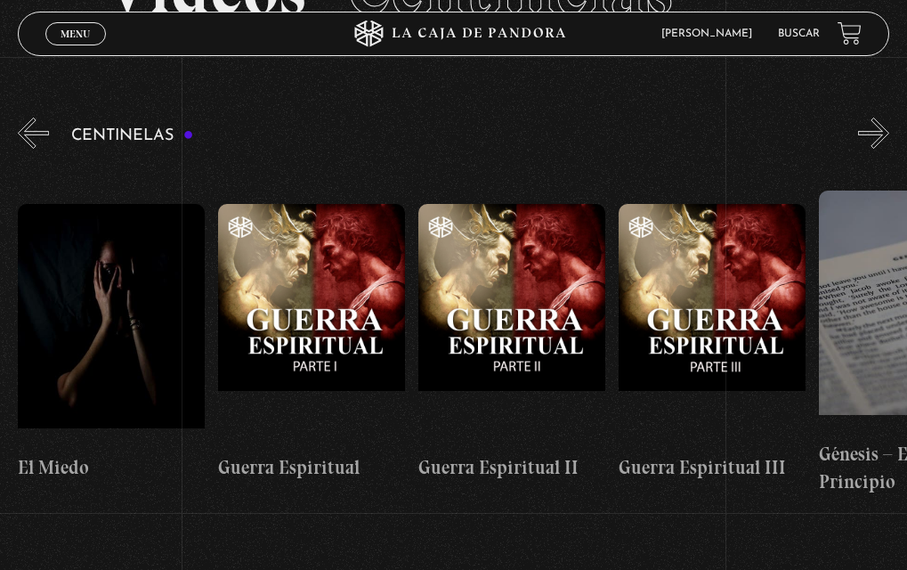
click at [889, 125] on button "»" at bounding box center [873, 133] width 31 height 31
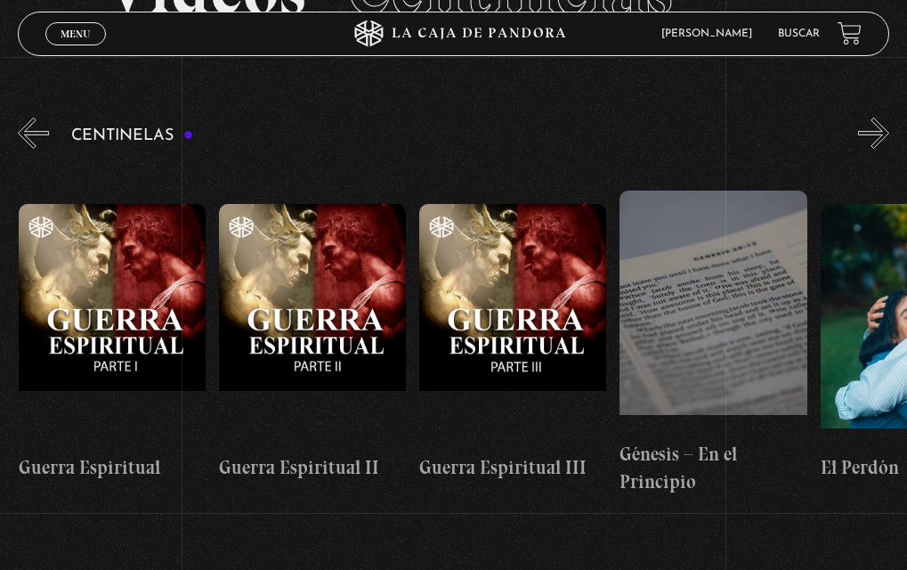
scroll to position [0, 19640]
click at [889, 125] on button "»" at bounding box center [873, 133] width 31 height 31
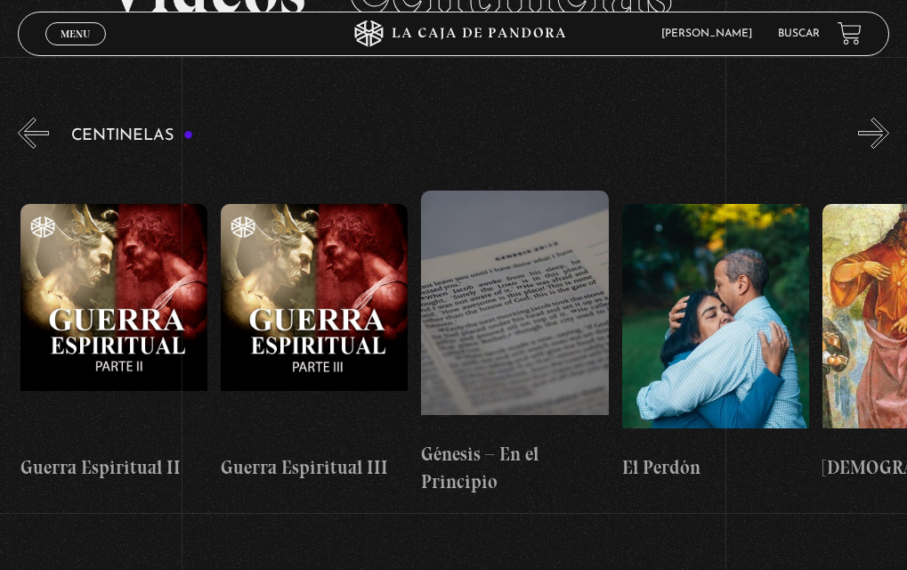
scroll to position [0, 19841]
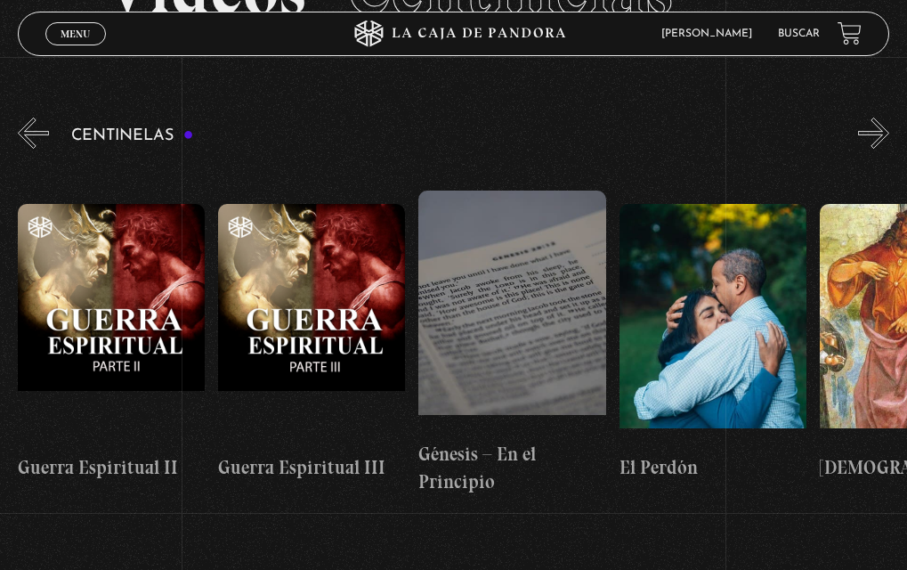
click at [889, 125] on button "»" at bounding box center [873, 133] width 31 height 31
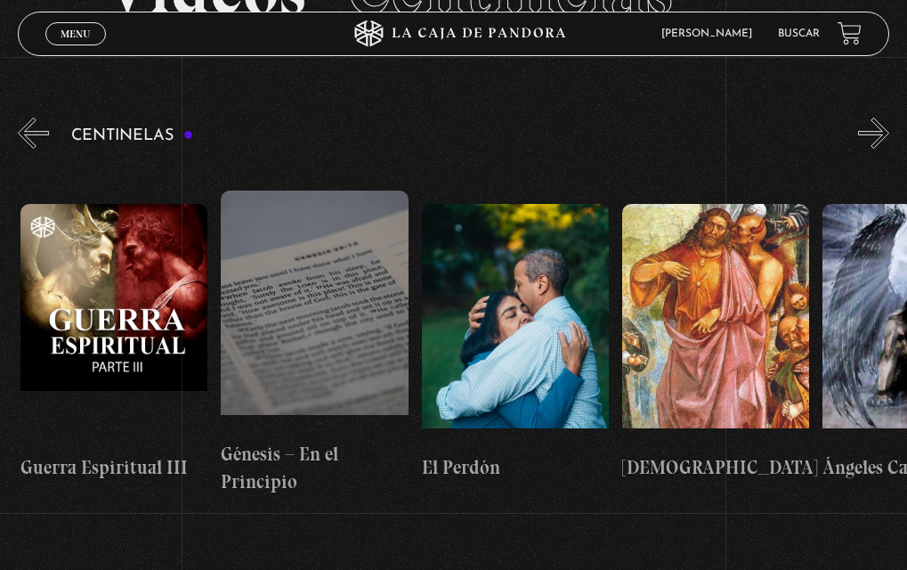
scroll to position [0, 20041]
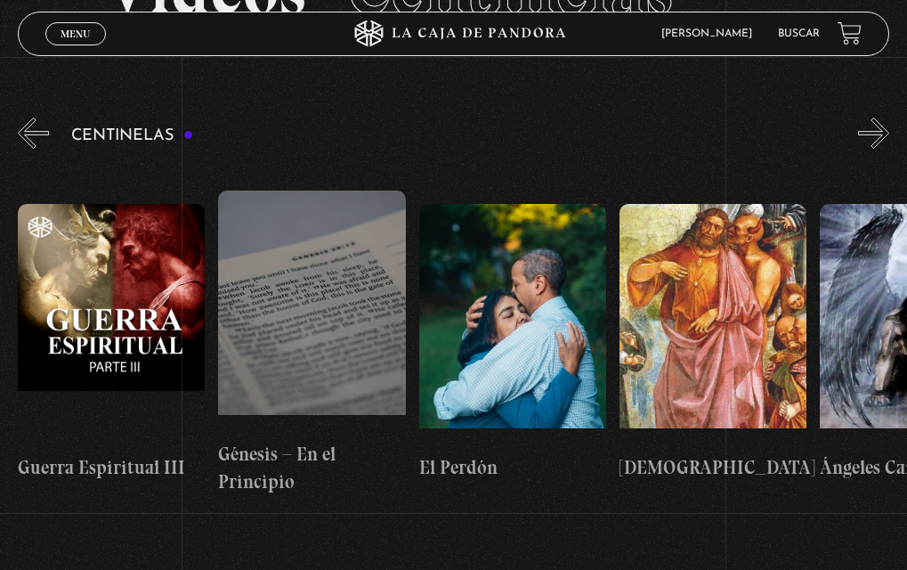
click at [889, 125] on button "»" at bounding box center [873, 133] width 31 height 31
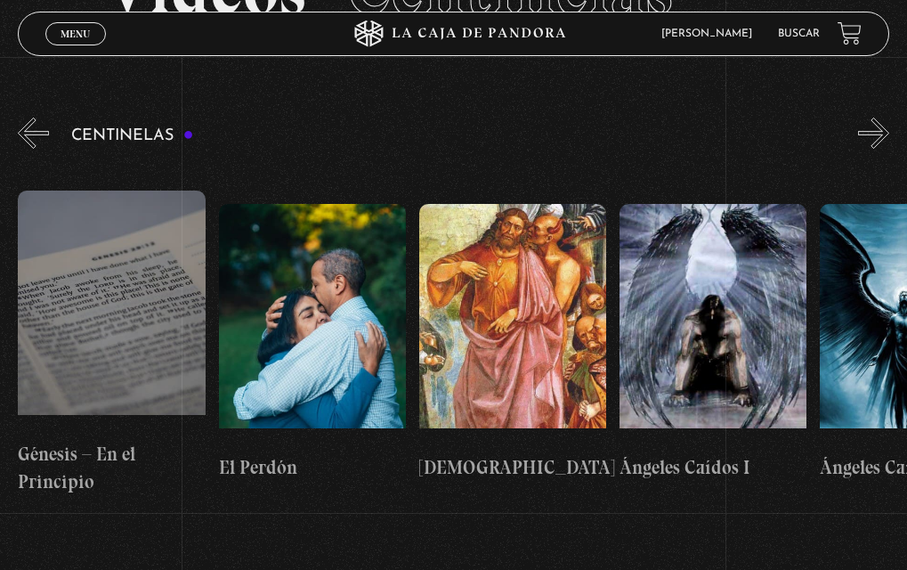
click at [889, 125] on button "»" at bounding box center [873, 133] width 31 height 31
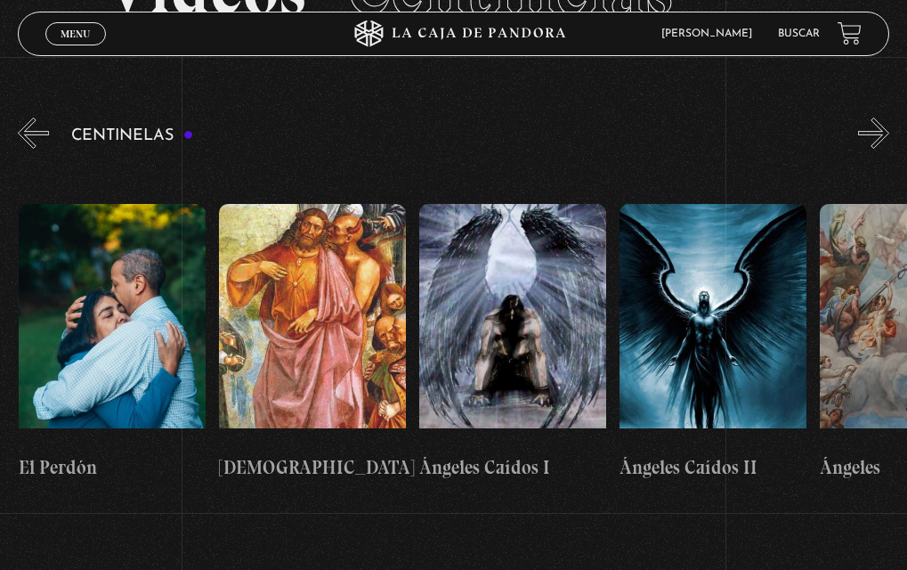
click at [889, 125] on button "»" at bounding box center [873, 133] width 31 height 31
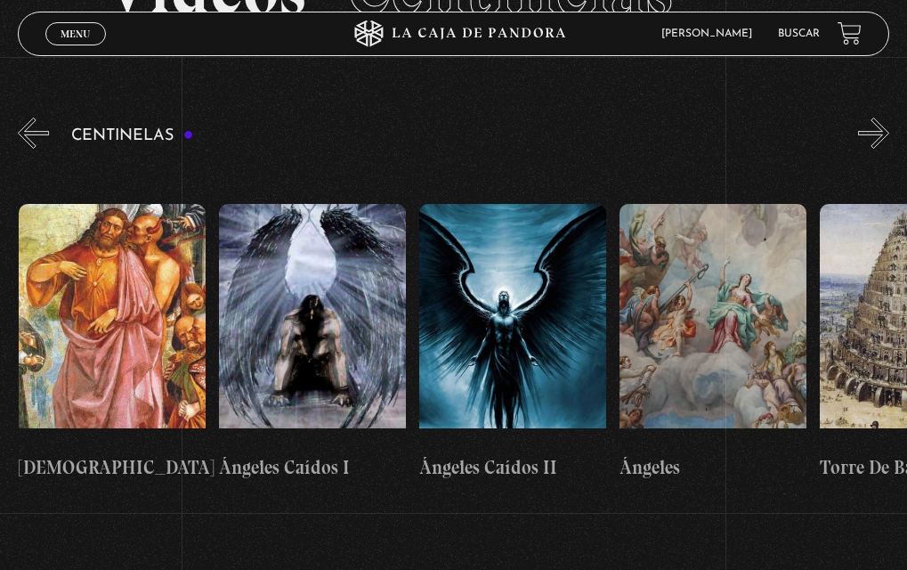
click at [889, 125] on button "»" at bounding box center [873, 133] width 31 height 31
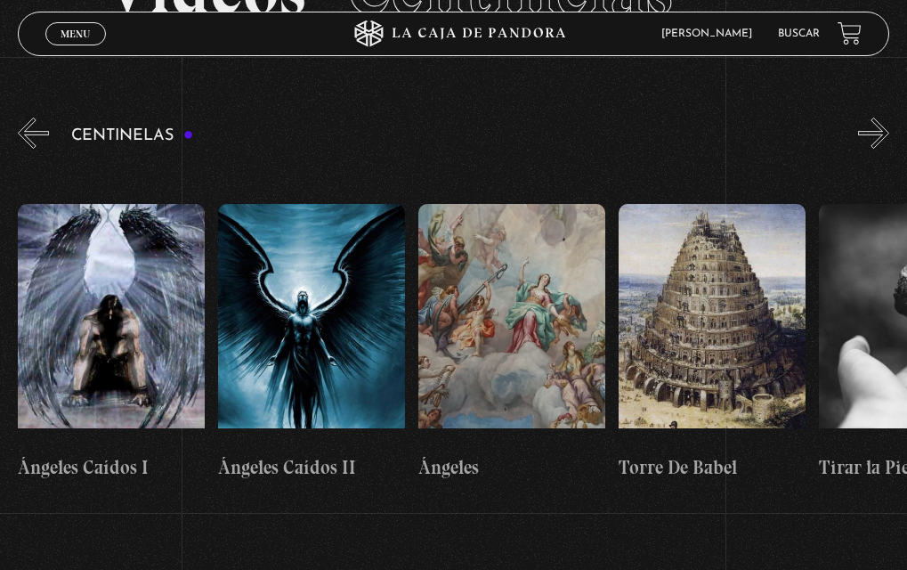
click at [889, 125] on button "»" at bounding box center [873, 133] width 31 height 31
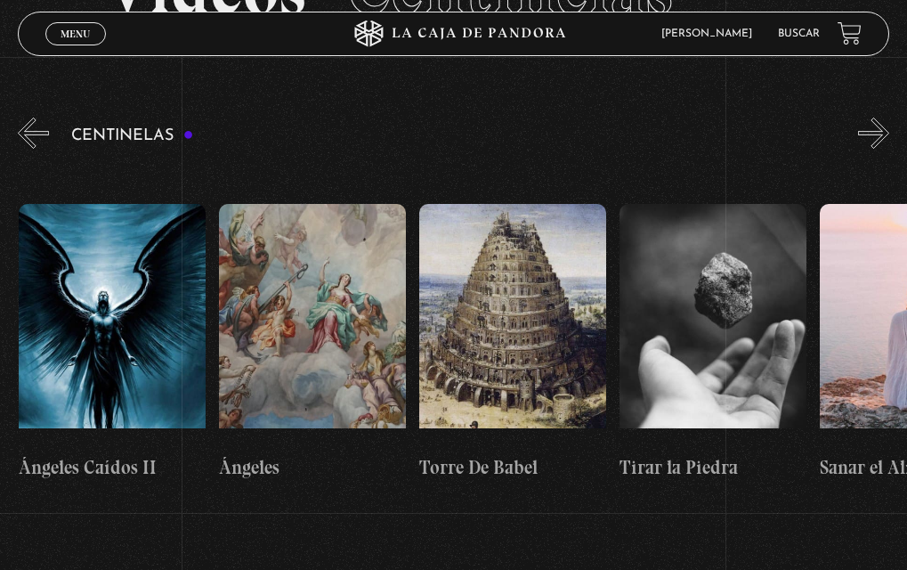
scroll to position [0, 21043]
click at [889, 123] on button "»" at bounding box center [873, 133] width 31 height 31
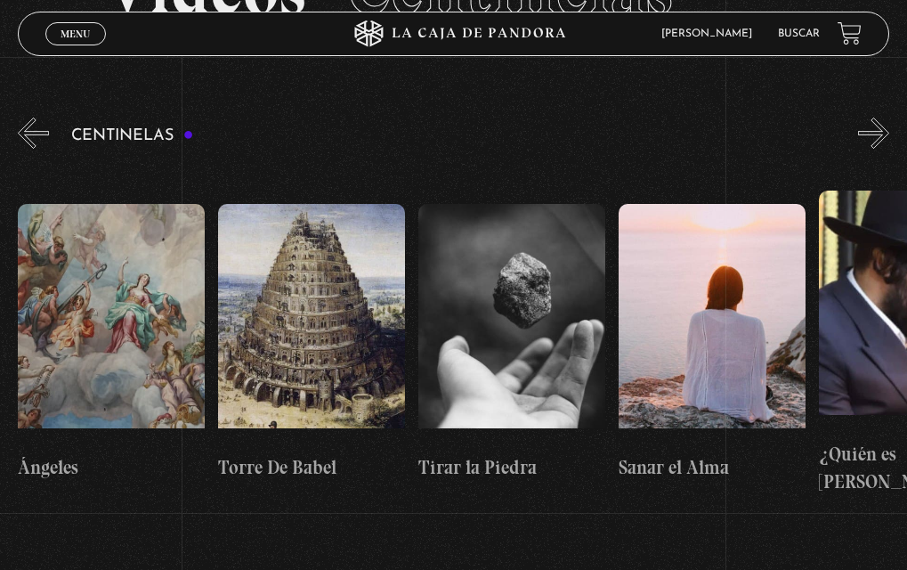
click at [889, 123] on button "»" at bounding box center [873, 133] width 31 height 31
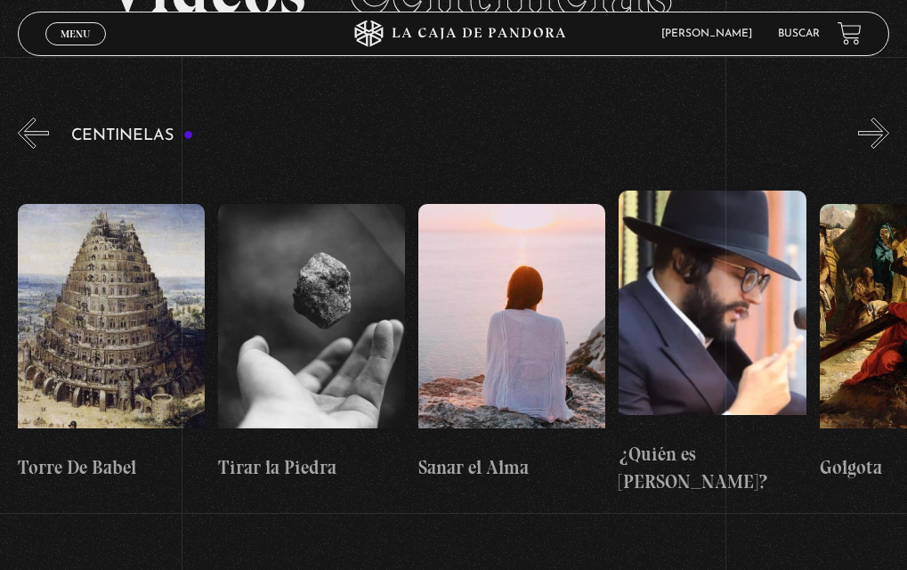
click at [889, 123] on button "»" at bounding box center [873, 133] width 31 height 31
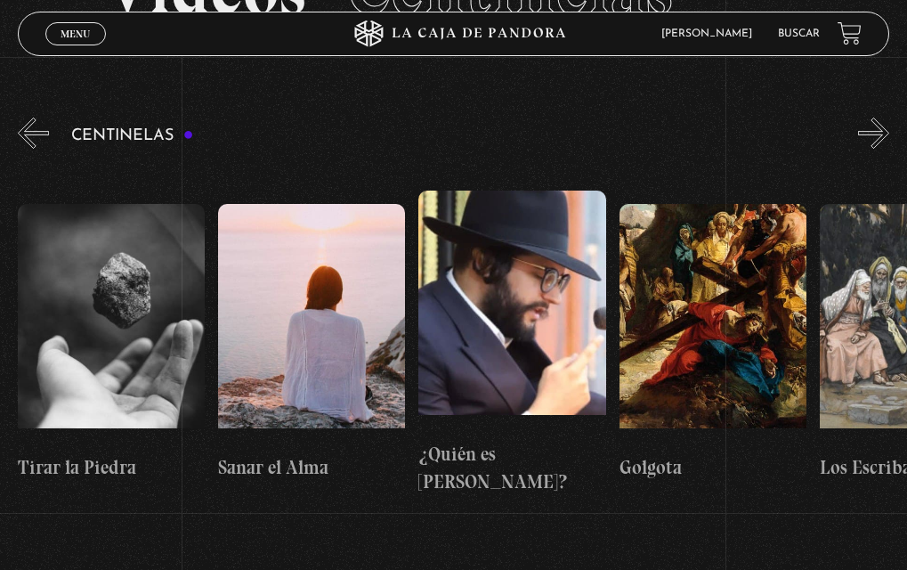
click at [889, 123] on button "»" at bounding box center [873, 133] width 31 height 31
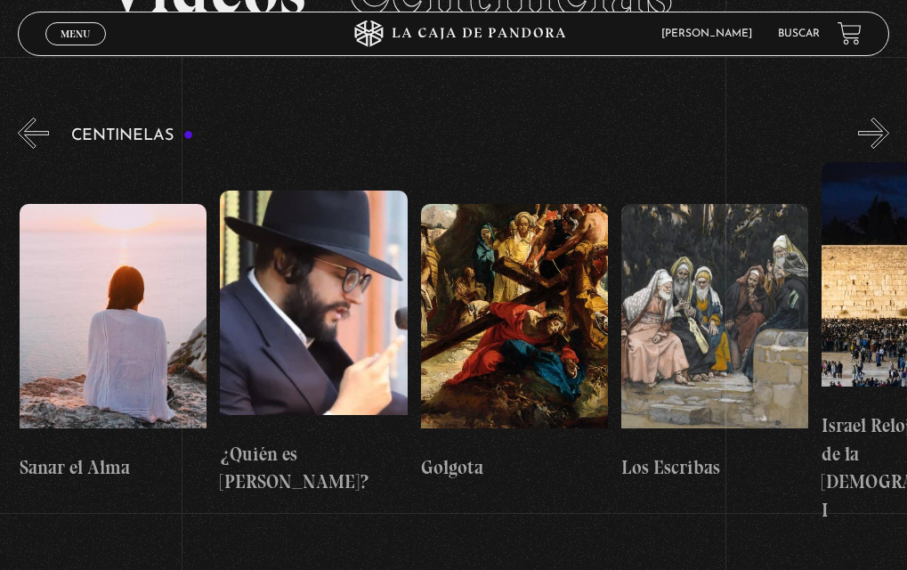
scroll to position [0, 21845]
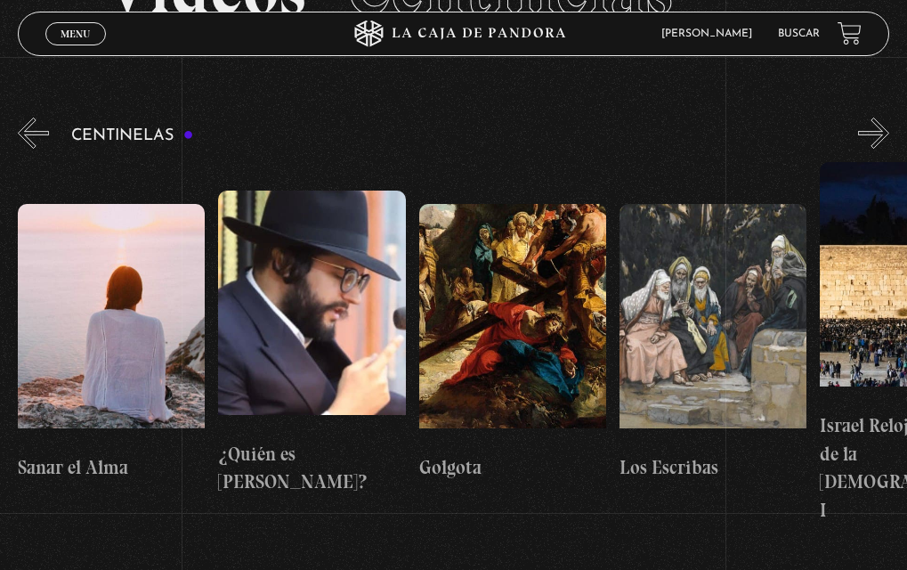
click at [889, 123] on button "»" at bounding box center [873, 133] width 31 height 31
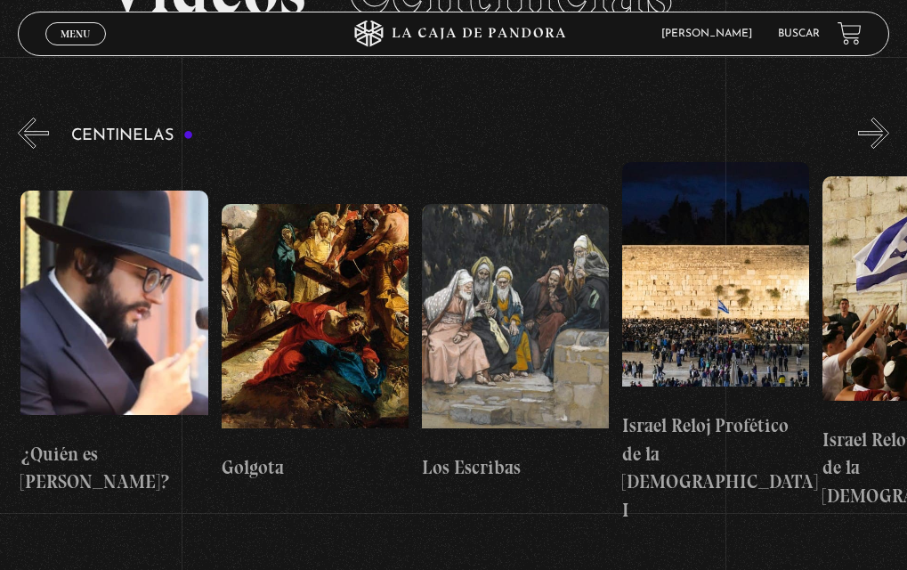
scroll to position [0, 22045]
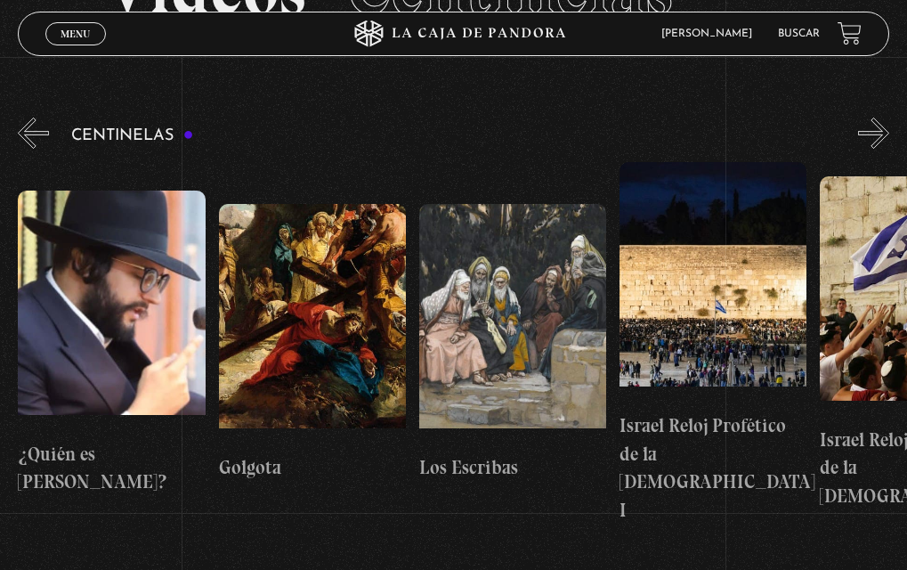
click at [889, 123] on button "»" at bounding box center [873, 133] width 31 height 31
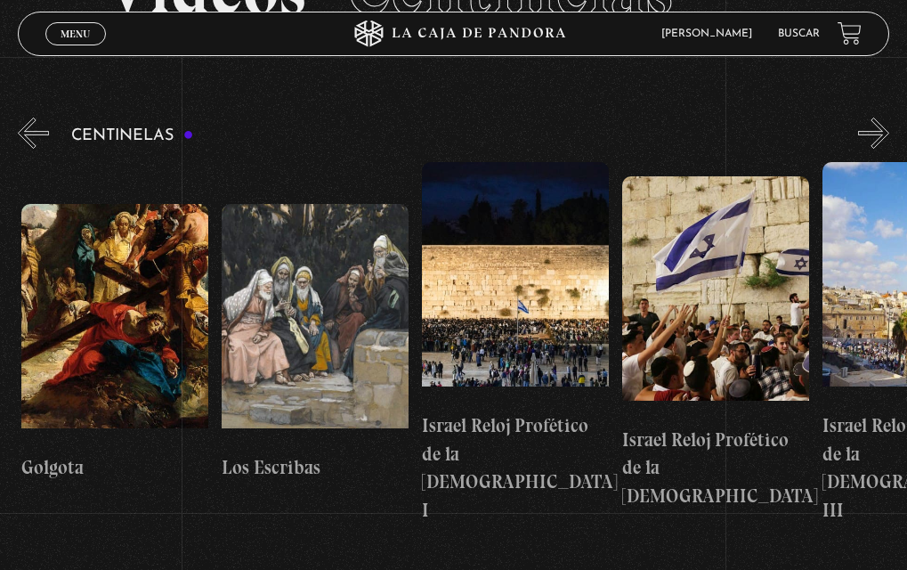
scroll to position [0, 22245]
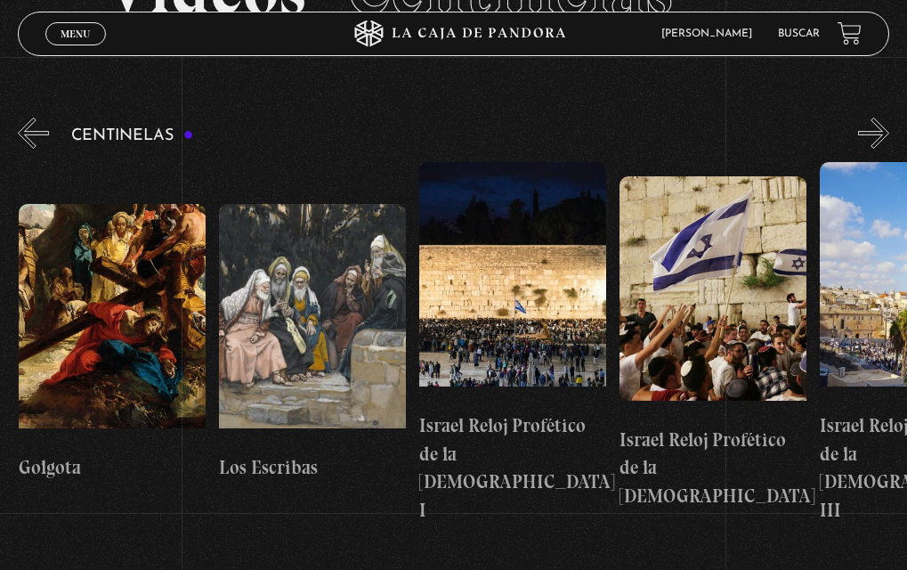
click at [889, 123] on button "»" at bounding box center [873, 133] width 31 height 31
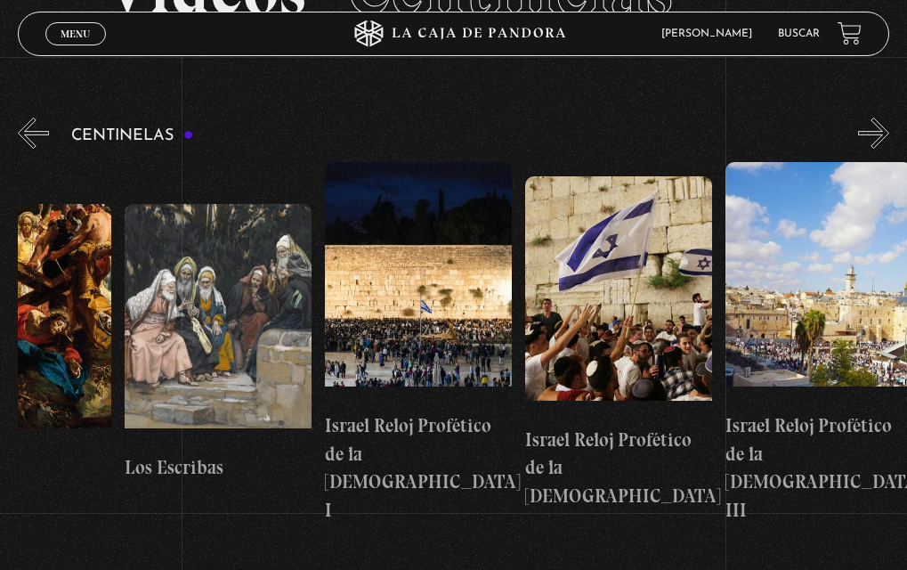
scroll to position [0, 22346]
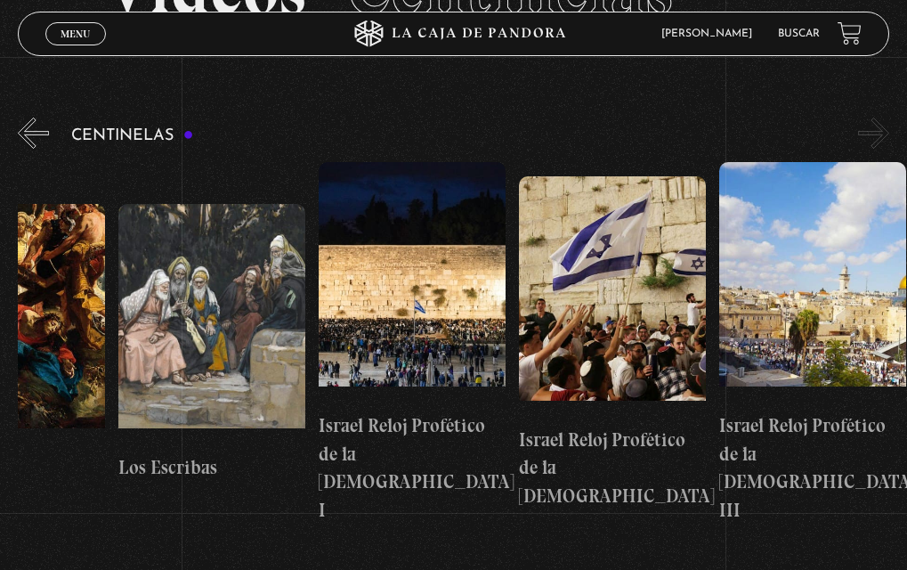
click at [889, 121] on button "»" at bounding box center [873, 133] width 31 height 31
click at [872, 136] on button "»" at bounding box center [873, 133] width 31 height 31
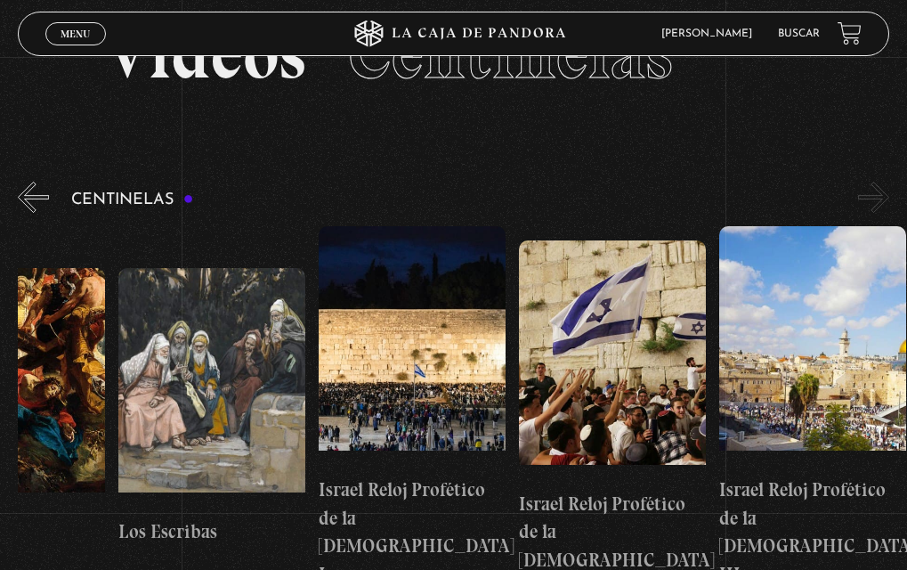
scroll to position [57, 0]
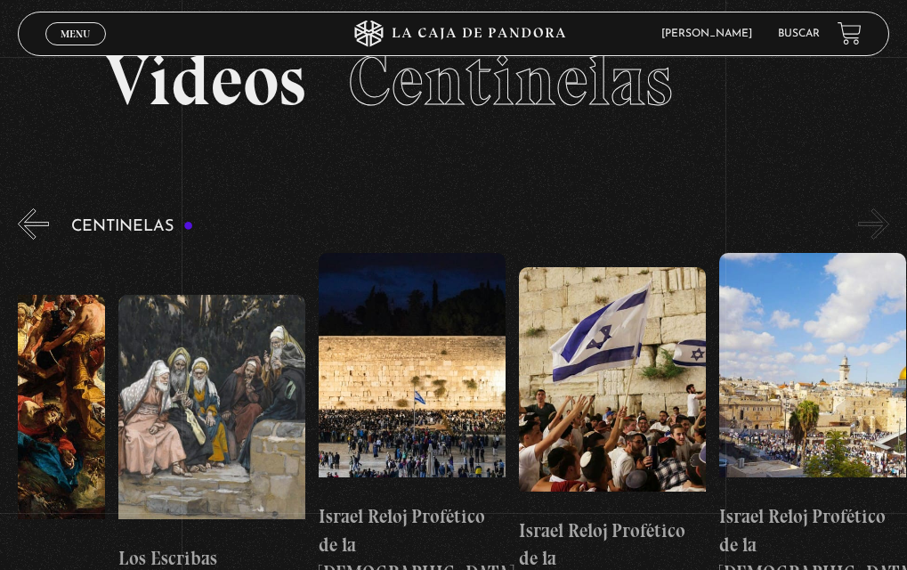
click at [40, 215] on button "«" at bounding box center [33, 223] width 31 height 31
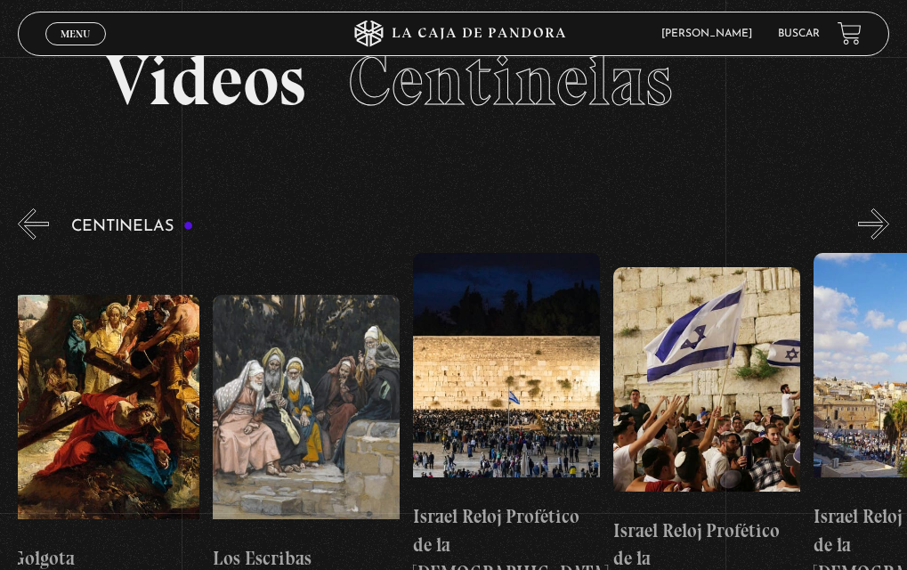
scroll to position [0, 22245]
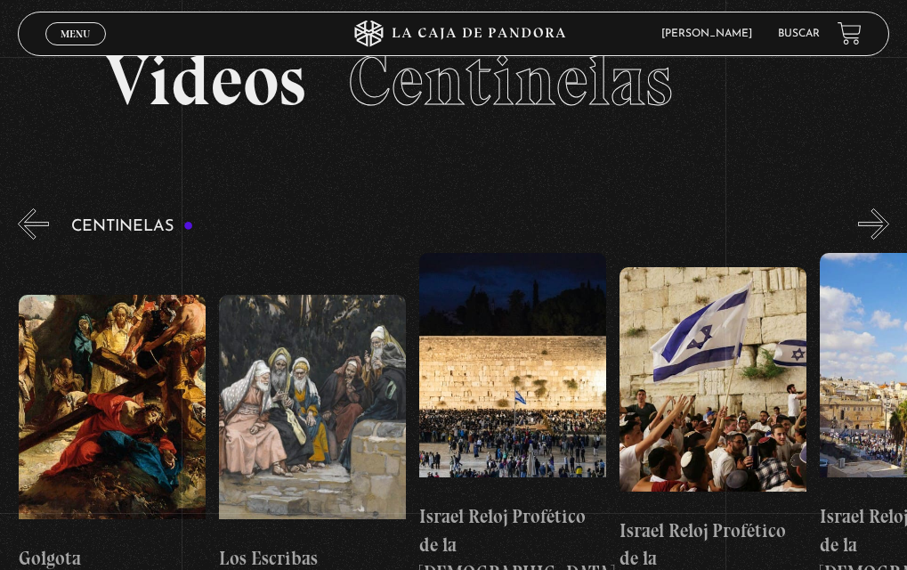
click at [40, 215] on button "«" at bounding box center [33, 223] width 31 height 31
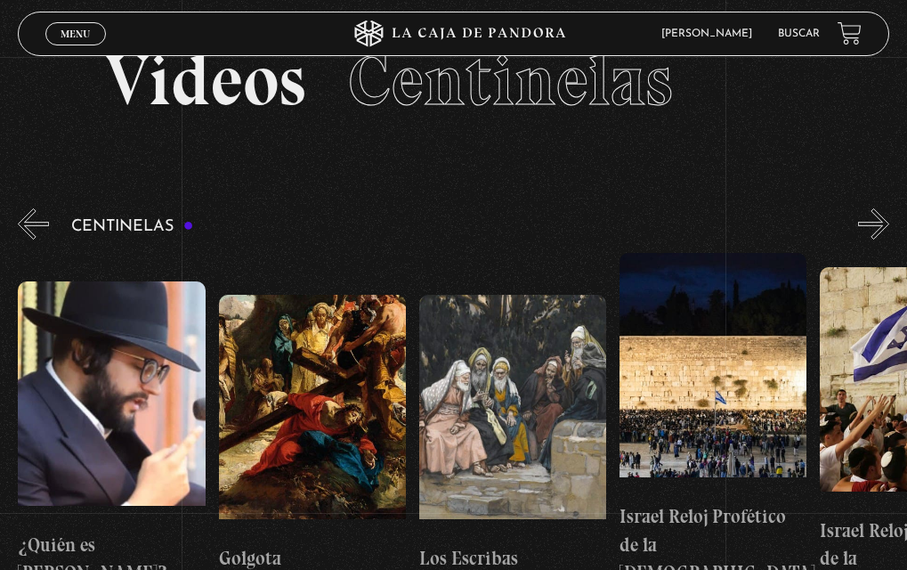
click at [40, 215] on button "«" at bounding box center [33, 223] width 31 height 31
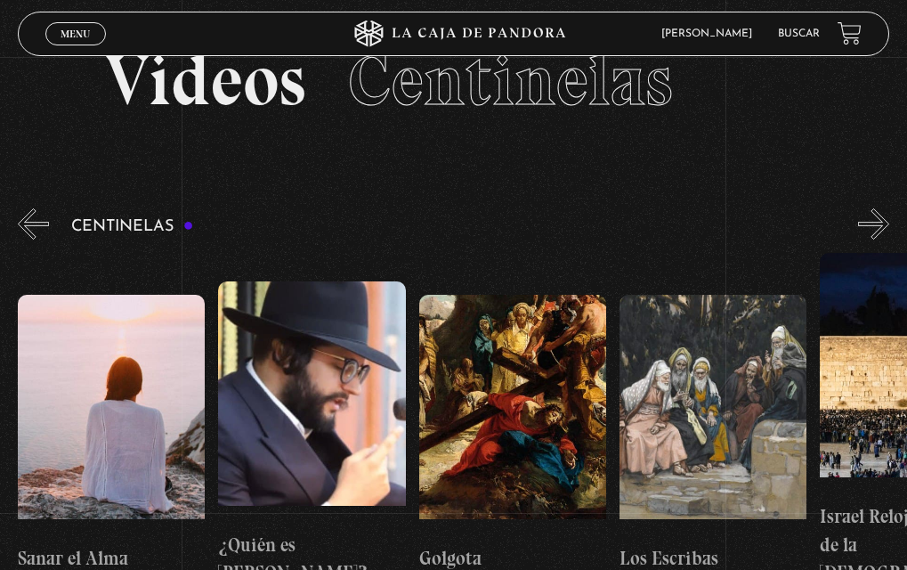
click at [40, 215] on button "«" at bounding box center [33, 223] width 31 height 31
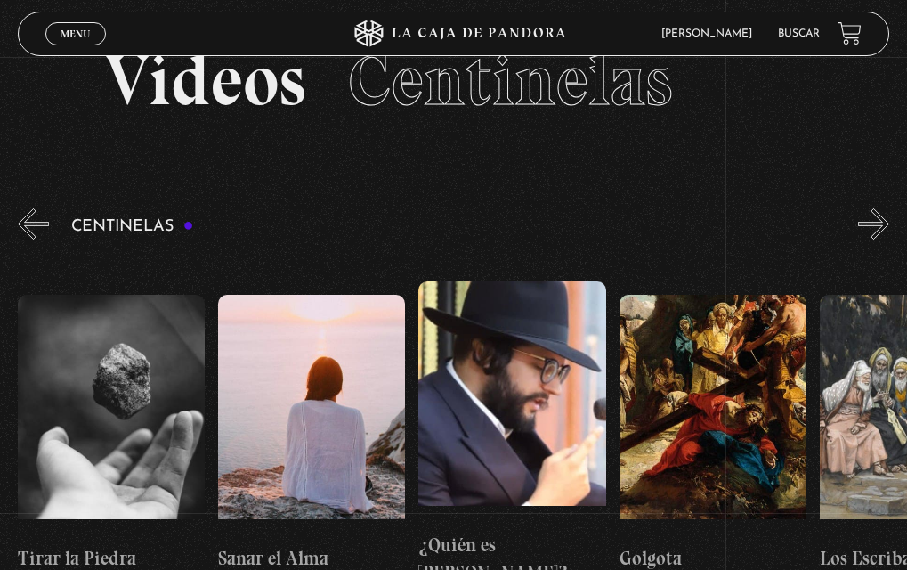
click at [40, 215] on button "«" at bounding box center [33, 223] width 31 height 31
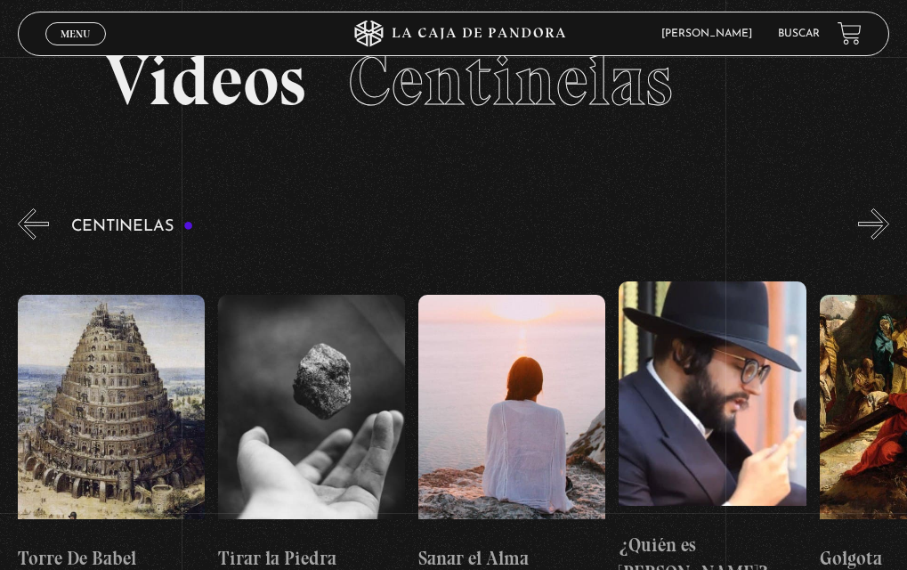
click at [40, 215] on button "«" at bounding box center [33, 223] width 31 height 31
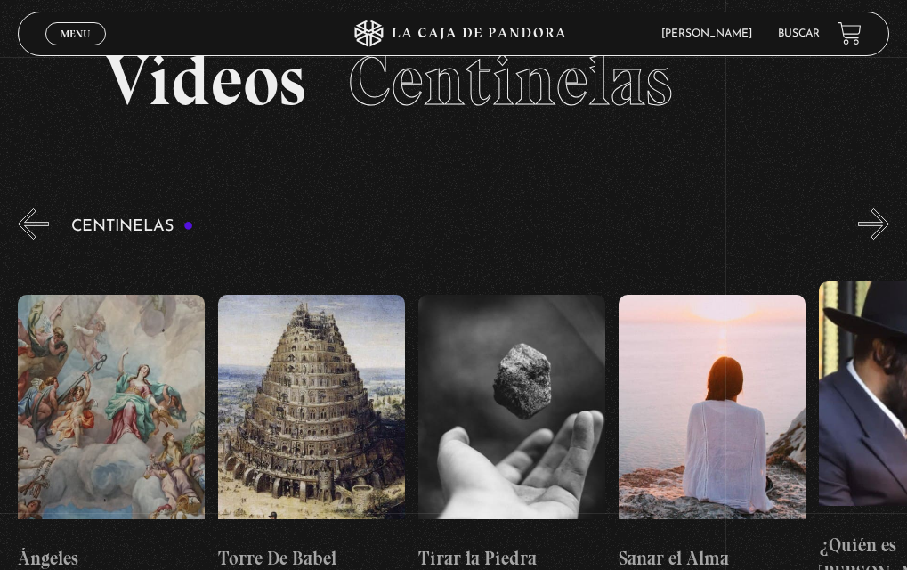
click at [40, 215] on button "«" at bounding box center [33, 223] width 31 height 31
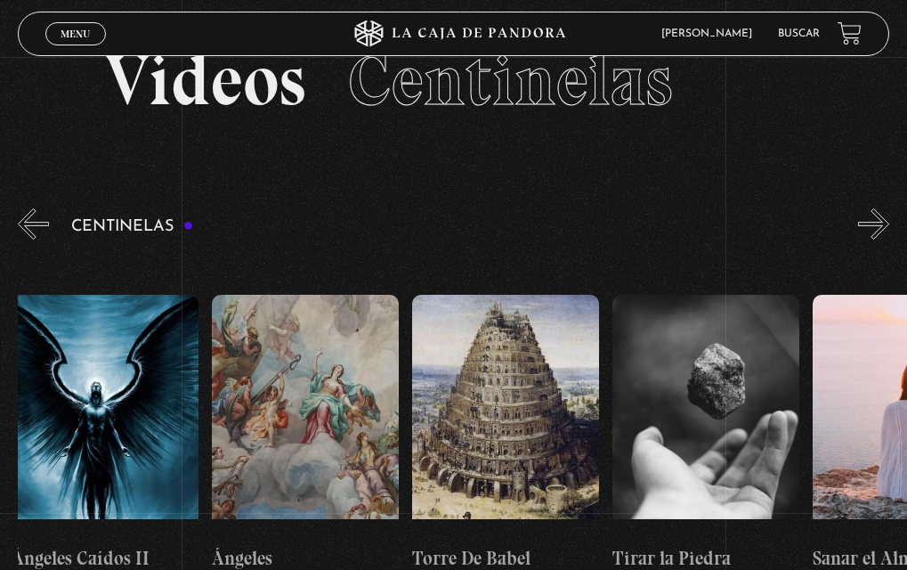
scroll to position [0, 21043]
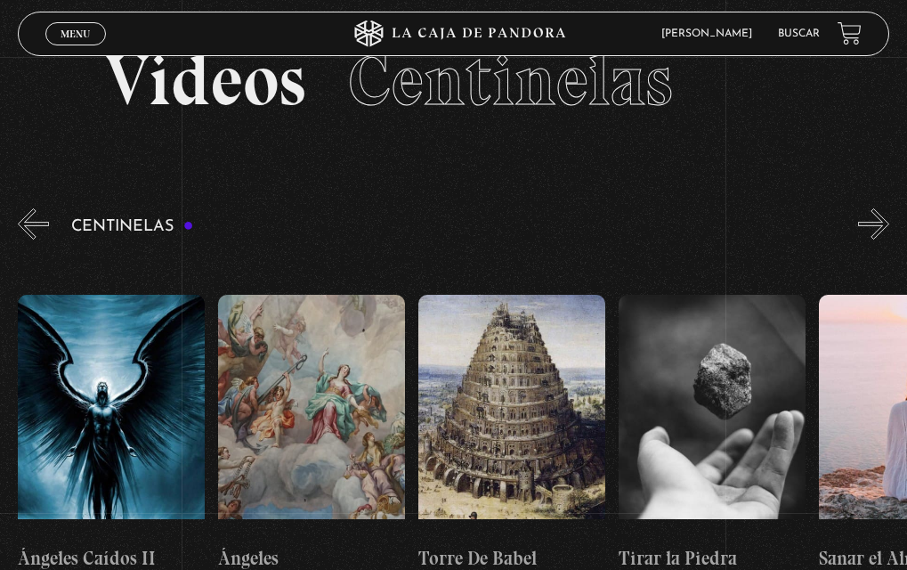
click at [40, 215] on button "«" at bounding box center [33, 223] width 31 height 31
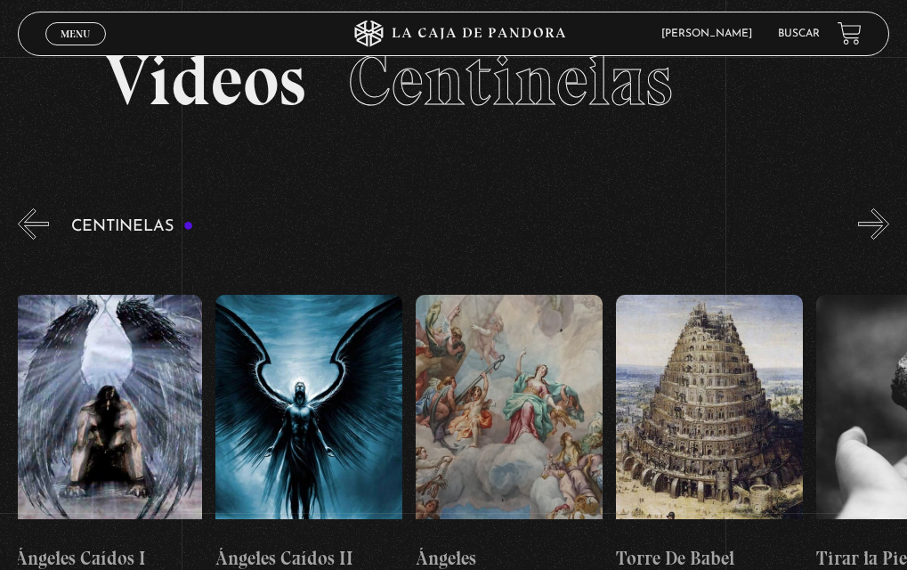
scroll to position [0, 20843]
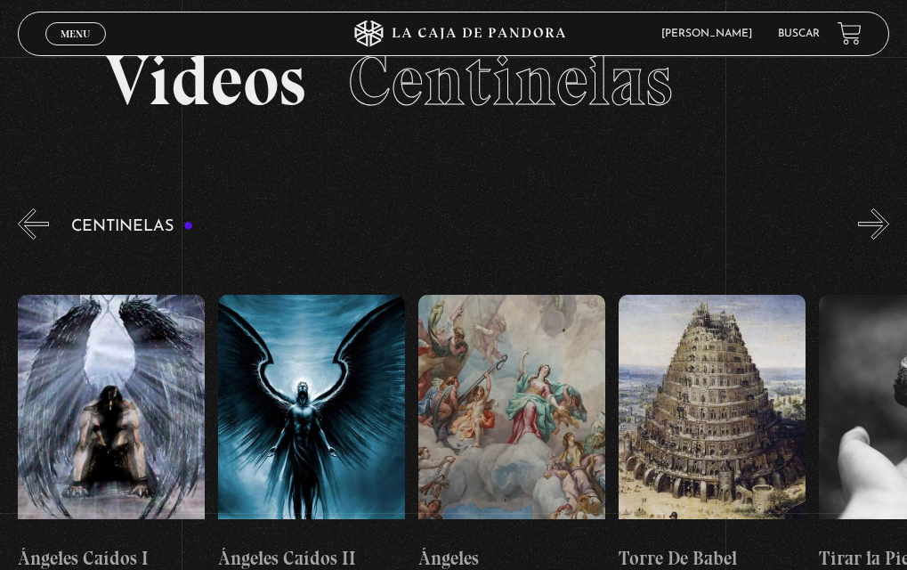
click at [40, 215] on button "«" at bounding box center [33, 223] width 31 height 31
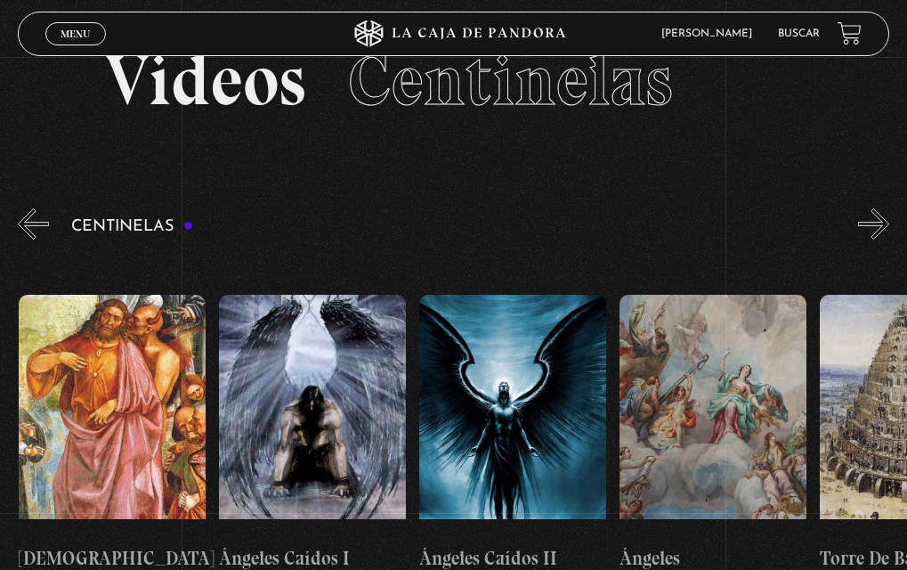
click at [40, 215] on button "«" at bounding box center [33, 223] width 31 height 31
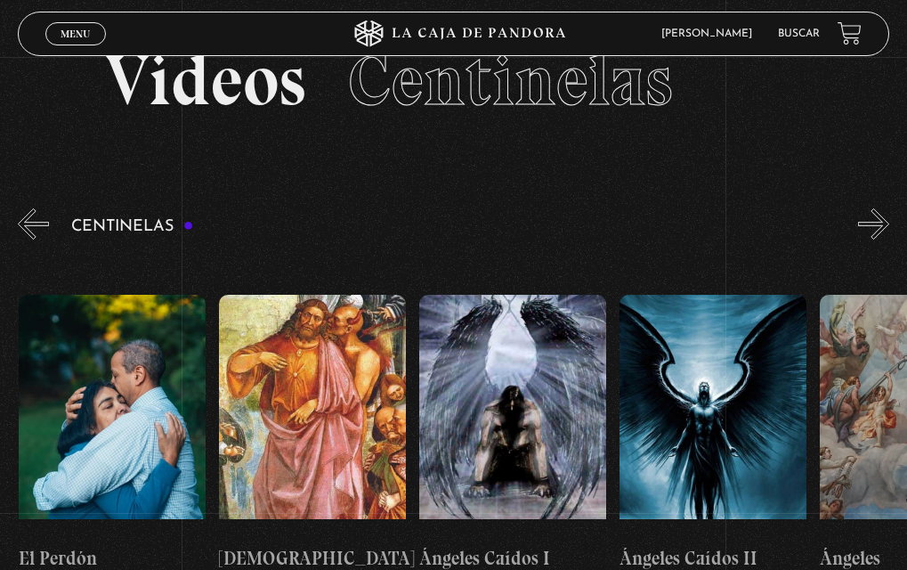
click at [40, 215] on button "«" at bounding box center [33, 223] width 31 height 31
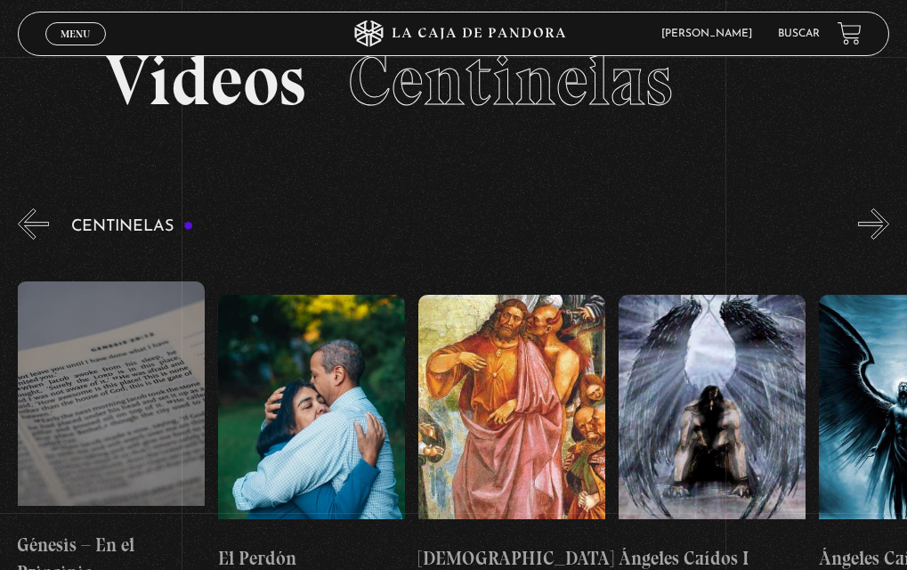
scroll to position [0, 20241]
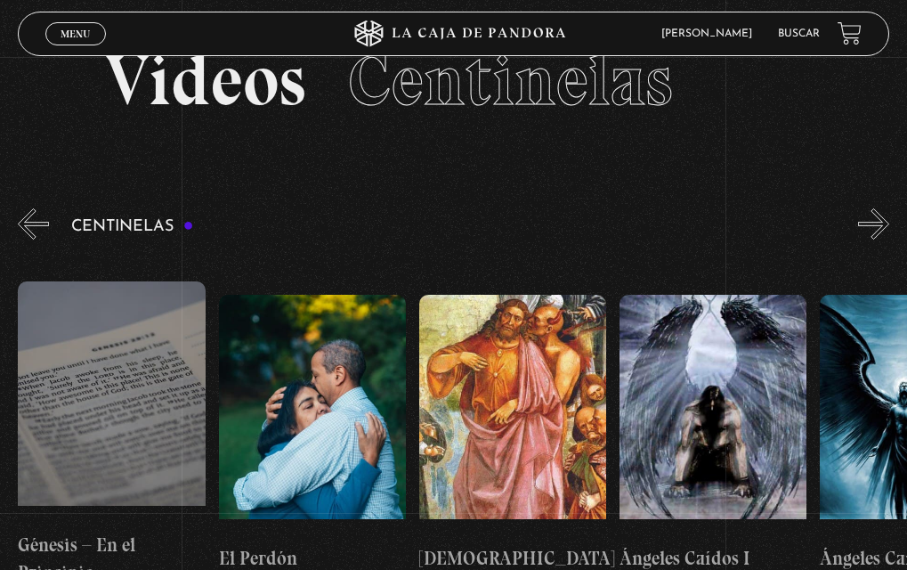
click at [77, 304] on figure at bounding box center [111, 401] width 187 height 240
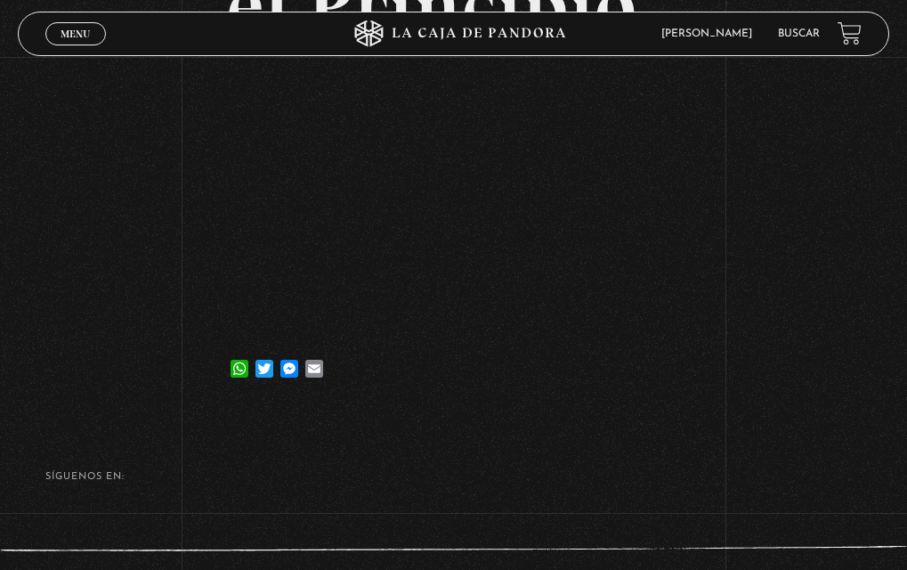
scroll to position [356, 0]
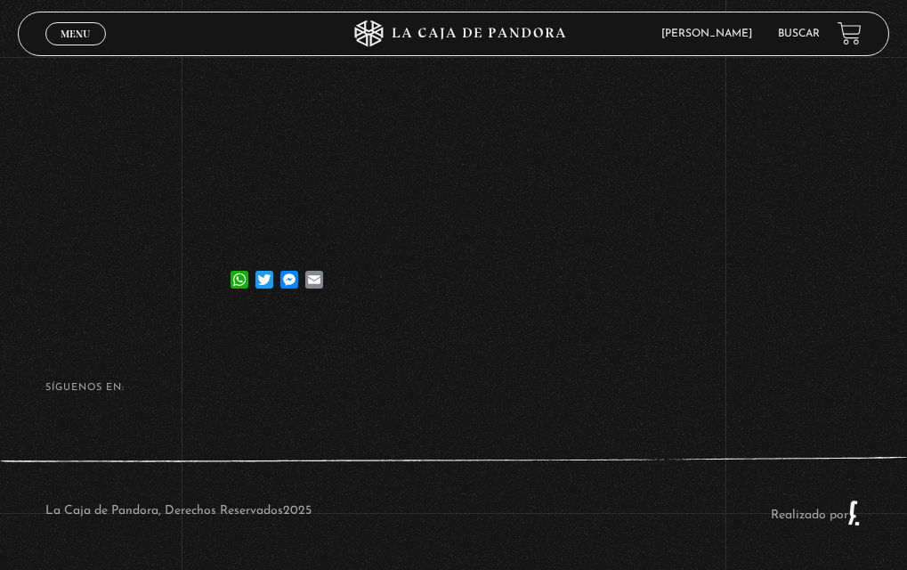
click at [820, 35] on link "Buscar" at bounding box center [799, 33] width 42 height 11
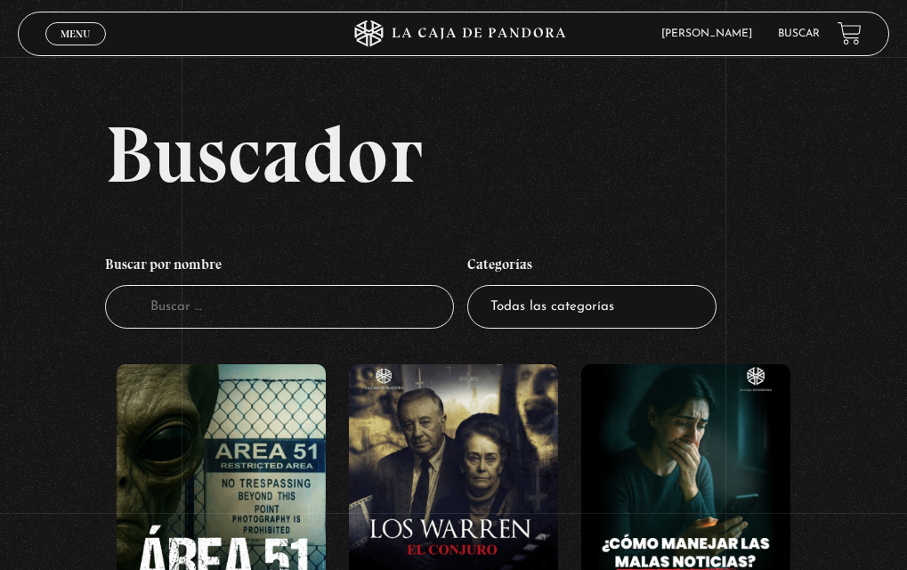
click at [231, 310] on input "Buscador" at bounding box center [279, 307] width 348 height 44
type input "kabala"
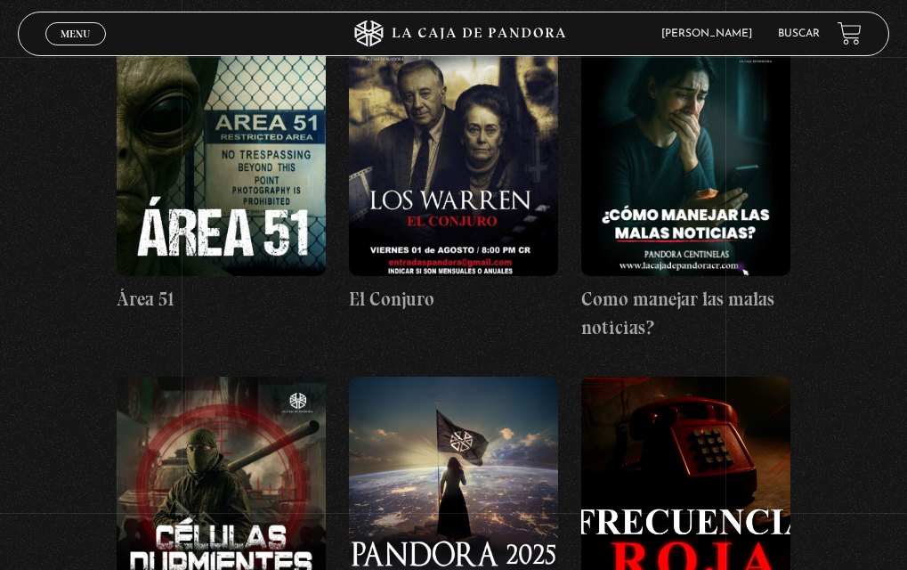
scroll to position [356, 0]
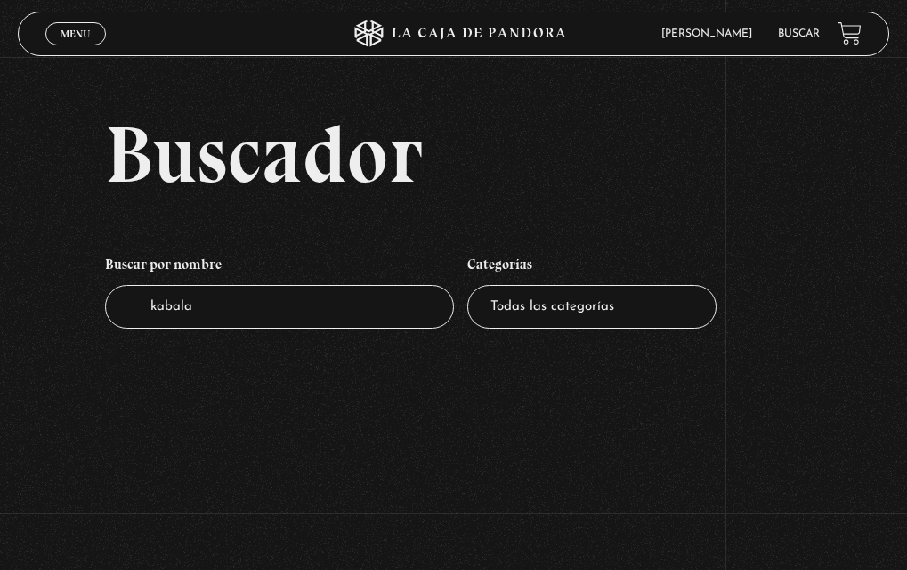
click at [74, 37] on span "Menu" at bounding box center [75, 33] width 29 height 11
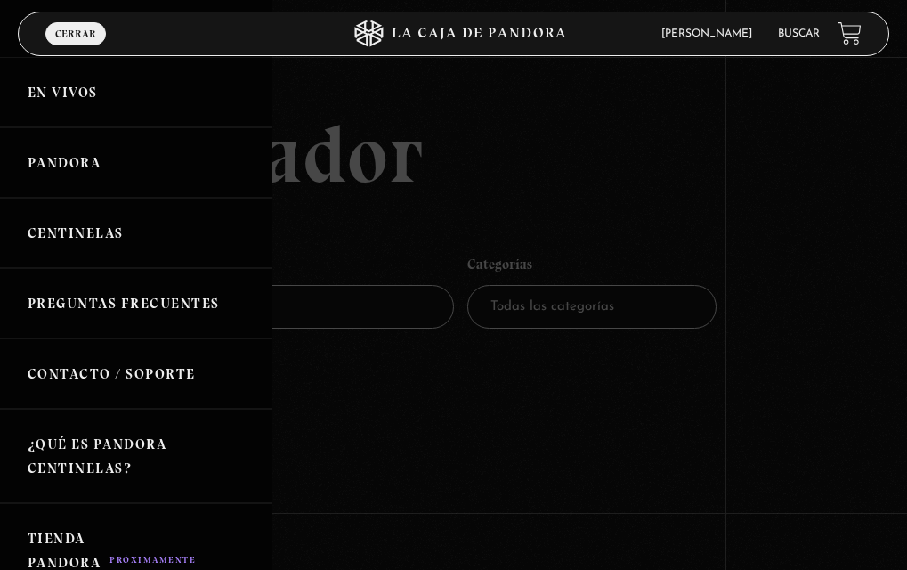
click at [169, 370] on link "Contacto / Soporte" at bounding box center [136, 373] width 272 height 70
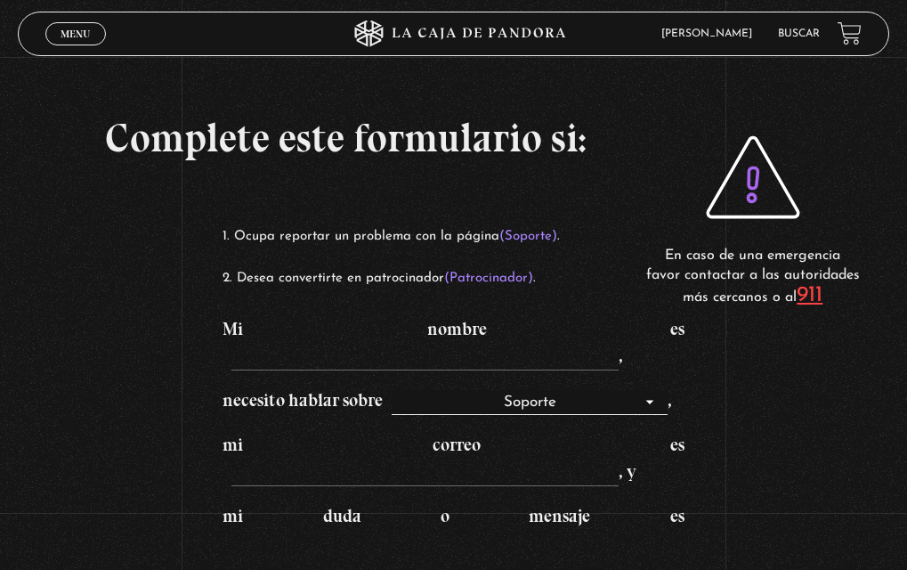
click at [658, 390] on select "Soporte Patrocinadores" at bounding box center [530, 402] width 276 height 25
click at [69, 28] on span "Menu" at bounding box center [75, 33] width 29 height 11
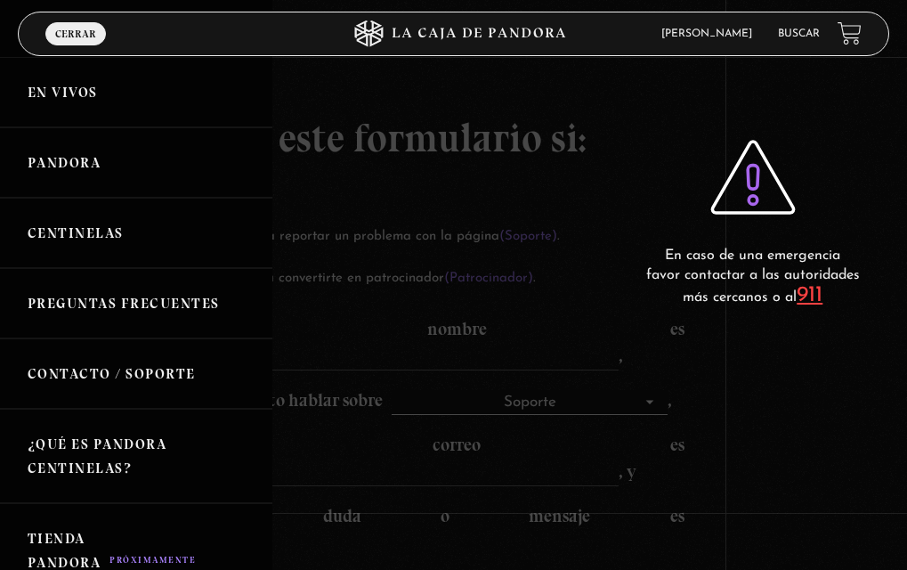
click at [182, 297] on link "Preguntas Frecuentes" at bounding box center [136, 303] width 272 height 70
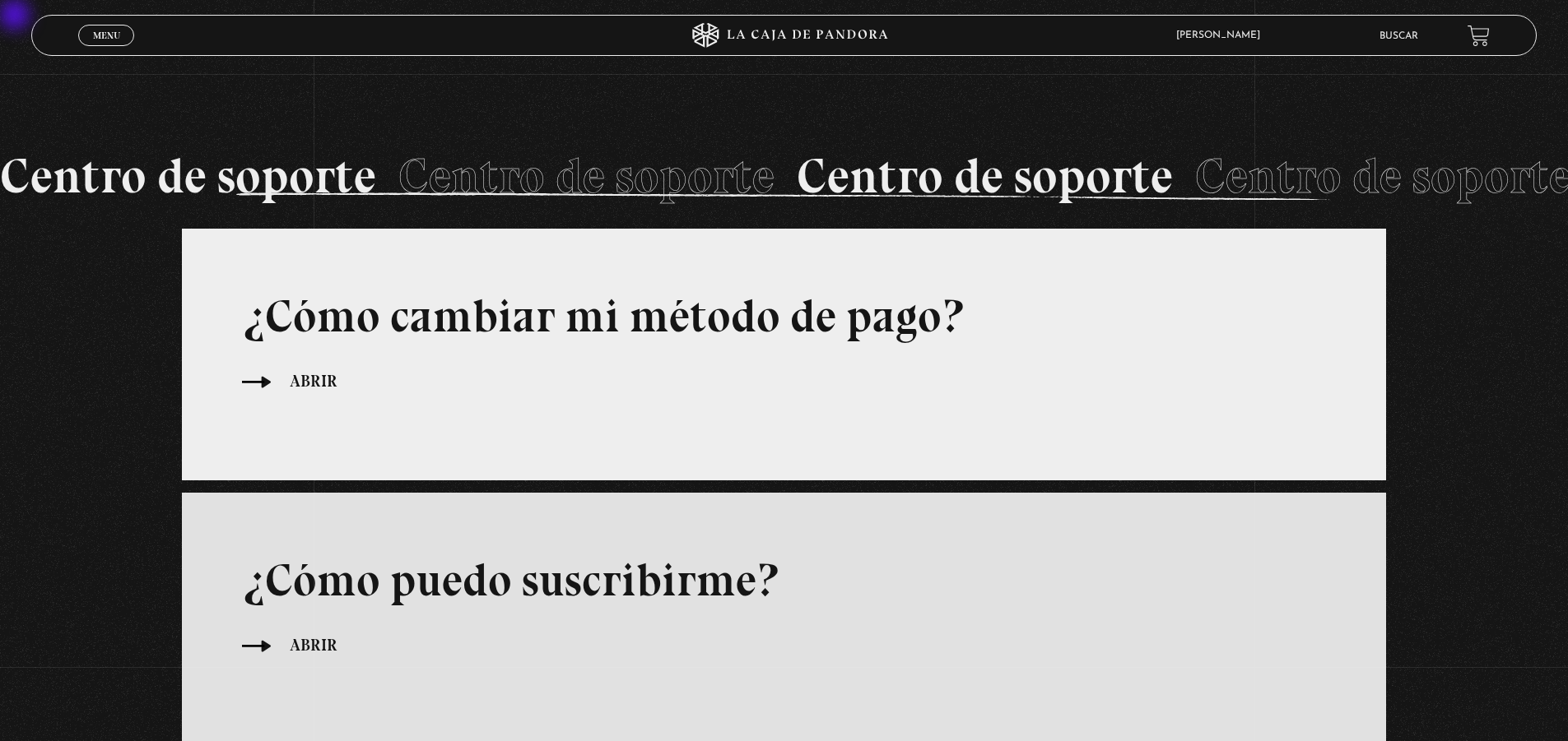
click at [109, 30] on span "Menu" at bounding box center [106, 35] width 27 height 10
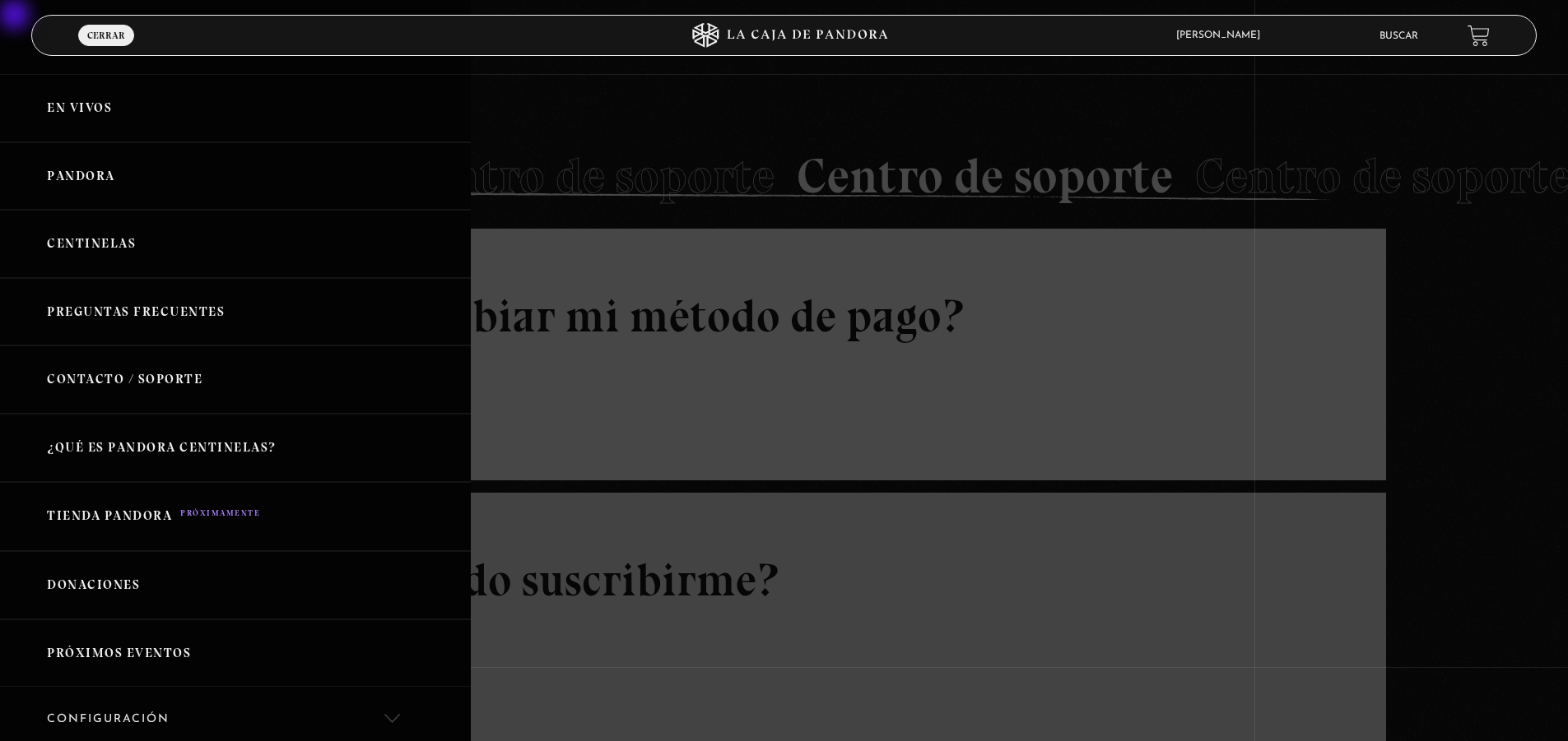
click at [158, 377] on link "Contacto / Soporte" at bounding box center [235, 380] width 471 height 68
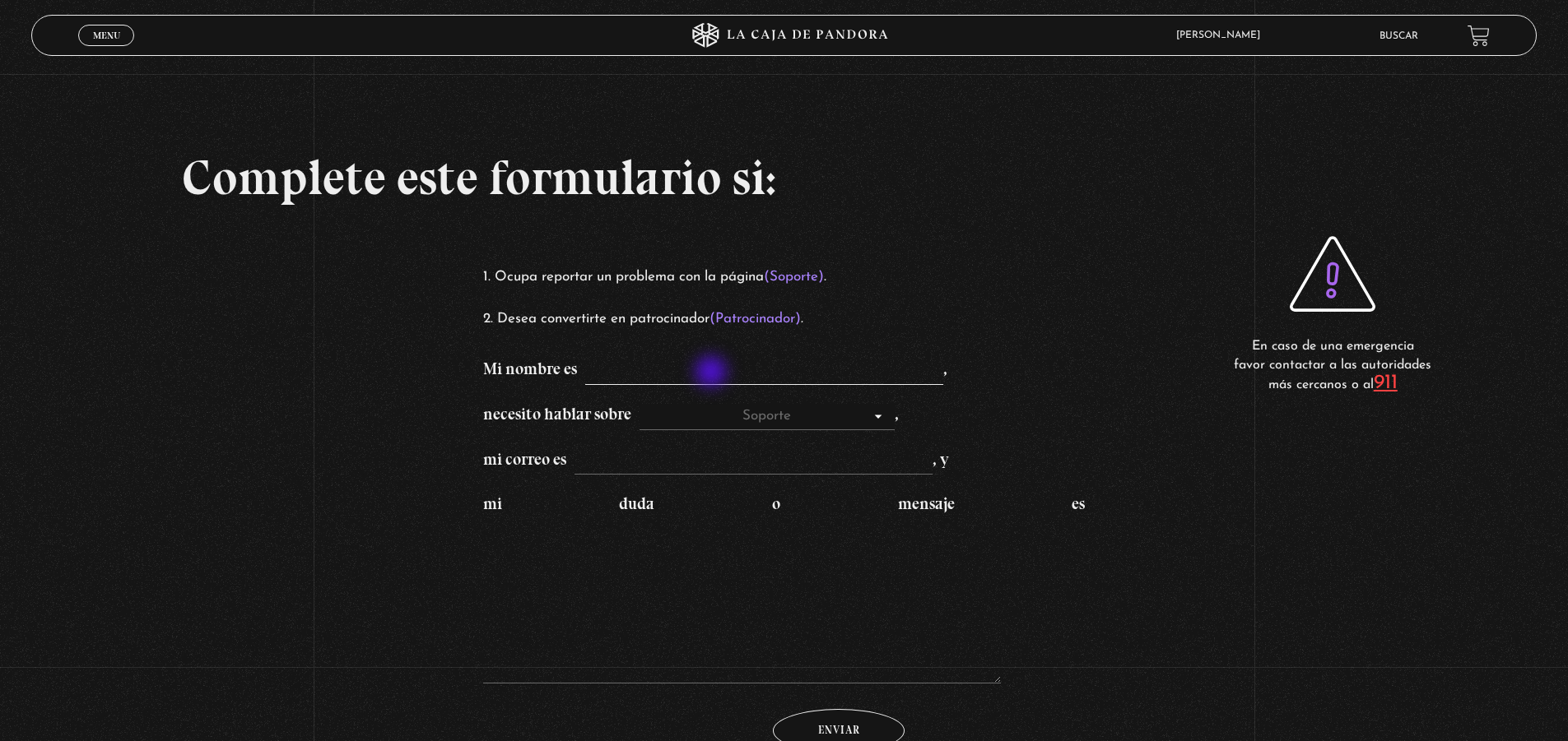
click at [713, 373] on input "Mi nombre es ," at bounding box center [764, 371] width 358 height 26
type input "Laura Garcia"
click at [888, 419] on select "Soporte Patrocinadores" at bounding box center [767, 417] width 255 height 26
click at [649, 404] on select "Soporte Patrocinadores" at bounding box center [767, 417] width 255 height 26
click at [643, 467] on input "mi correo es , y" at bounding box center [753, 462] width 358 height 26
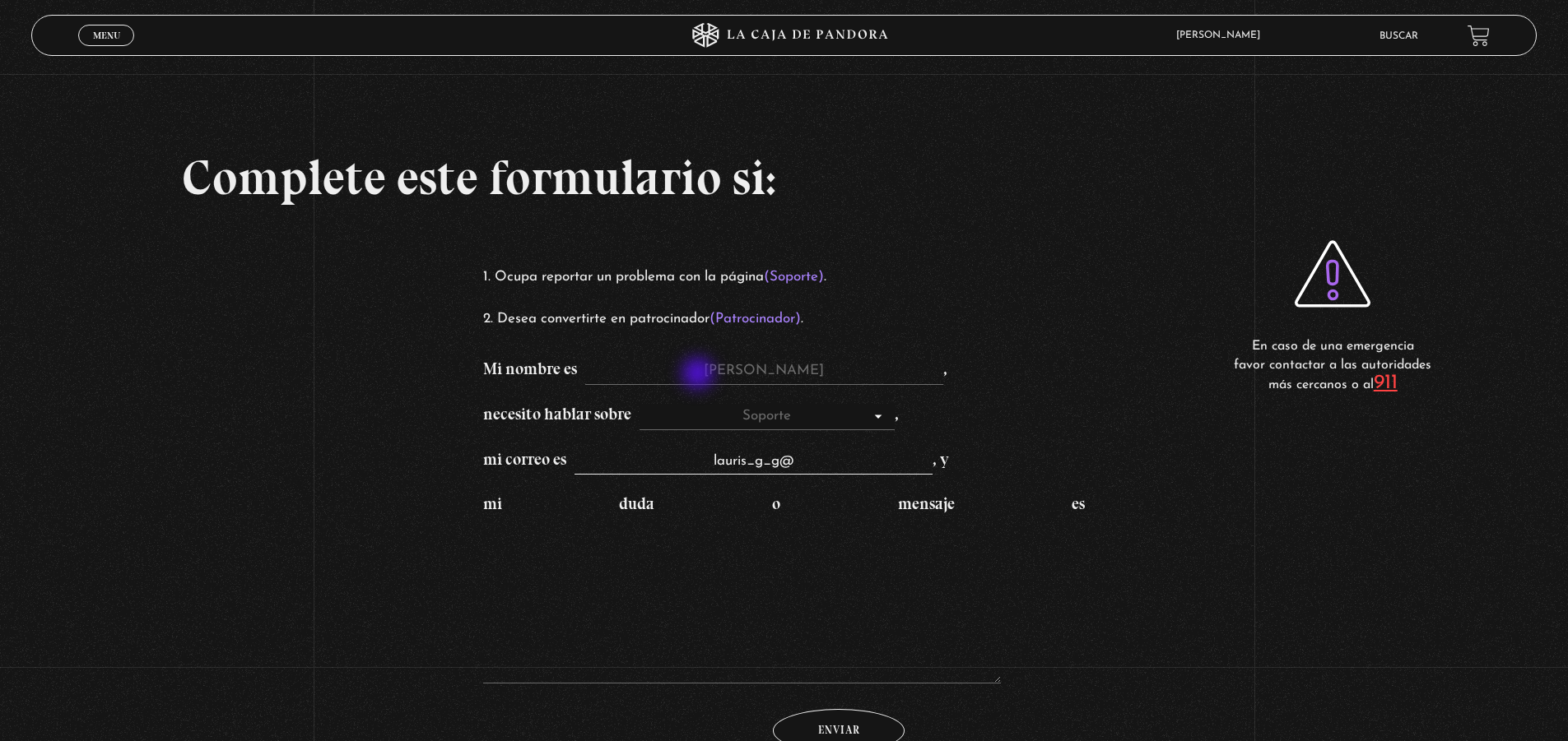
type input "lauris_g_g@"
drag, startPoint x: 699, startPoint y: 372, endPoint x: 822, endPoint y: 371, distance: 123.0
click at [822, 371] on input "Laura Garcia" at bounding box center [764, 371] width 358 height 26
drag, startPoint x: 677, startPoint y: 456, endPoint x: 864, endPoint y: 473, distance: 187.8
click at [864, 468] on span "lauris_g_g@ Correo eléctronico no válido" at bounding box center [750, 458] width 366 height 19
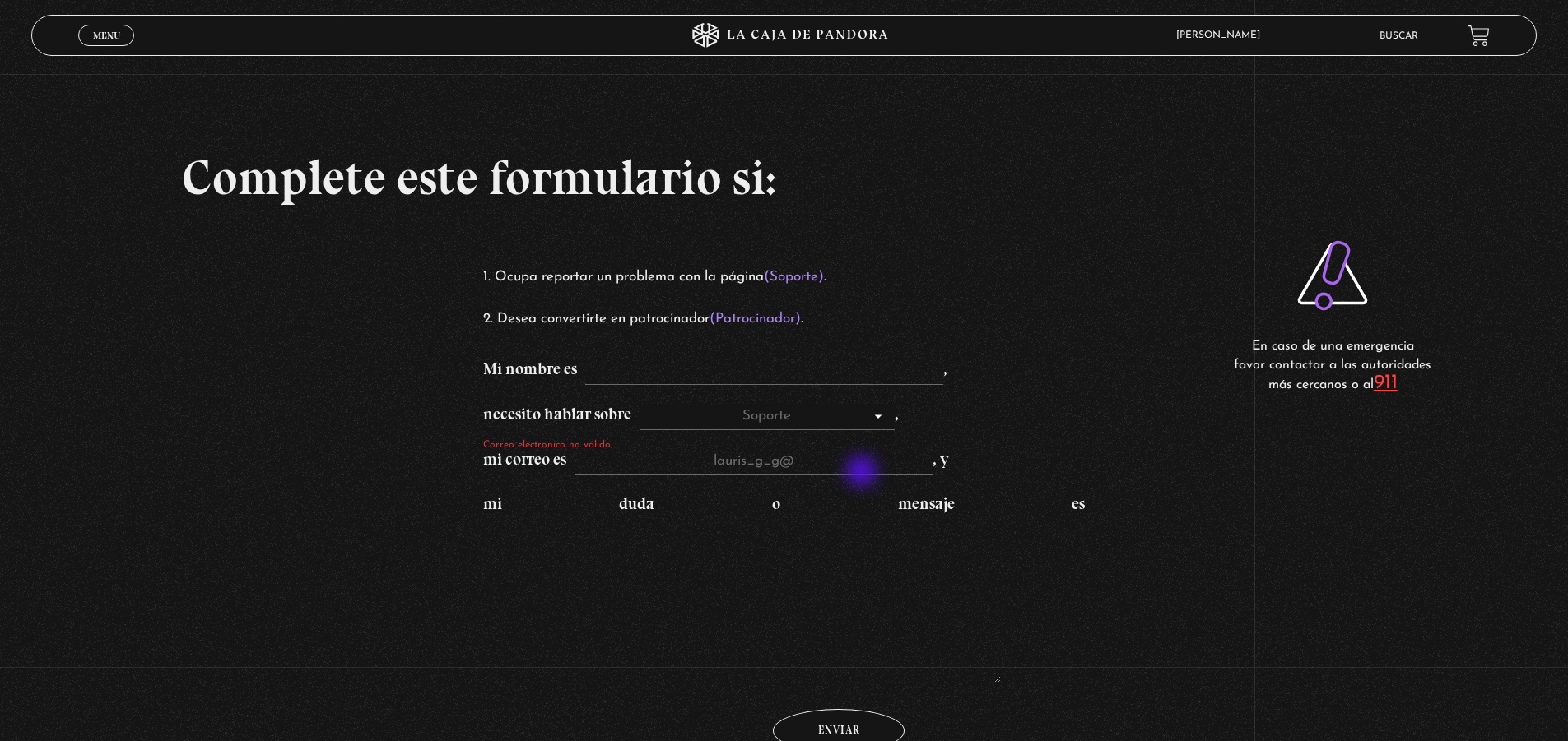
click at [864, 473] on input "lauris_g_g@" at bounding box center [753, 462] width 358 height 26
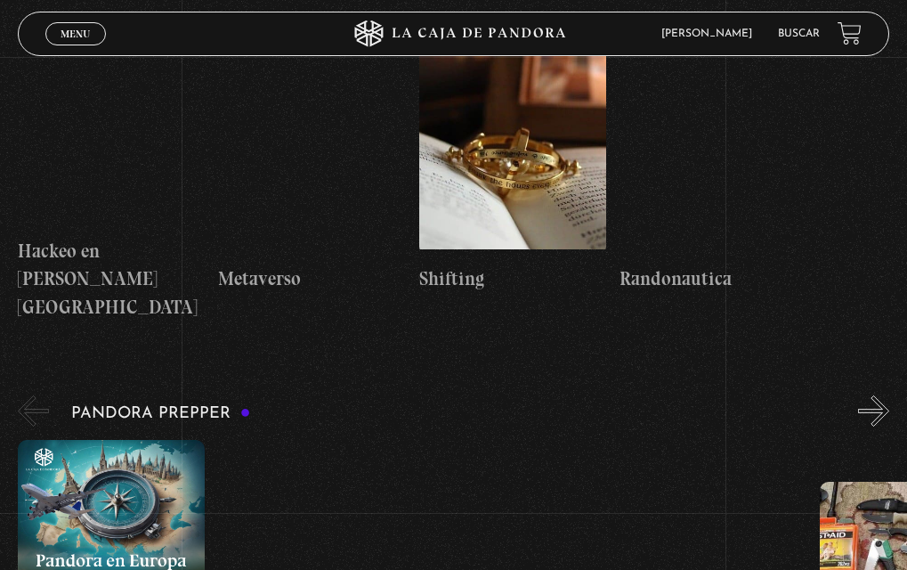
scroll to position [4053, 0]
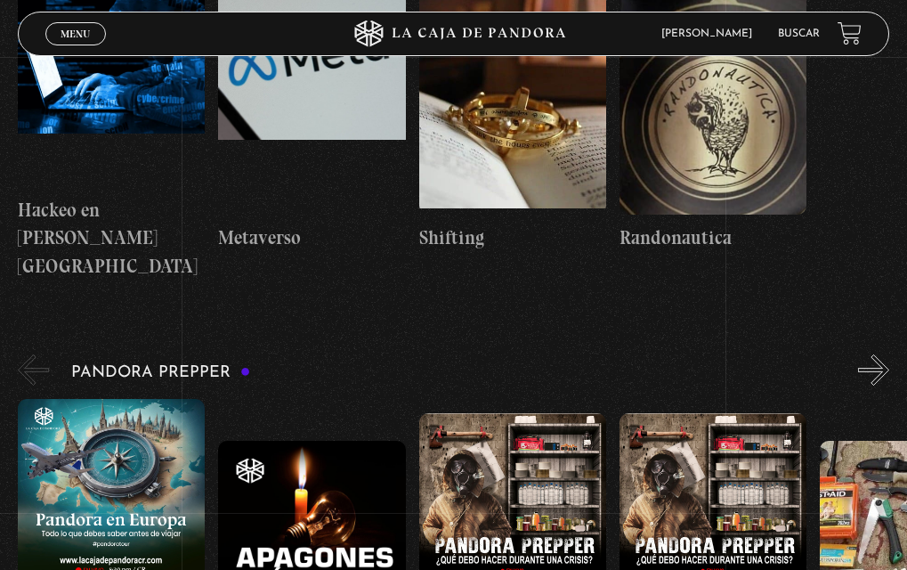
click at [889, 354] on button "»" at bounding box center [873, 369] width 31 height 31
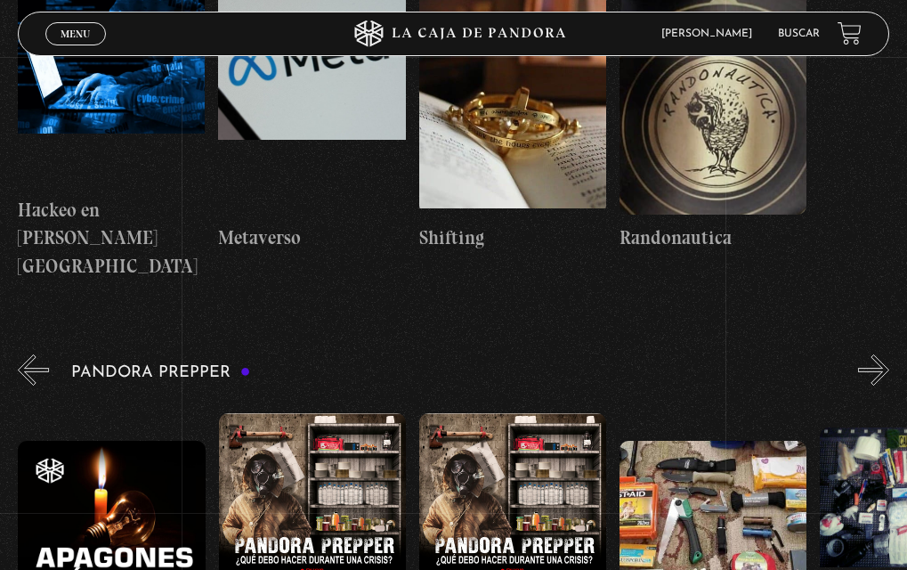
click at [889, 354] on button "»" at bounding box center [873, 369] width 31 height 31
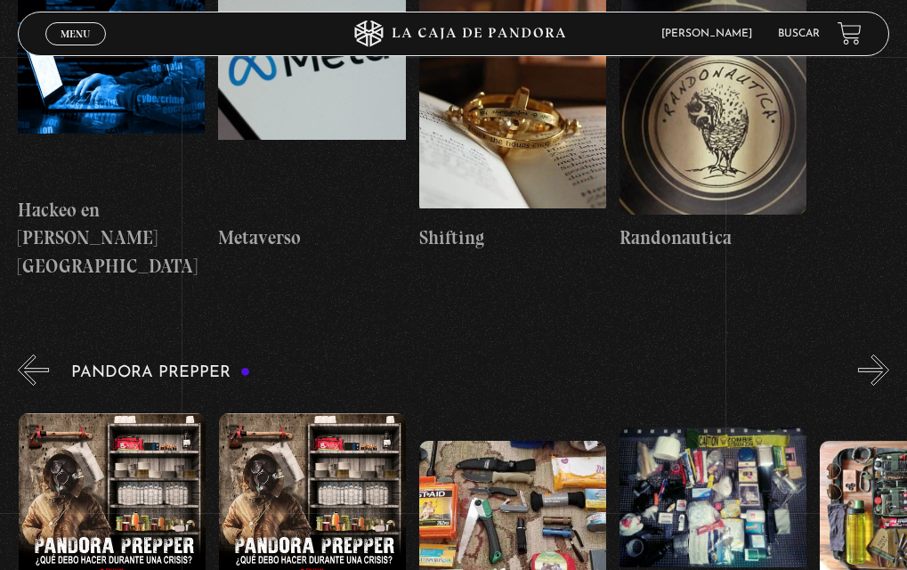
click at [889, 354] on button "»" at bounding box center [873, 369] width 31 height 31
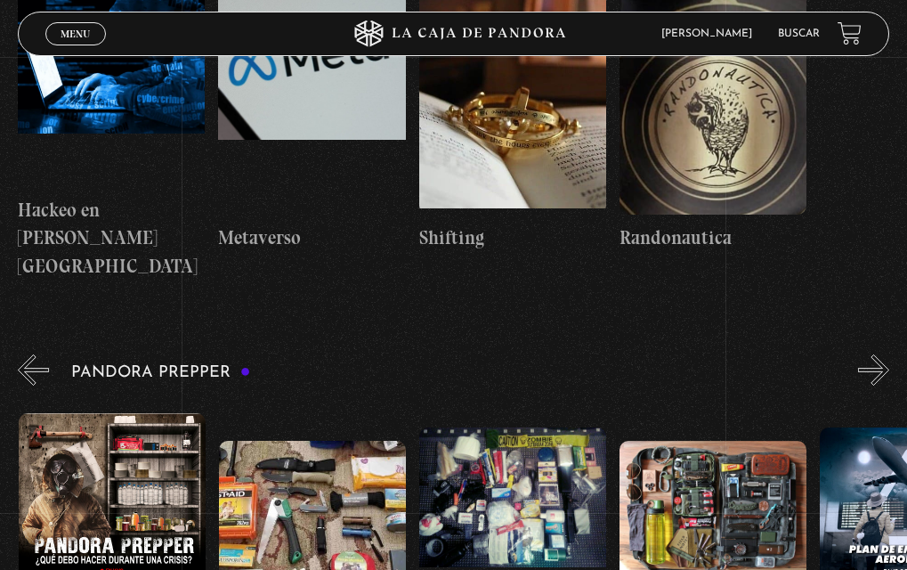
click at [889, 354] on button "»" at bounding box center [873, 369] width 31 height 31
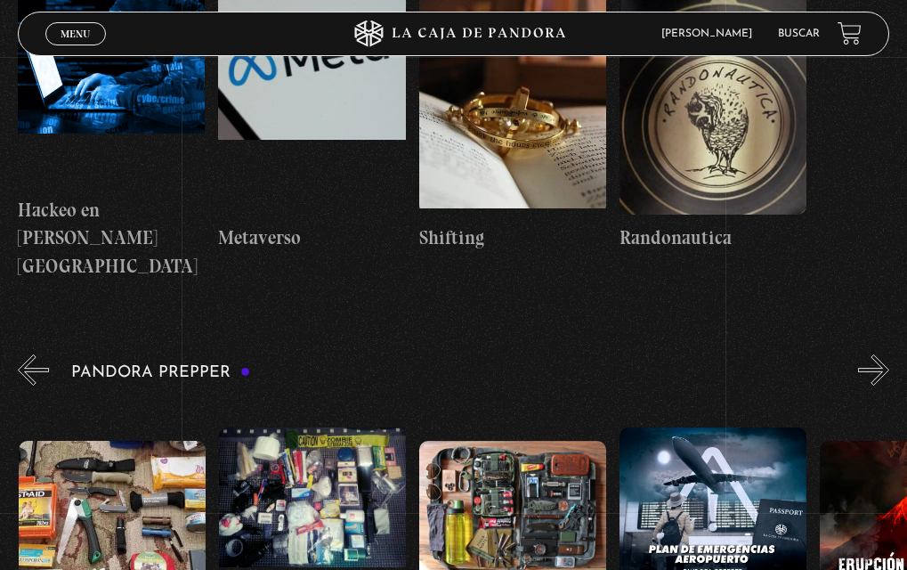
click at [889, 354] on button "»" at bounding box center [873, 369] width 31 height 31
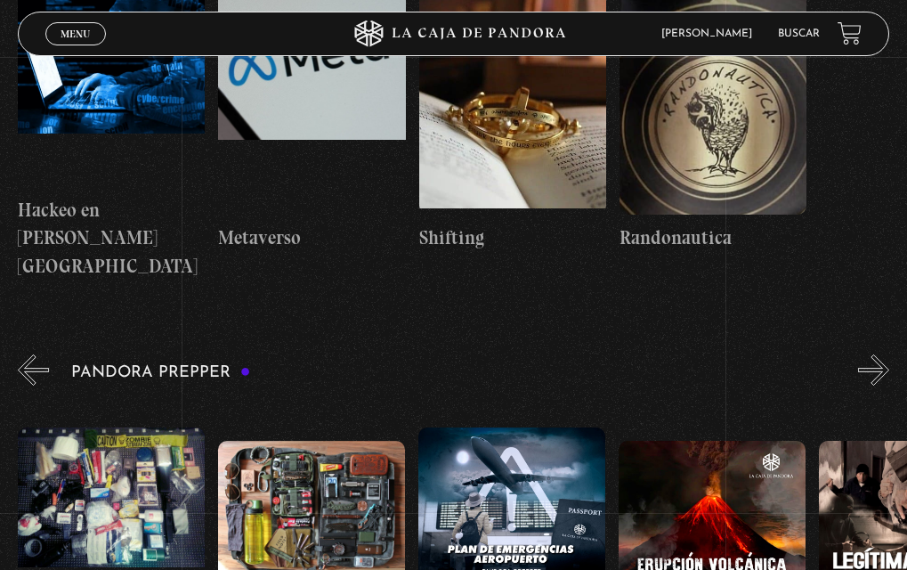
click at [889, 354] on button "»" at bounding box center [873, 369] width 31 height 31
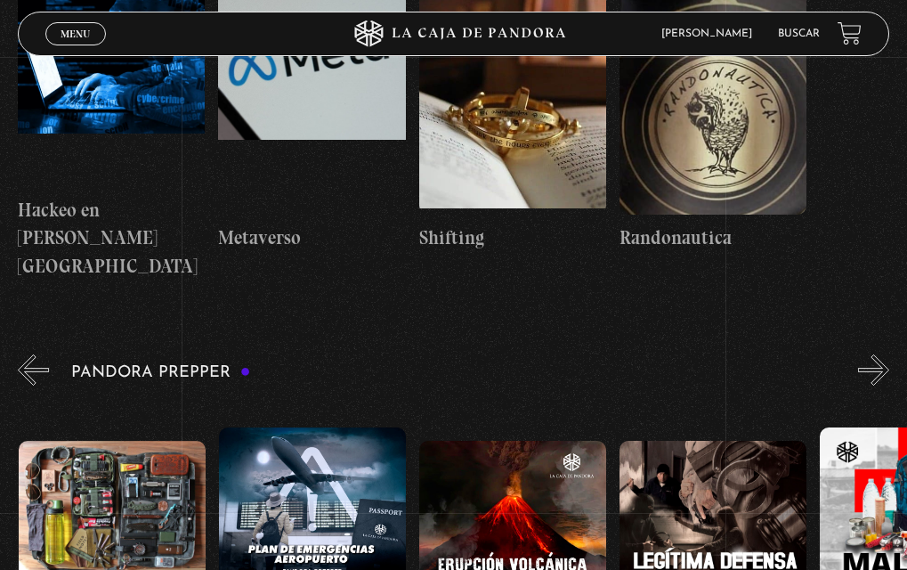
click at [889, 354] on button "»" at bounding box center [873, 369] width 31 height 31
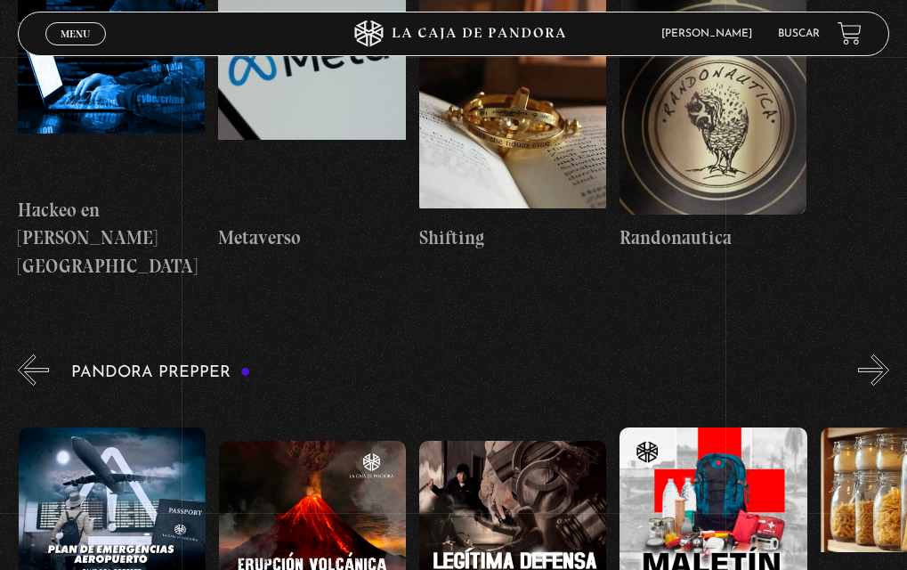
click at [889, 354] on button "»" at bounding box center [873, 369] width 31 height 31
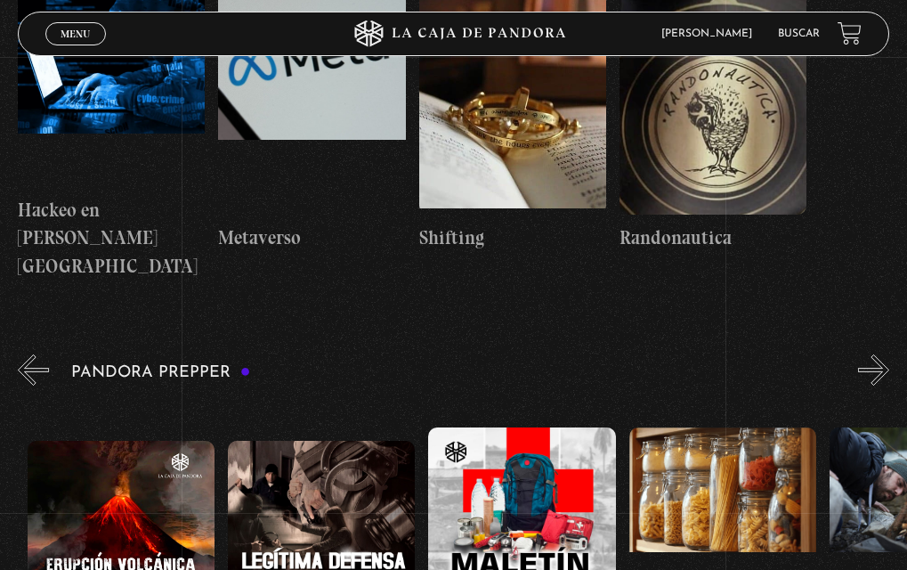
click at [889, 354] on button "»" at bounding box center [873, 369] width 31 height 31
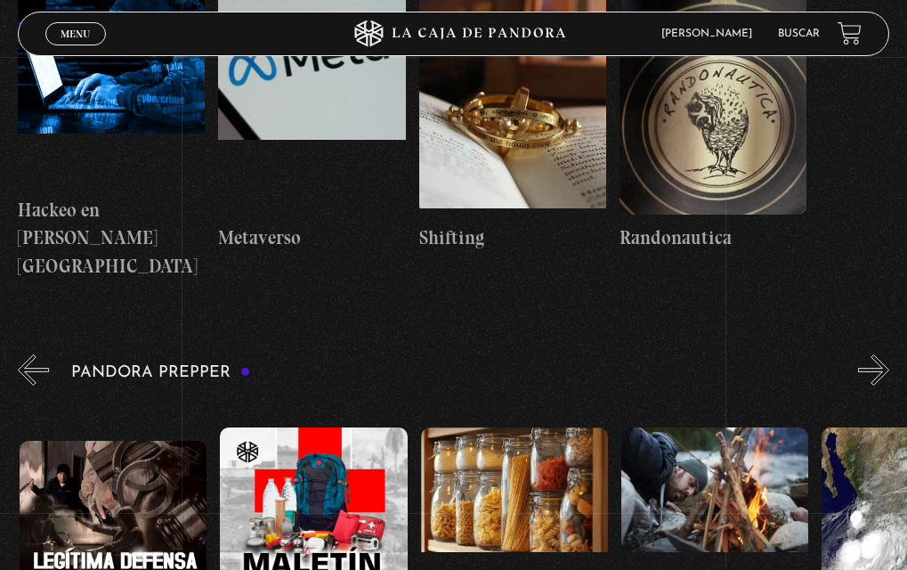
click at [889, 354] on button "»" at bounding box center [873, 369] width 31 height 31
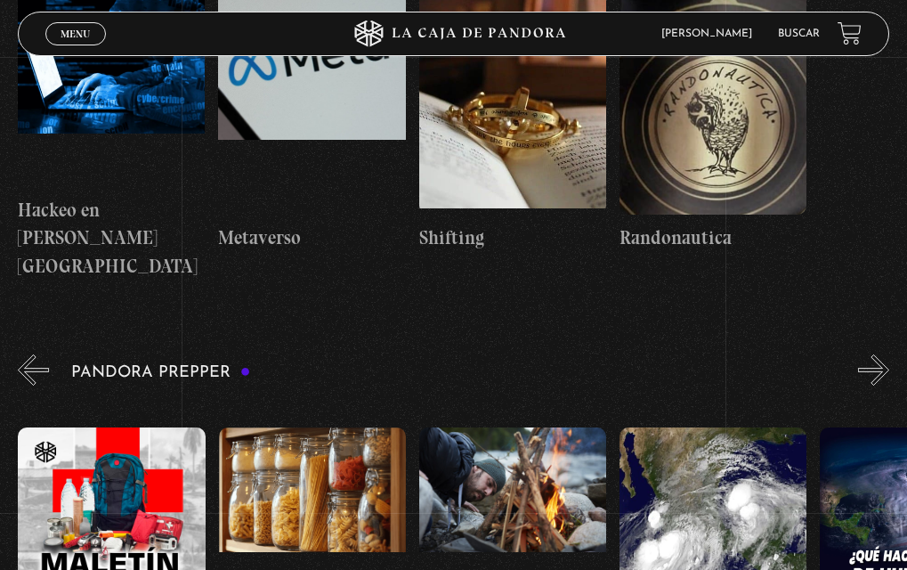
click at [889, 354] on button "»" at bounding box center [873, 369] width 31 height 31
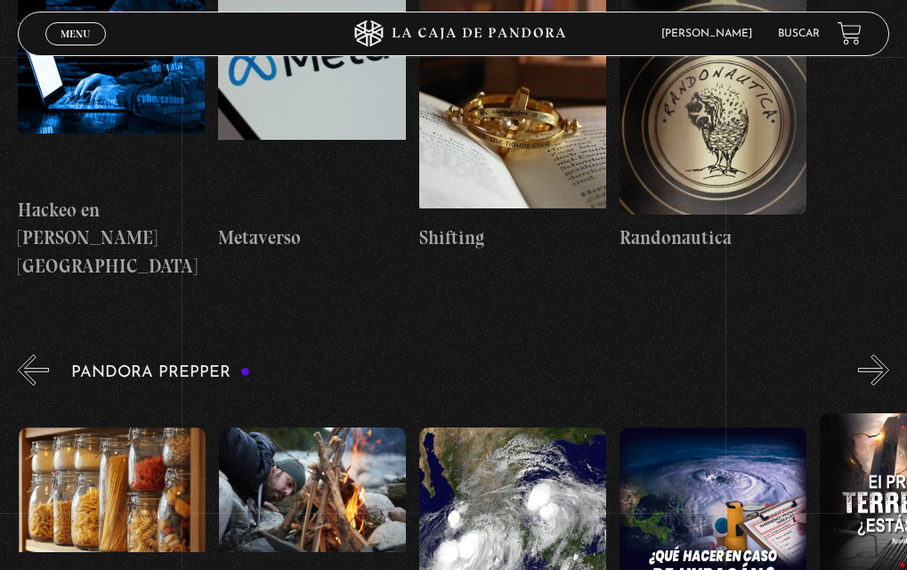
click at [889, 354] on button "»" at bounding box center [873, 369] width 31 height 31
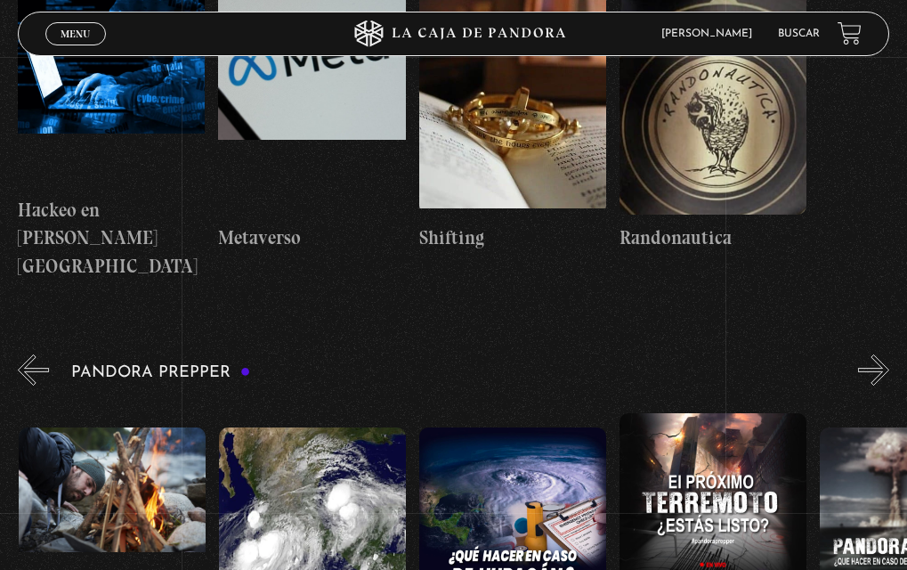
click at [889, 354] on button "»" at bounding box center [873, 369] width 31 height 31
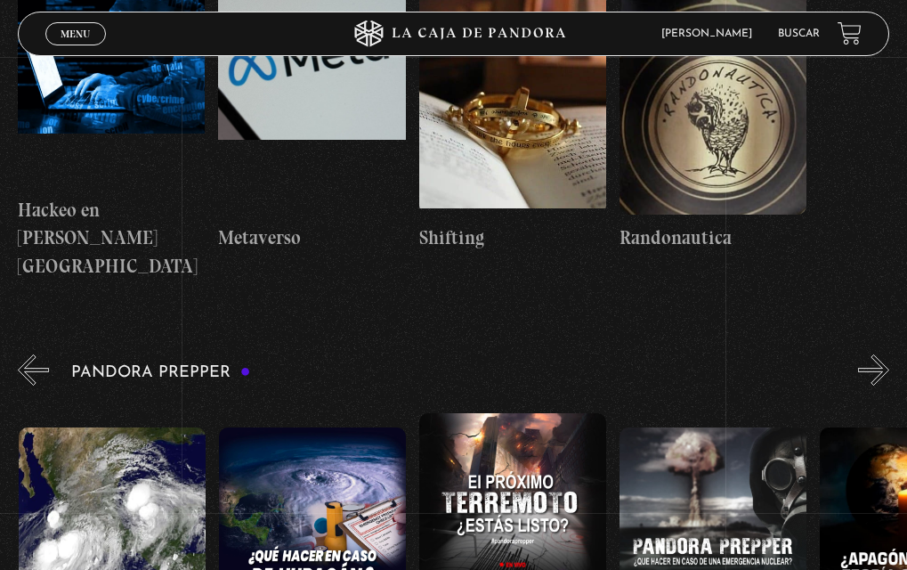
click at [889, 354] on button "»" at bounding box center [873, 369] width 31 height 31
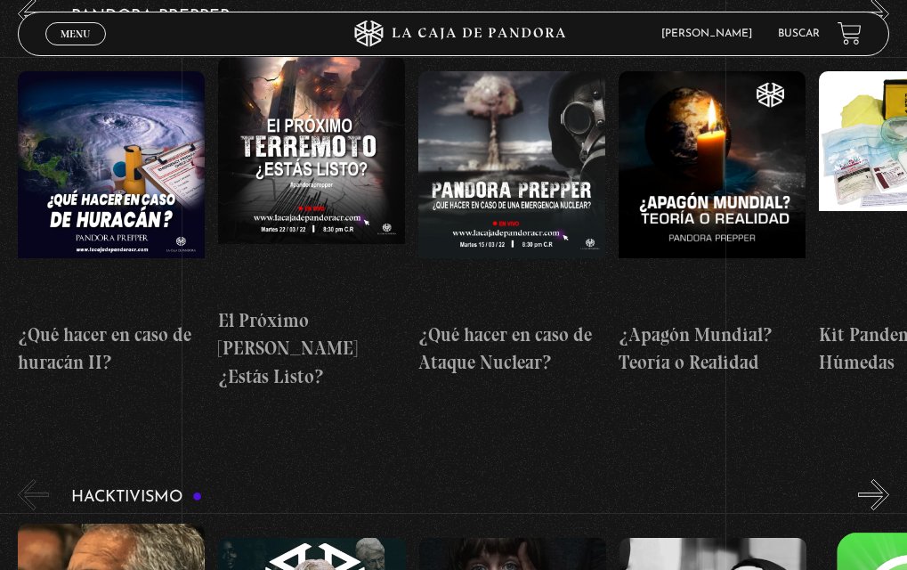
scroll to position [4498, 0]
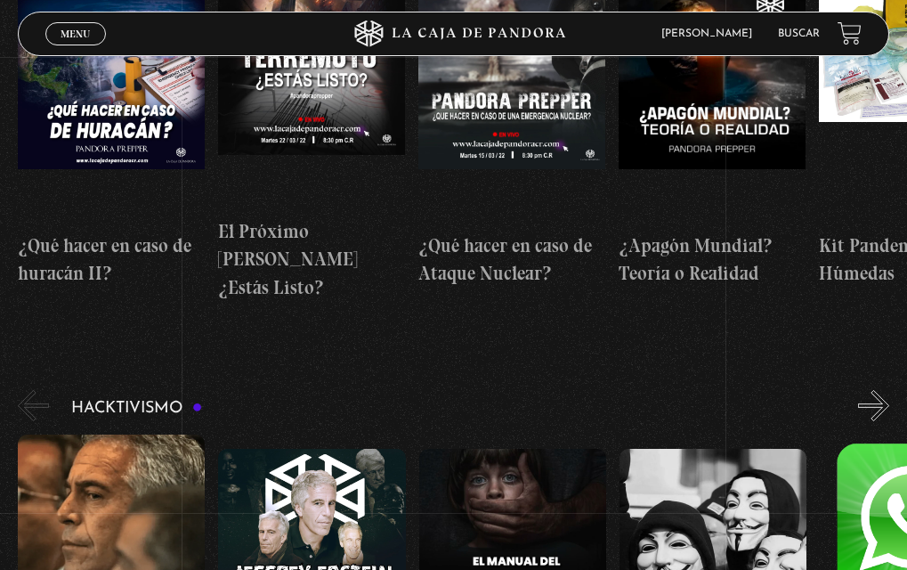
click at [872, 390] on button "»" at bounding box center [873, 405] width 31 height 31
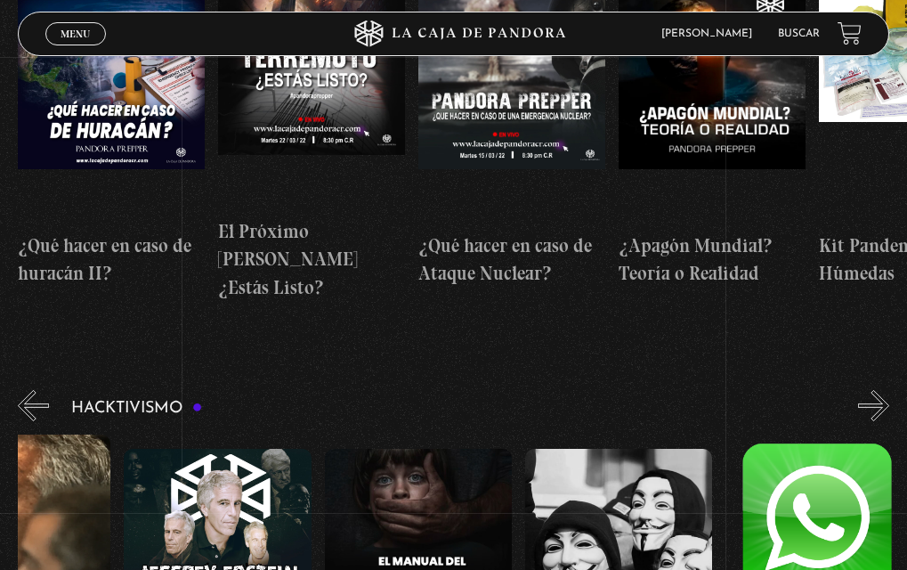
scroll to position [0, 101]
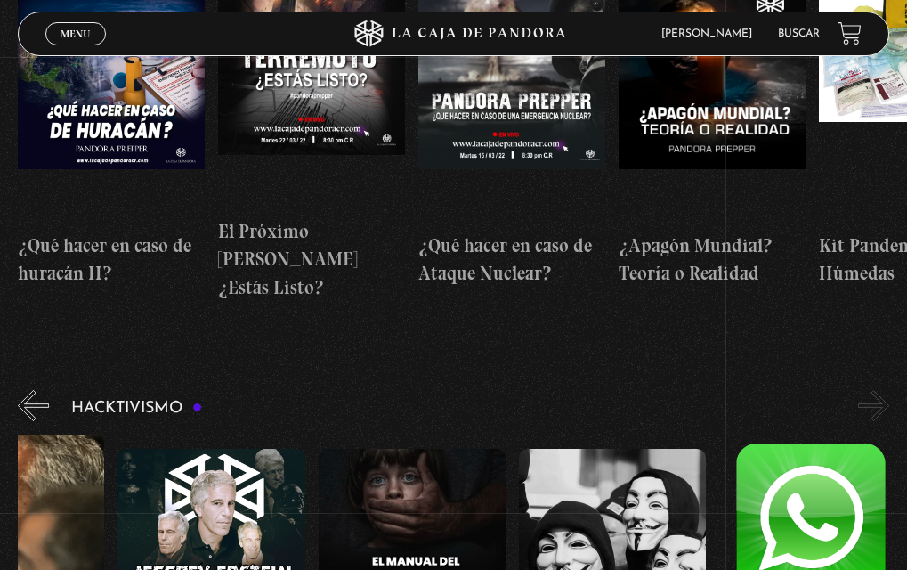
click at [872, 390] on button "»" at bounding box center [873, 405] width 31 height 31
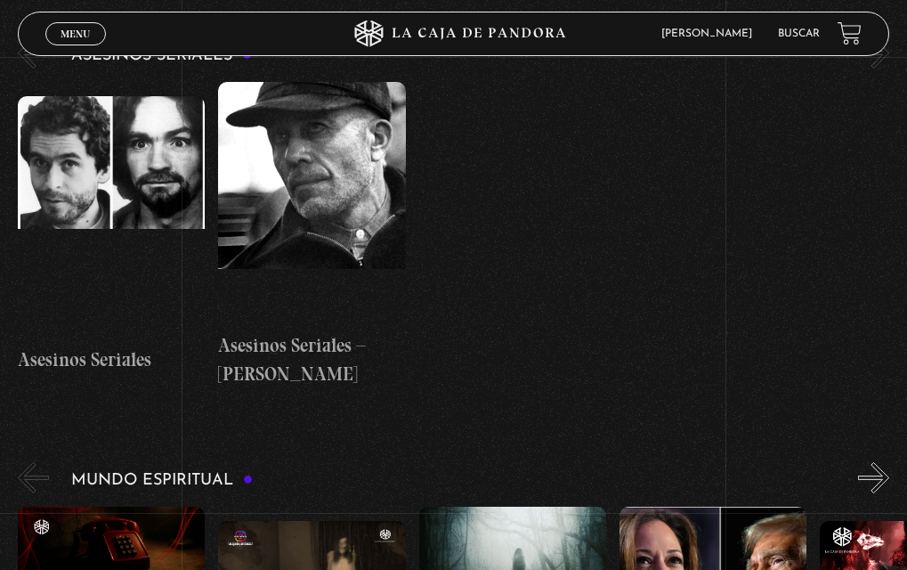
scroll to position [5299, 0]
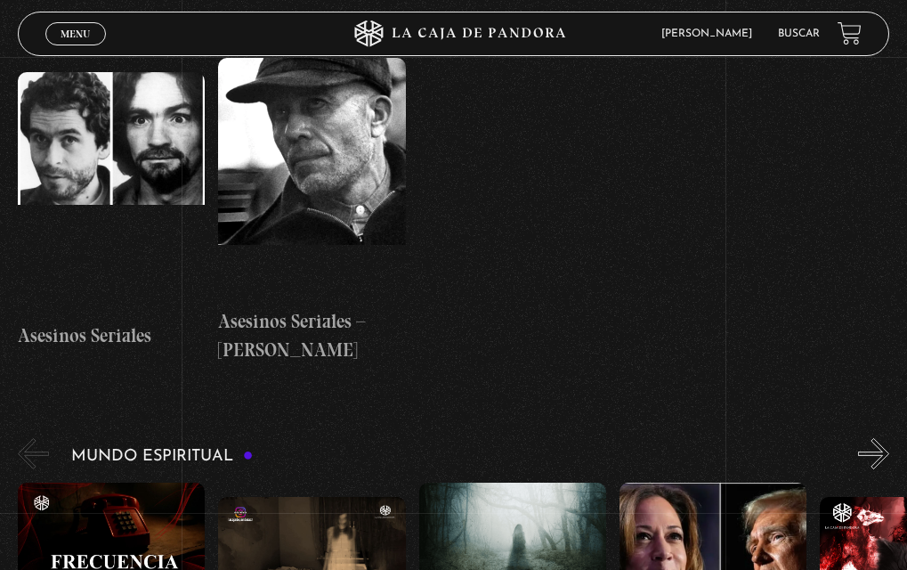
click at [889, 438] on button "»" at bounding box center [873, 453] width 31 height 31
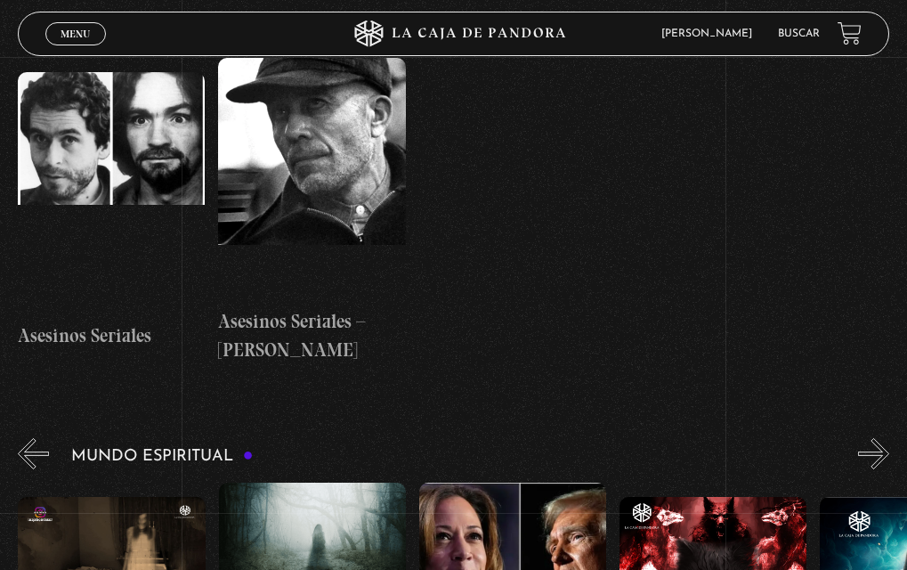
click at [889, 438] on button "»" at bounding box center [873, 453] width 31 height 31
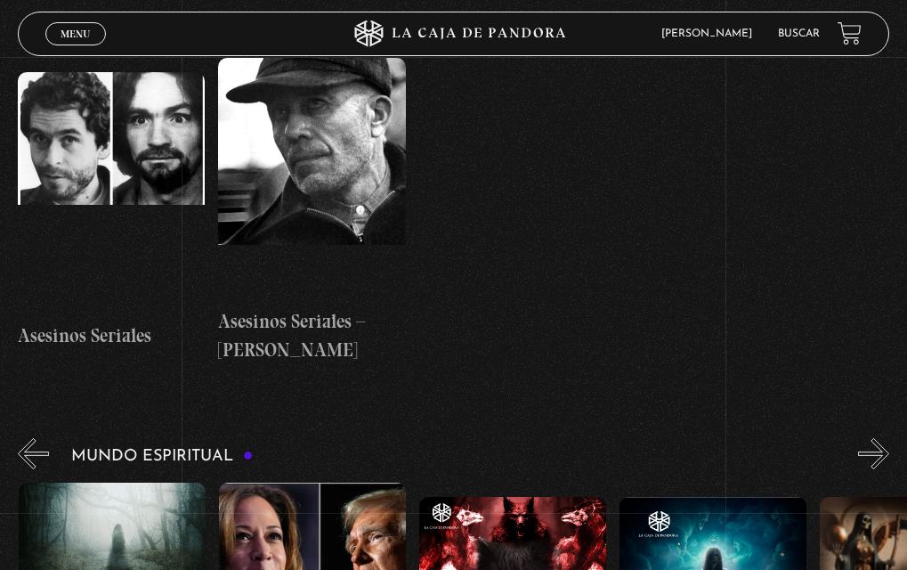
click at [889, 438] on button "»" at bounding box center [873, 453] width 31 height 31
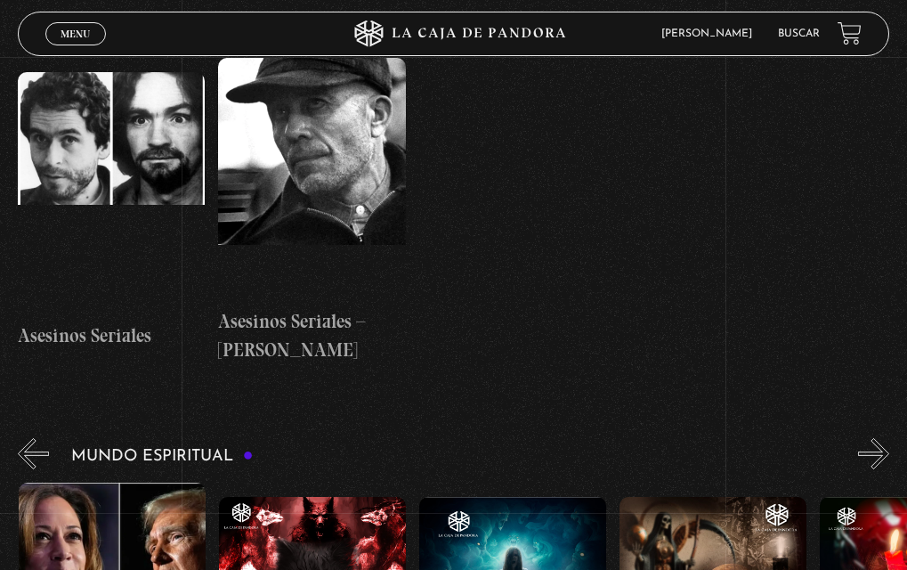
click at [889, 438] on button "»" at bounding box center [873, 453] width 31 height 31
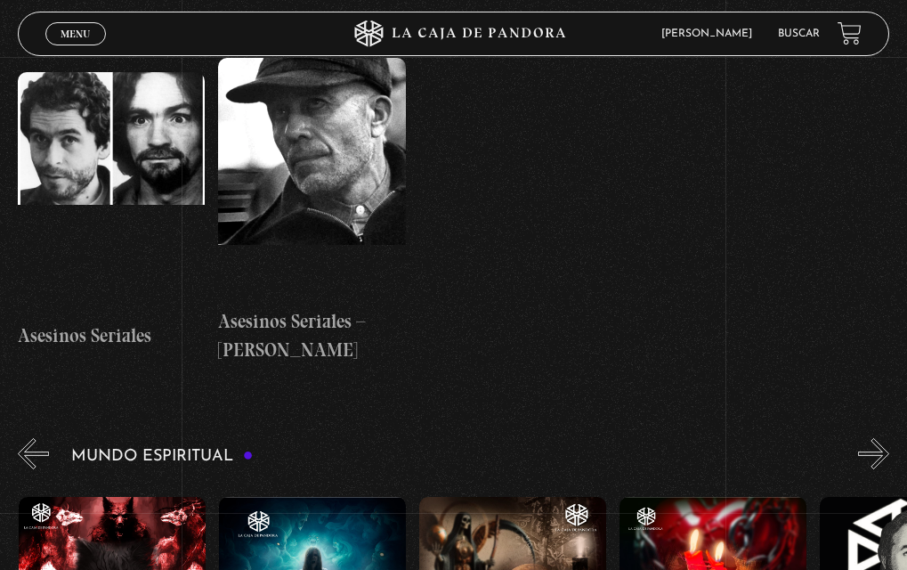
click at [889, 438] on button "»" at bounding box center [873, 453] width 31 height 31
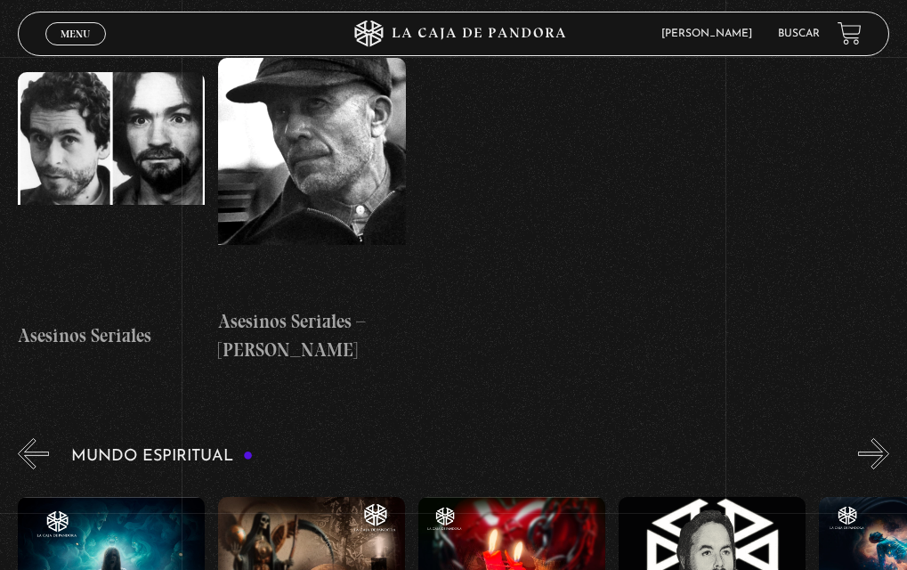
click at [889, 438] on button "»" at bounding box center [873, 453] width 31 height 31
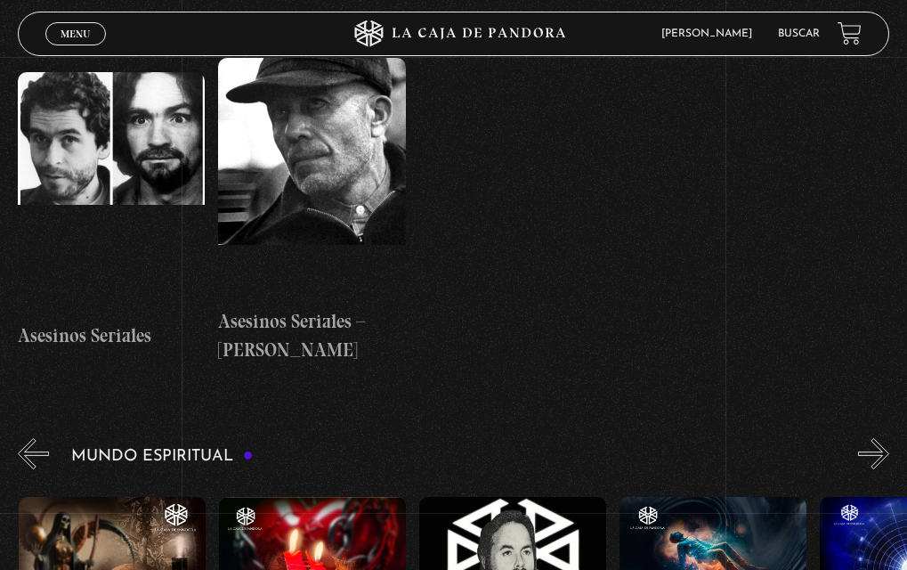
click at [889, 438] on button "»" at bounding box center [873, 453] width 31 height 31
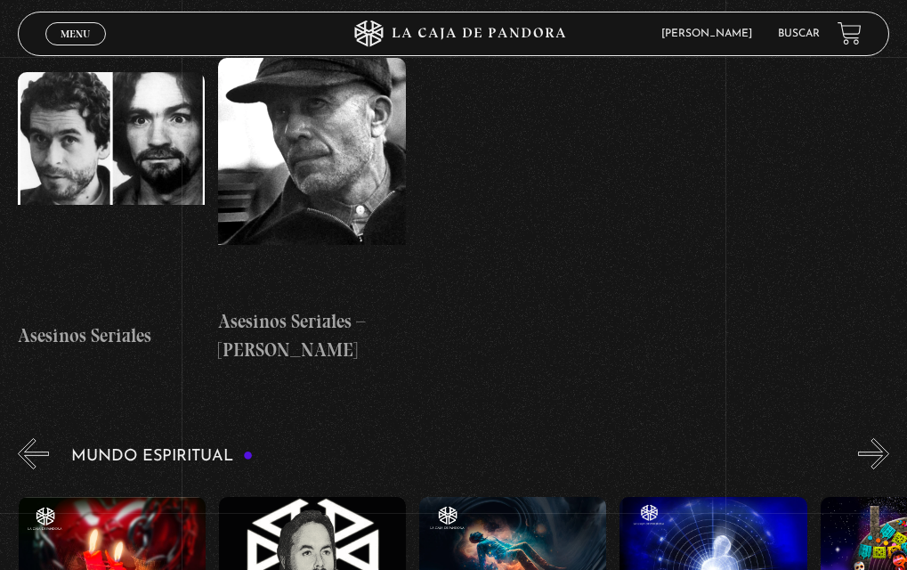
scroll to position [0, 1403]
click at [889, 438] on button "»" at bounding box center [873, 453] width 31 height 31
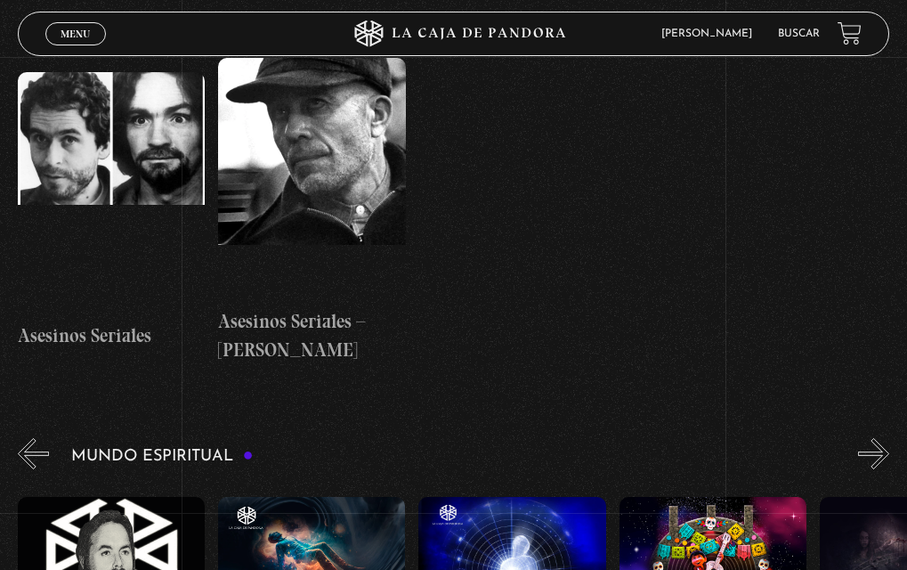
click at [889, 438] on button "»" at bounding box center [873, 453] width 31 height 31
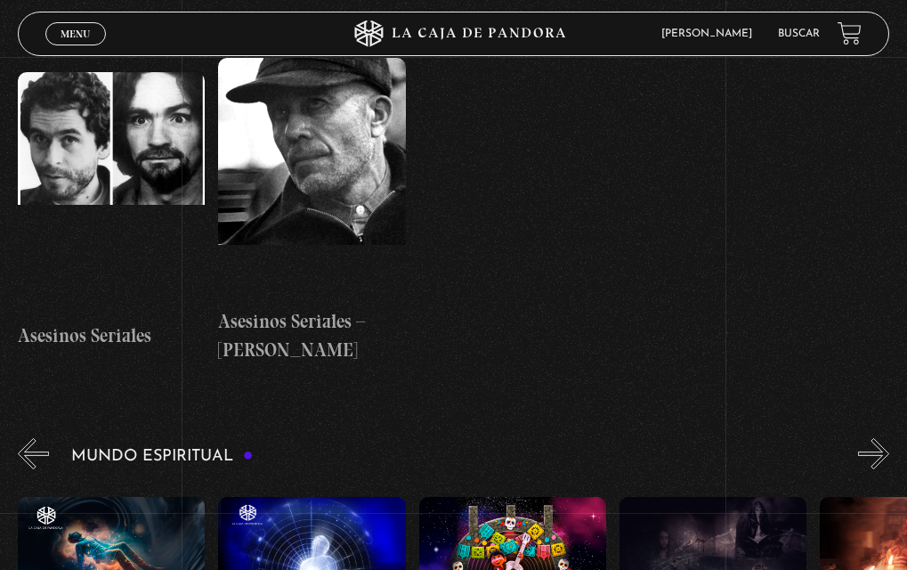
click at [889, 438] on button "»" at bounding box center [873, 453] width 31 height 31
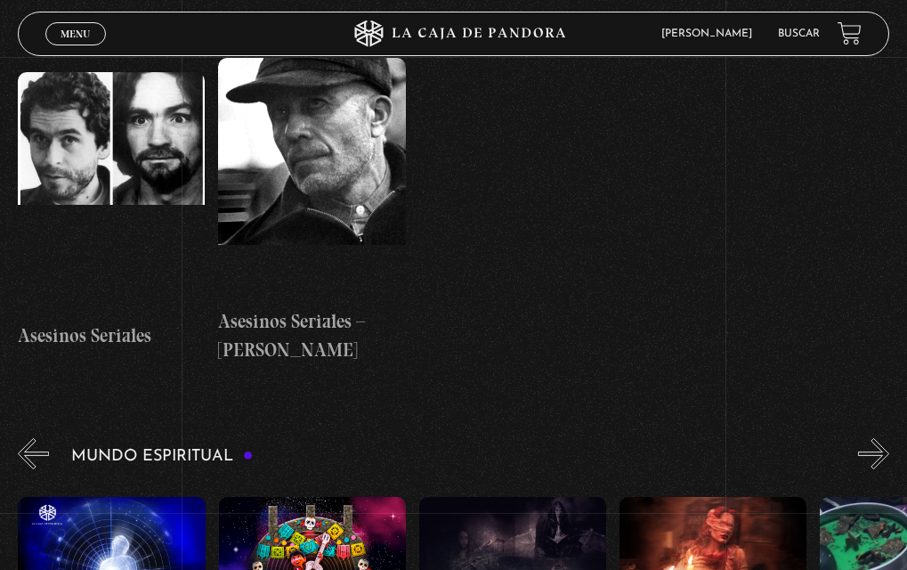
click at [889, 438] on button "»" at bounding box center [873, 453] width 31 height 31
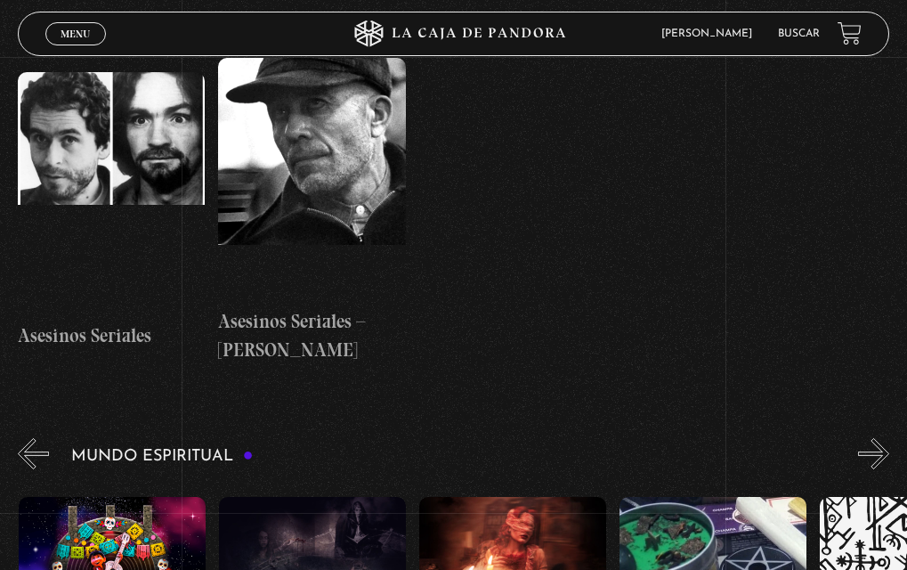
click at [889, 438] on button "»" at bounding box center [873, 453] width 31 height 31
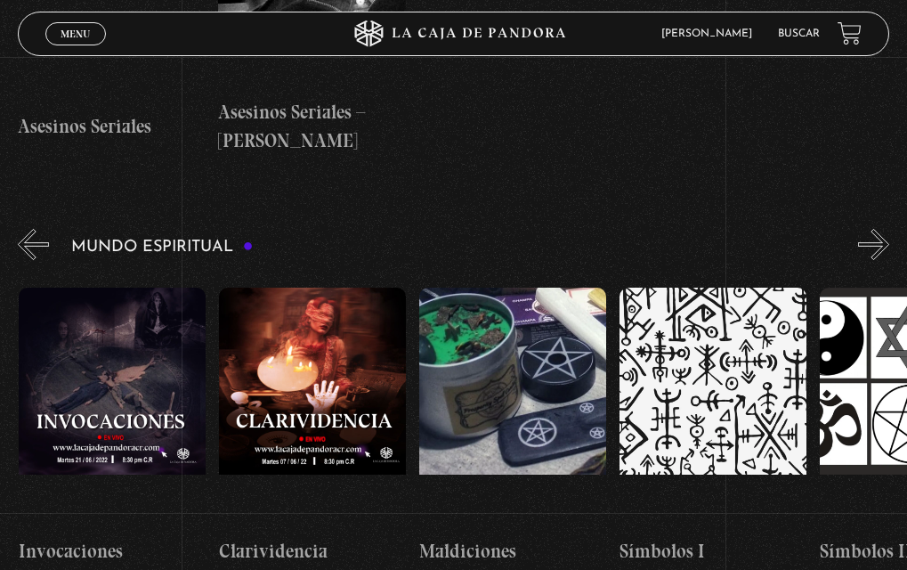
scroll to position [5477, 0]
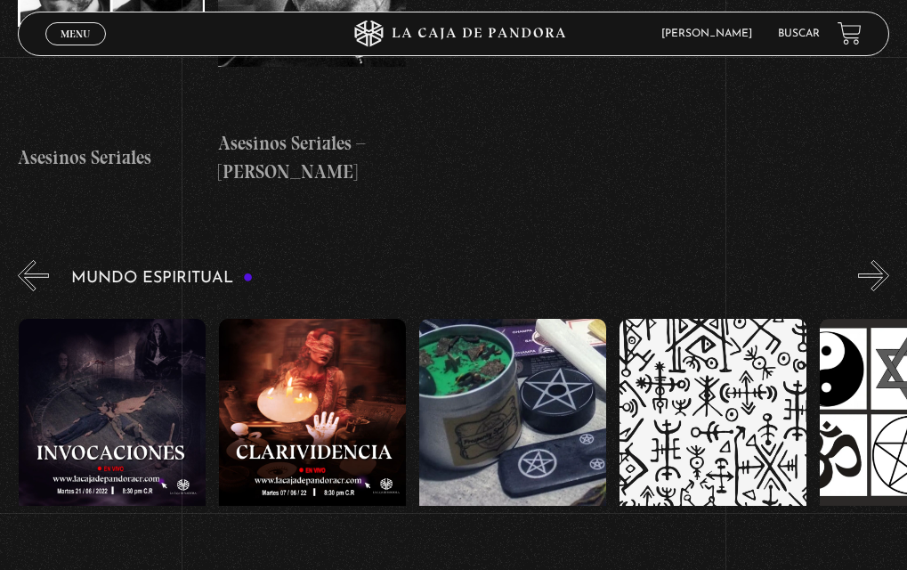
click at [889, 260] on button "»" at bounding box center [873, 275] width 31 height 31
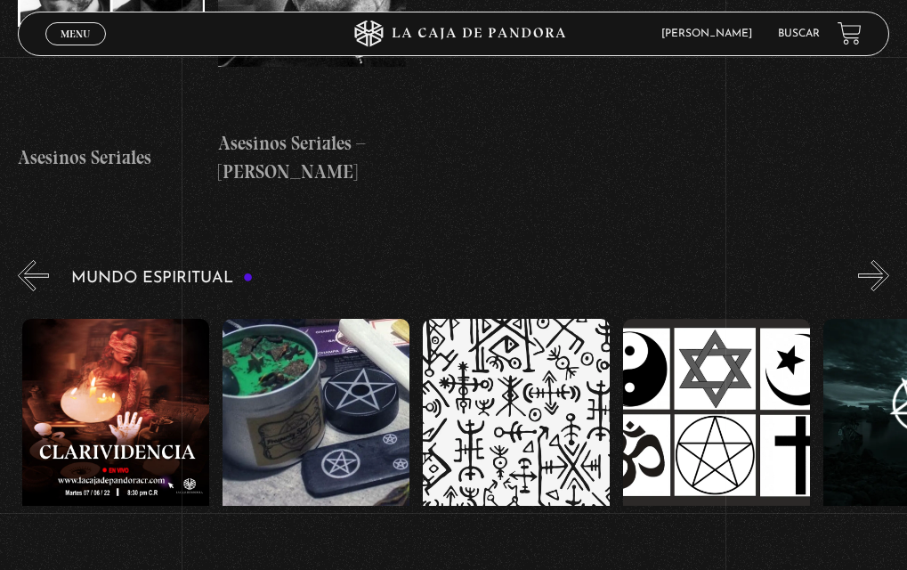
scroll to position [0, 2605]
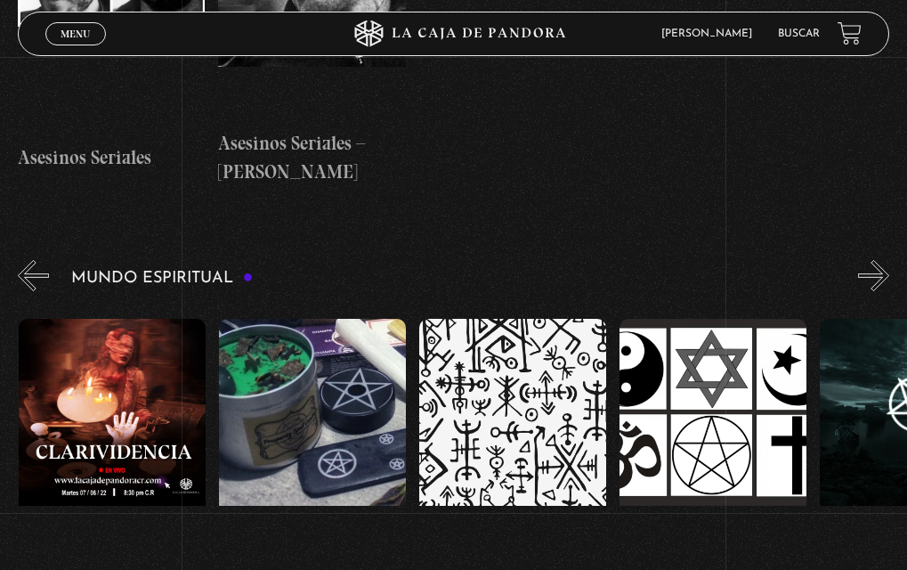
click at [889, 260] on button "»" at bounding box center [873, 275] width 31 height 31
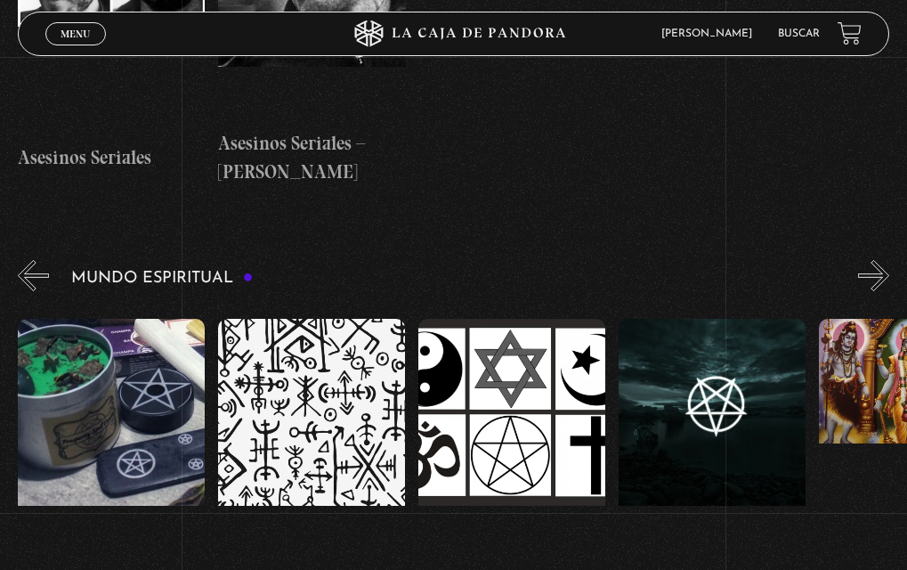
click at [889, 260] on button "»" at bounding box center [873, 275] width 31 height 31
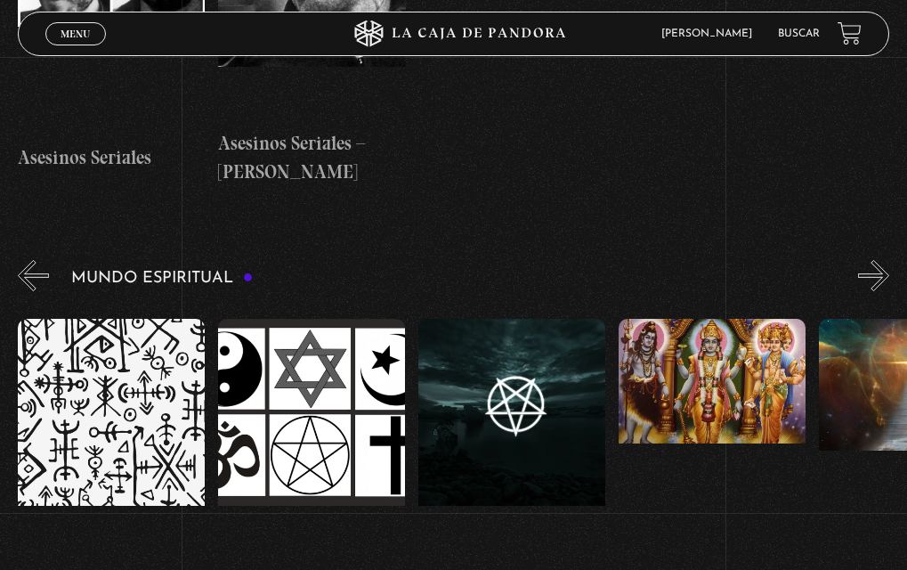
click at [889, 260] on button "»" at bounding box center [873, 275] width 31 height 31
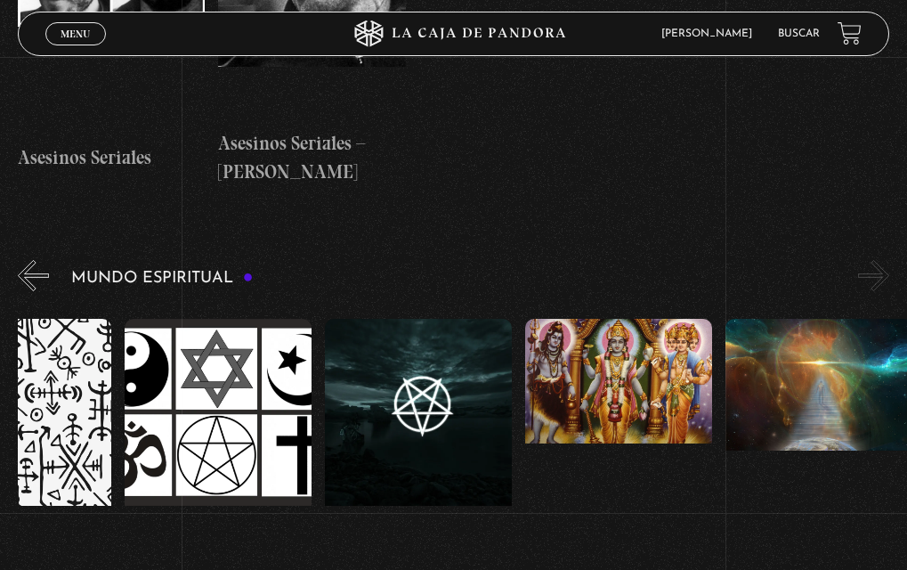
scroll to position [0, 3106]
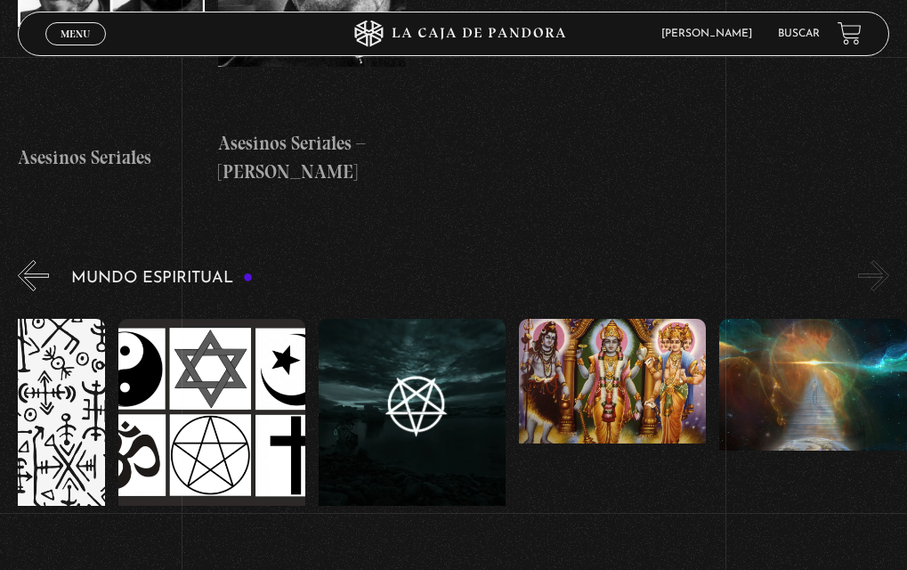
click at [889, 260] on button "»" at bounding box center [873, 275] width 31 height 31
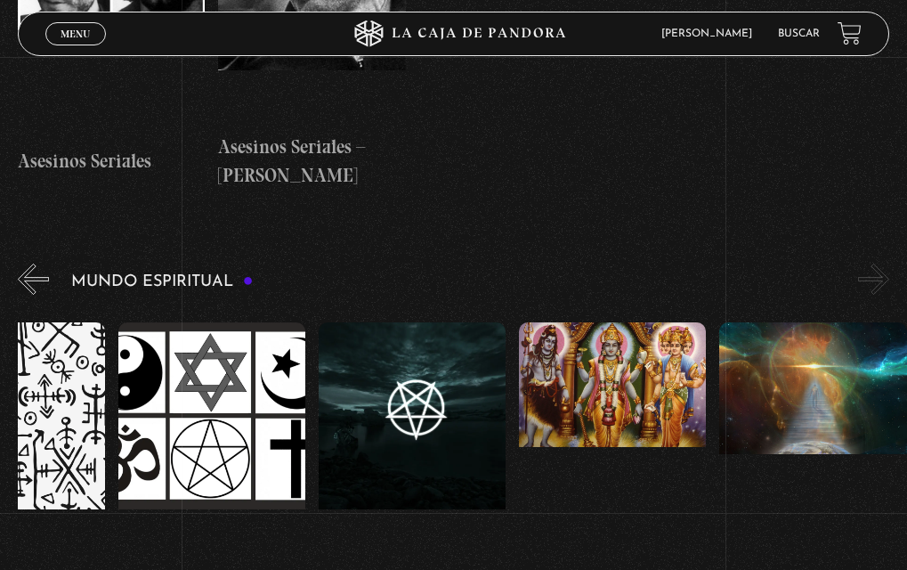
scroll to position [5477, 0]
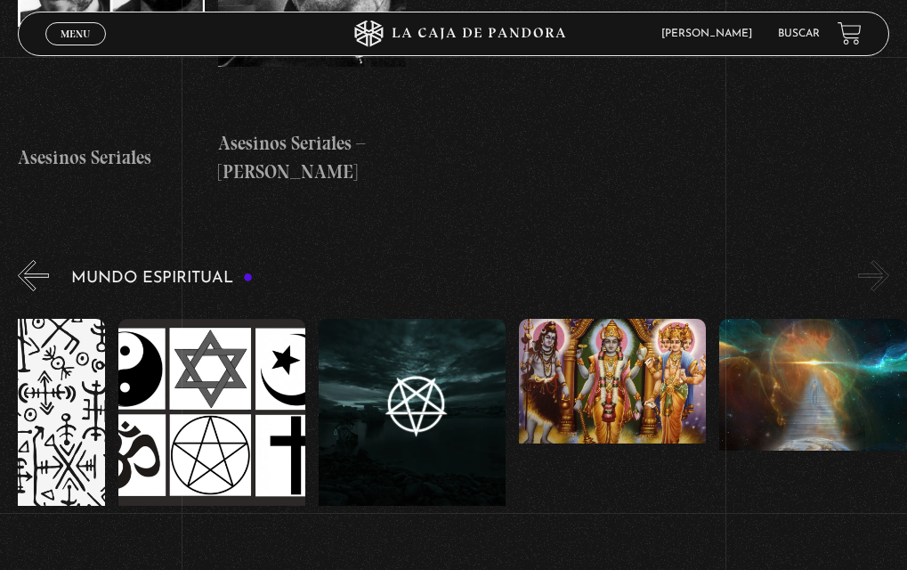
click at [813, 319] on figure at bounding box center [812, 439] width 187 height 240
click at [804, 319] on figure at bounding box center [812, 439] width 187 height 240
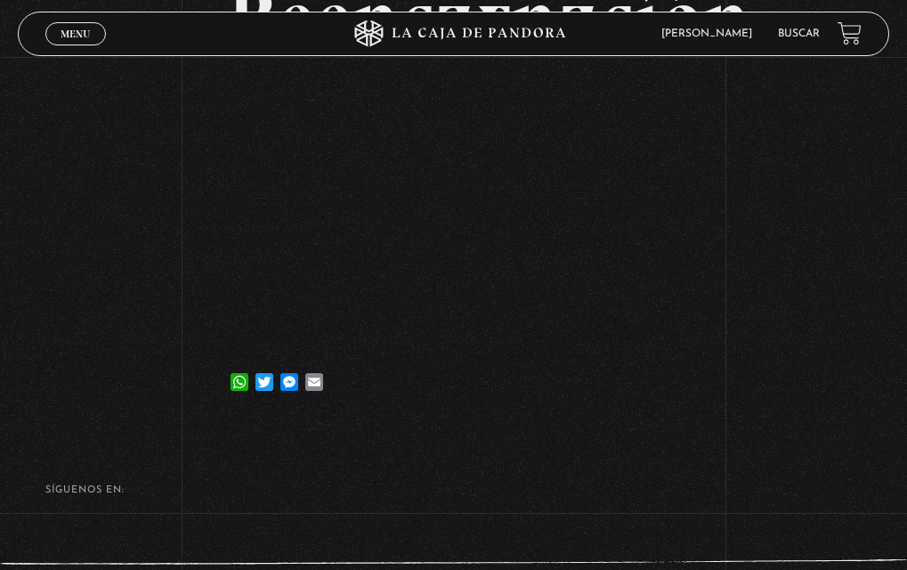
scroll to position [12, 0]
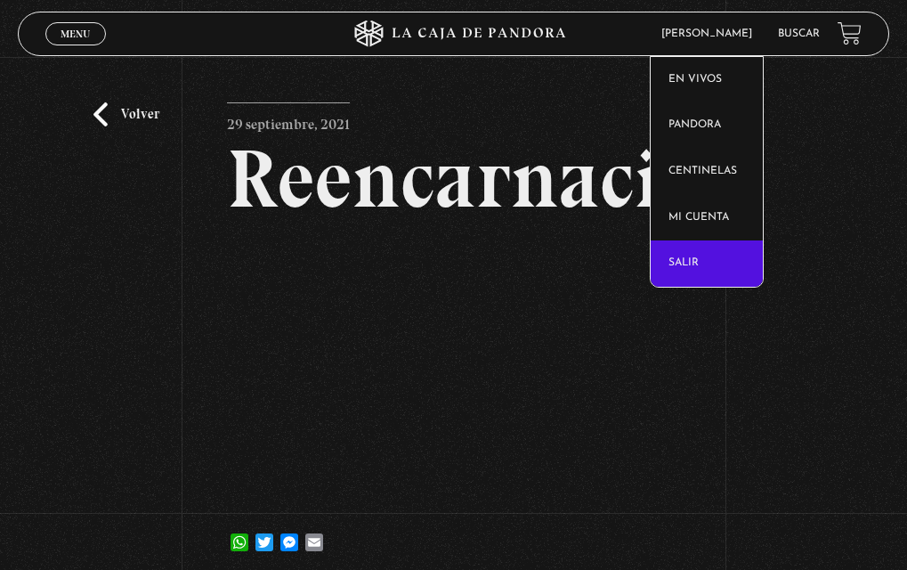
click at [711, 256] on link "Salir" at bounding box center [707, 263] width 112 height 46
